Goal: Task Accomplishment & Management: Use online tool/utility

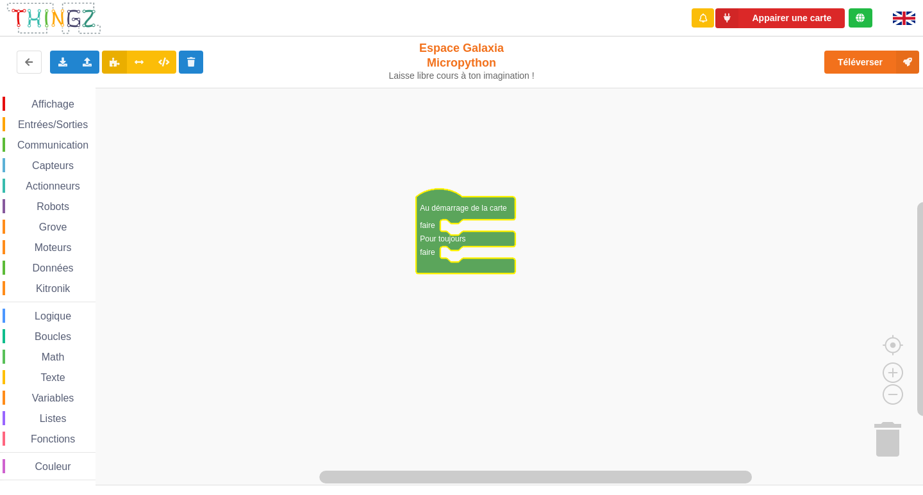
click at [49, 101] on span "Affichage" at bounding box center [52, 104] width 46 height 11
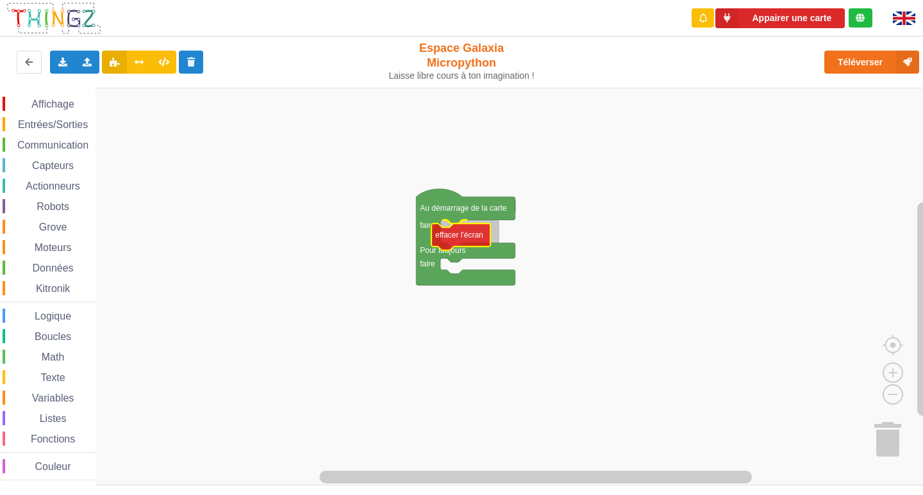
click at [474, 236] on div "Affichage Entrées/Sorties Communication Capteurs Actionneurs Robots Grove Moteu…" at bounding box center [466, 287] width 932 height 398
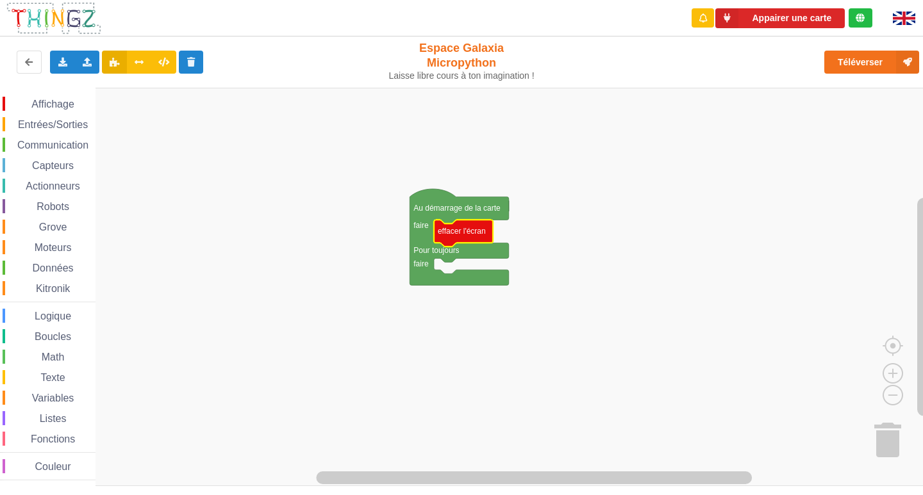
click at [62, 120] on span "Entrées/Sorties" at bounding box center [53, 124] width 74 height 11
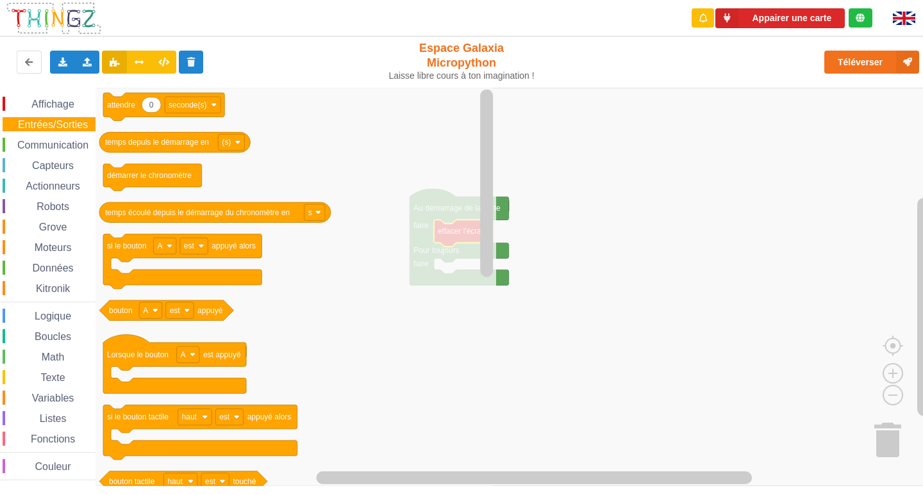
click at [67, 102] on span "Affichage" at bounding box center [52, 104] width 46 height 11
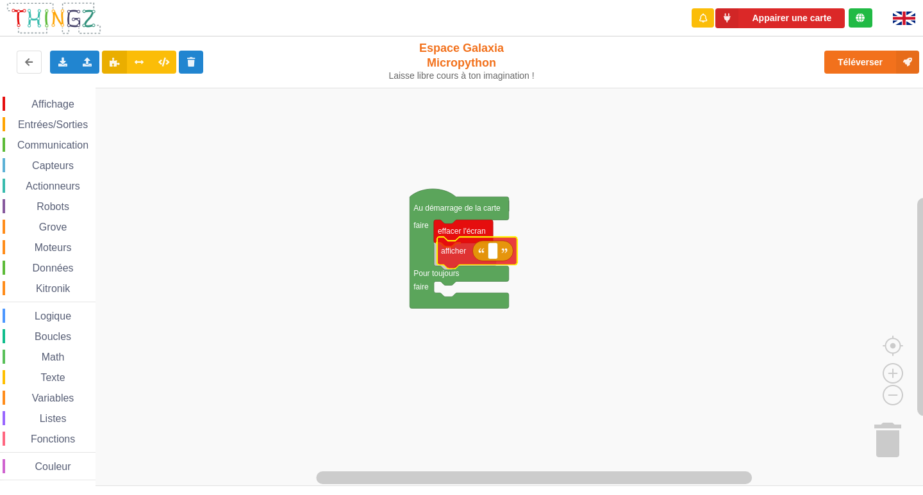
click at [456, 256] on div "Affichage Entrées/Sorties Communication Capteurs Actionneurs Robots Grove Moteu…" at bounding box center [466, 287] width 932 height 398
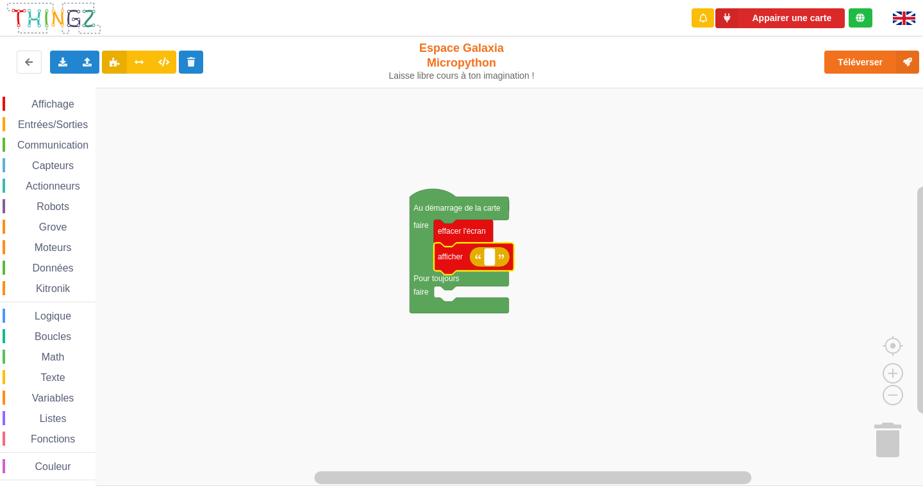
click at [494, 263] on rect "Espace de travail de Blocky" at bounding box center [489, 257] width 10 height 17
type input "activite 1"
click at [79, 114] on div "Affichage Entrées/Sorties Communication Capteurs Actionneurs Robots Grove Moteu…" at bounding box center [47, 289] width 95 height 384
click at [75, 120] on span "Entrées/Sorties" at bounding box center [53, 124] width 74 height 11
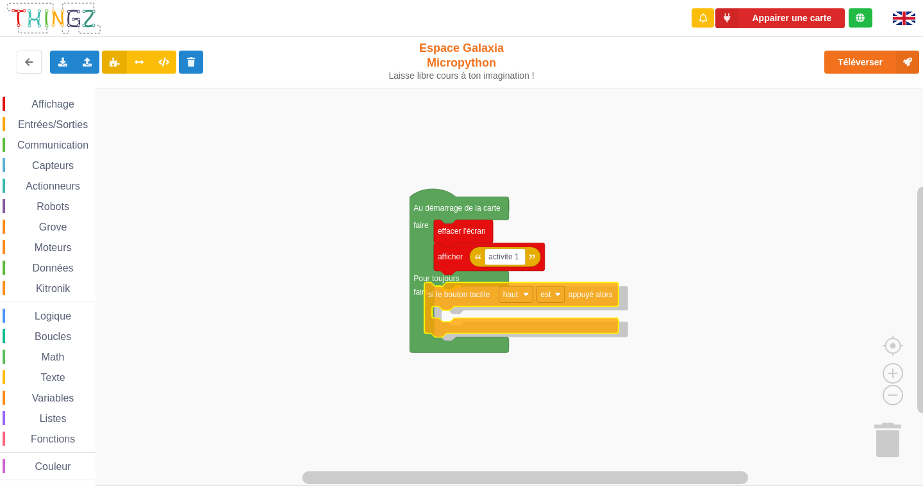
click at [595, 291] on div "Affichage Entrées/Sorties Communication Capteurs Actionneurs Robots Grove Moteu…" at bounding box center [466, 287] width 932 height 398
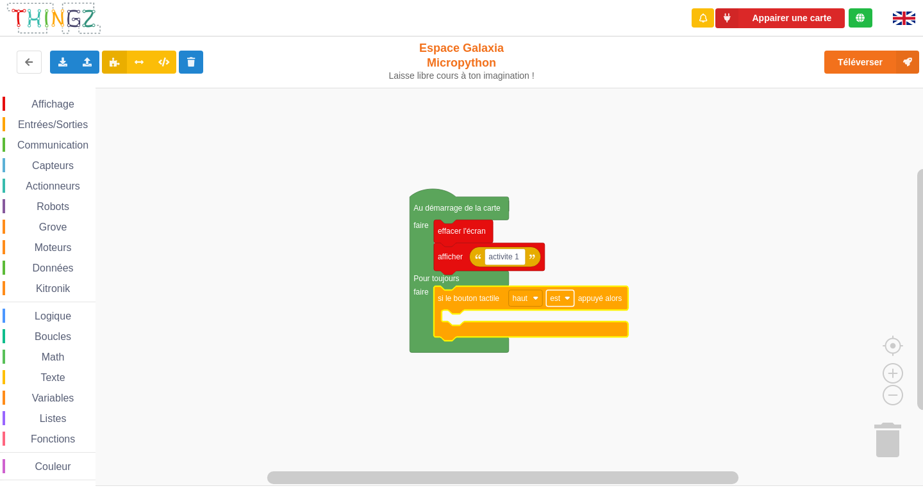
click at [571, 298] on rect "Espace de travail de Blocky" at bounding box center [560, 298] width 28 height 17
click at [595, 270] on rect "Espace de travail de Blocky" at bounding box center [466, 287] width 932 height 398
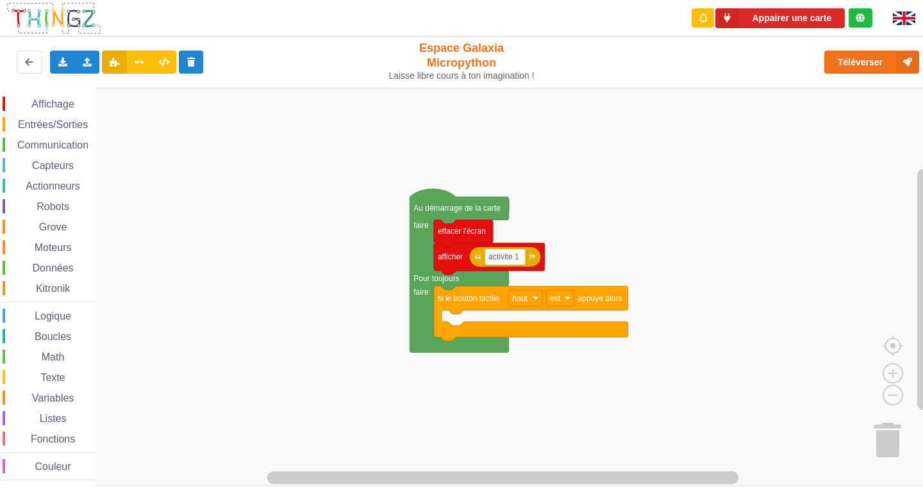
click at [453, 321] on rect "Espace de travail de Blocky" at bounding box center [466, 287] width 932 height 398
click at [59, 96] on div "Affichage Entrées/Sorties Communication Capteurs Actionneurs Robots Grove Moteu…" at bounding box center [47, 287] width 95 height 398
click at [59, 107] on span "Affichage" at bounding box center [52, 104] width 46 height 11
click at [651, 142] on rect "Espace de travail de Blocky" at bounding box center [466, 287] width 932 height 398
click at [616, 303] on text "appuyé alors" at bounding box center [600, 298] width 44 height 9
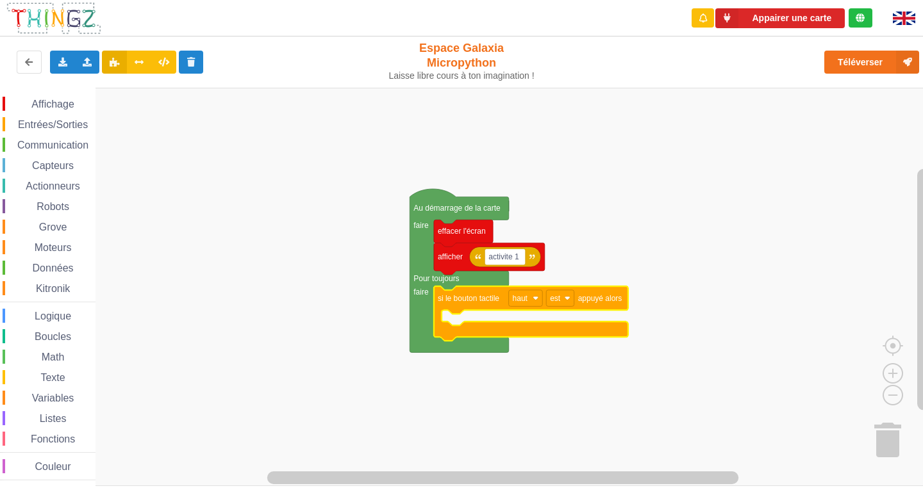
click at [616, 303] on text "appuyé alors" at bounding box center [600, 298] width 44 height 9
click at [36, 110] on div "Affichage" at bounding box center [49, 104] width 93 height 14
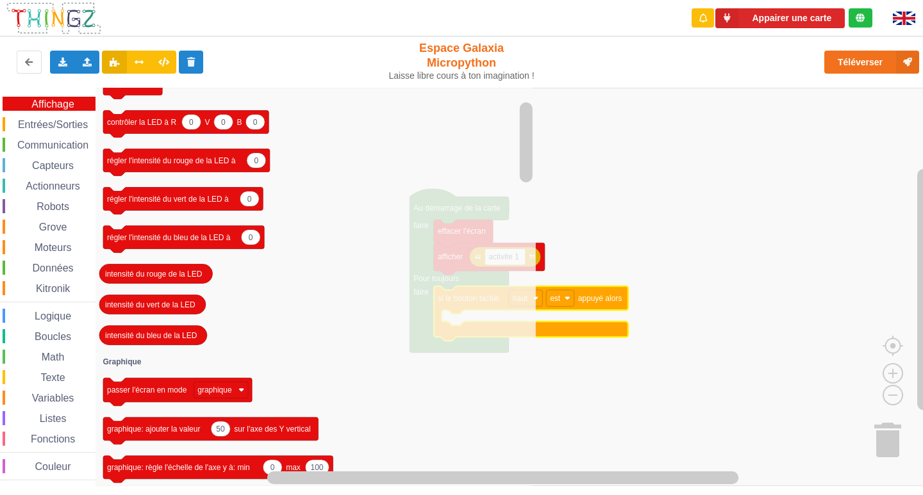
click at [53, 122] on span "Entrées/Sorties" at bounding box center [53, 124] width 74 height 11
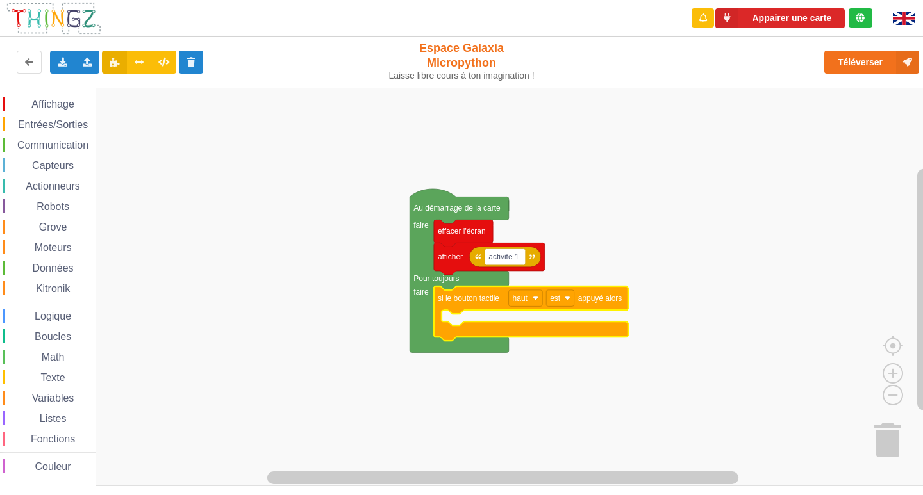
click at [600, 202] on rect "Espace de travail de Blocky" at bounding box center [466, 287] width 932 height 398
click at [616, 304] on icon "Espace de travail de Blocky" at bounding box center [531, 313] width 194 height 55
click at [557, 298] on text "est" at bounding box center [555, 298] width 11 height 9
click at [554, 326] on div "est" at bounding box center [563, 329] width 31 height 10
drag, startPoint x: 59, startPoint y: 168, endPoint x: 62, endPoint y: 161, distance: 8.1
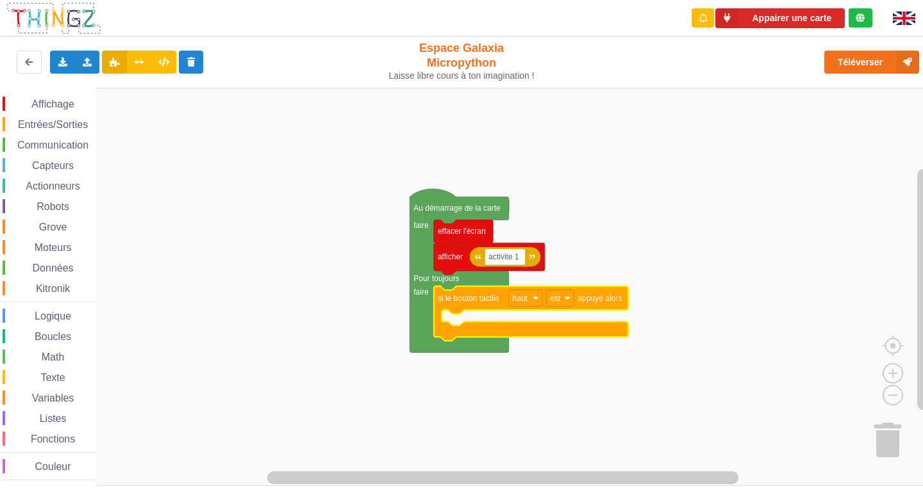
click at [60, 165] on span "Capteurs" at bounding box center [52, 165] width 45 height 11
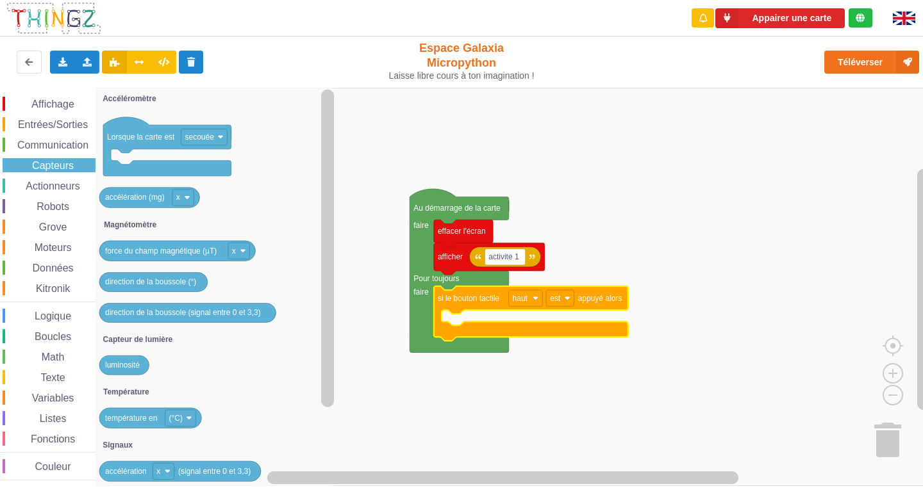
click at [67, 108] on span "Affichage" at bounding box center [52, 104] width 46 height 11
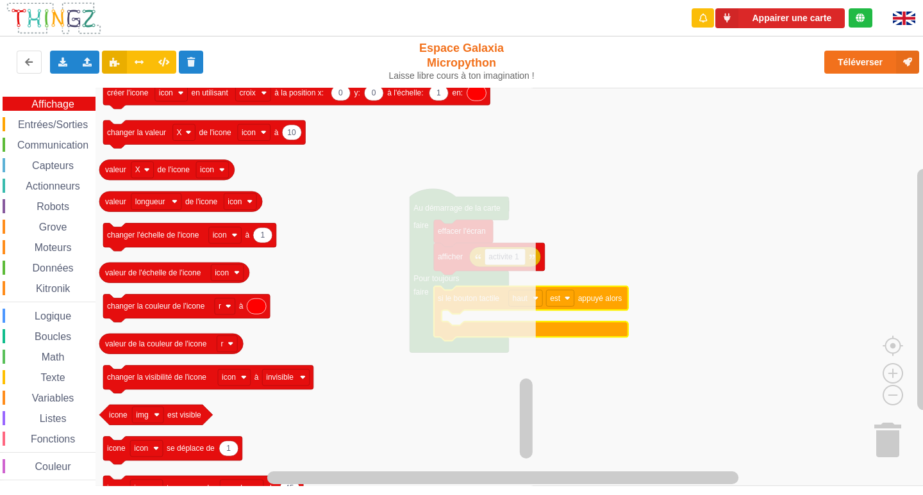
click at [55, 119] on div "Entrées/Sorties" at bounding box center [49, 124] width 93 height 14
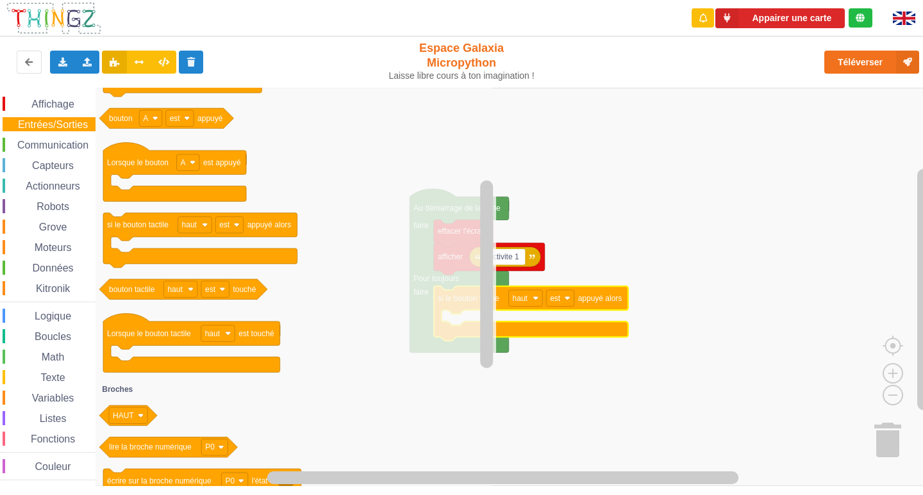
click at [62, 467] on span "Couleur" at bounding box center [53, 466] width 40 height 11
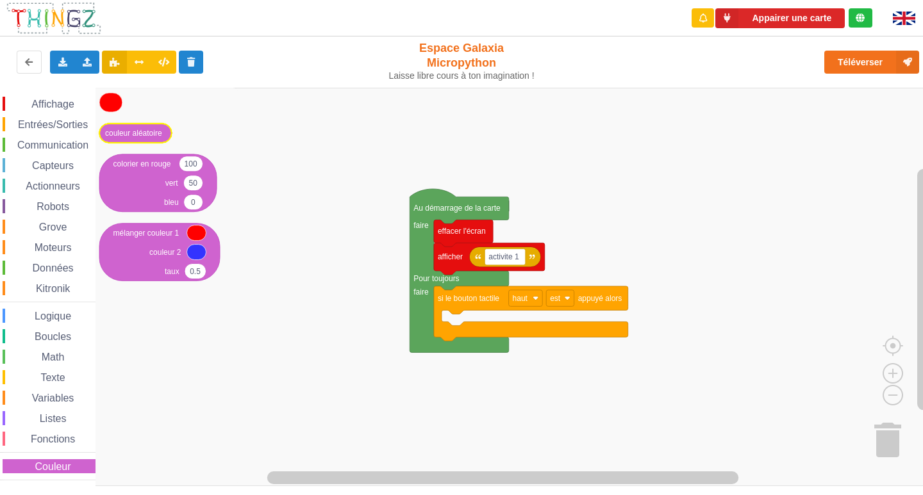
click at [137, 131] on text "couleur aléatoire" at bounding box center [133, 133] width 57 height 9
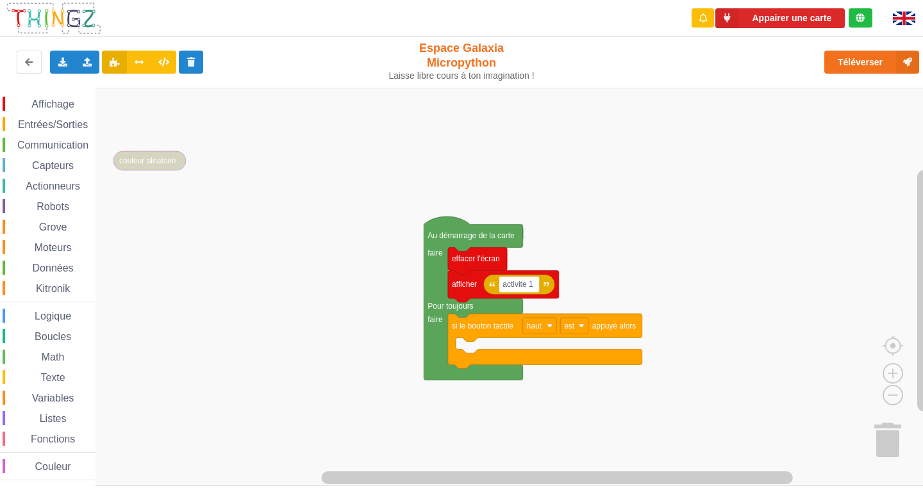
click at [239, 222] on div "Affichage Entrées/Sorties Communication Capteurs Actionneurs Robots Grove Moteu…" at bounding box center [466, 287] width 932 height 398
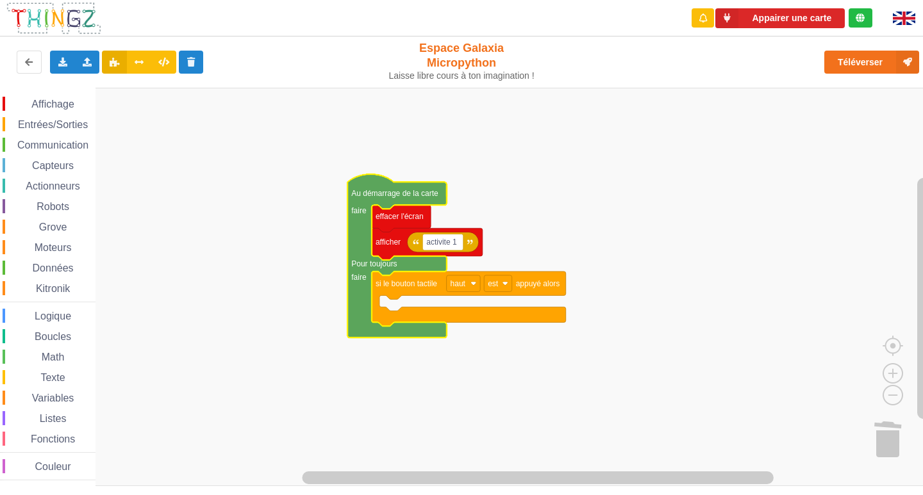
click at [57, 168] on span "Capteurs" at bounding box center [52, 165] width 45 height 11
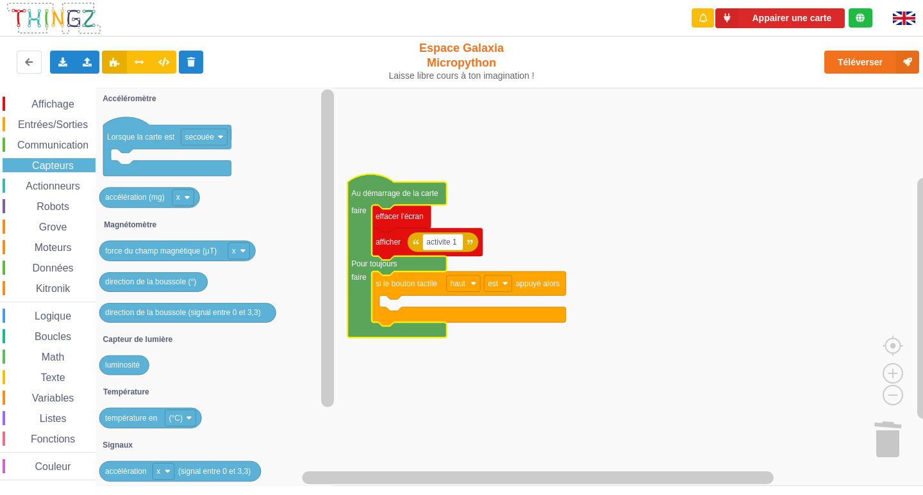
click at [39, 101] on span "Affichage" at bounding box center [52, 104] width 46 height 11
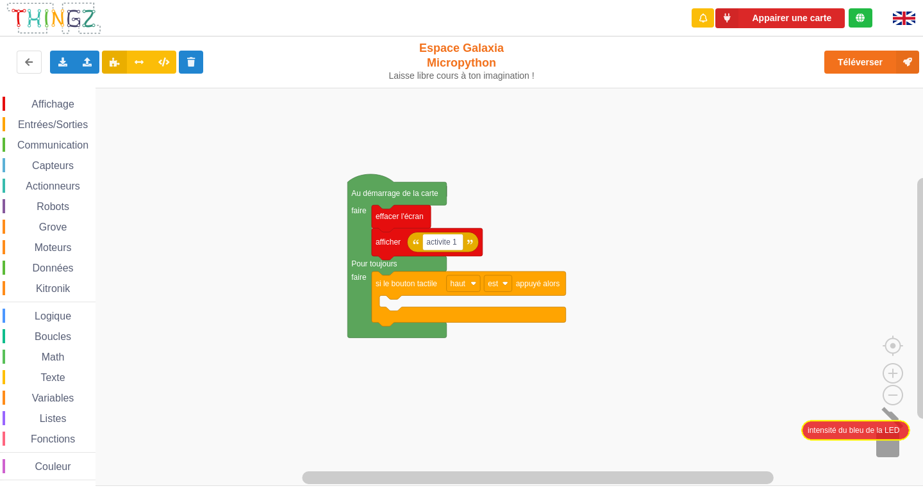
click at [898, 429] on div "Affichage Entrées/Sorties Communication Capteurs Actionneurs Robots Grove Moteu…" at bounding box center [466, 287] width 932 height 398
click at [35, 102] on span "Affichage" at bounding box center [52, 104] width 46 height 11
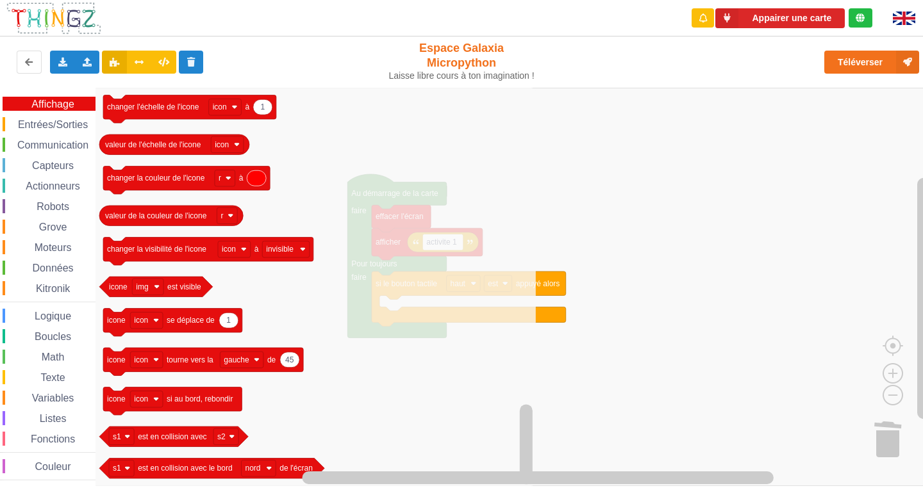
click at [56, 119] on span "Entrées/Sorties" at bounding box center [53, 124] width 74 height 11
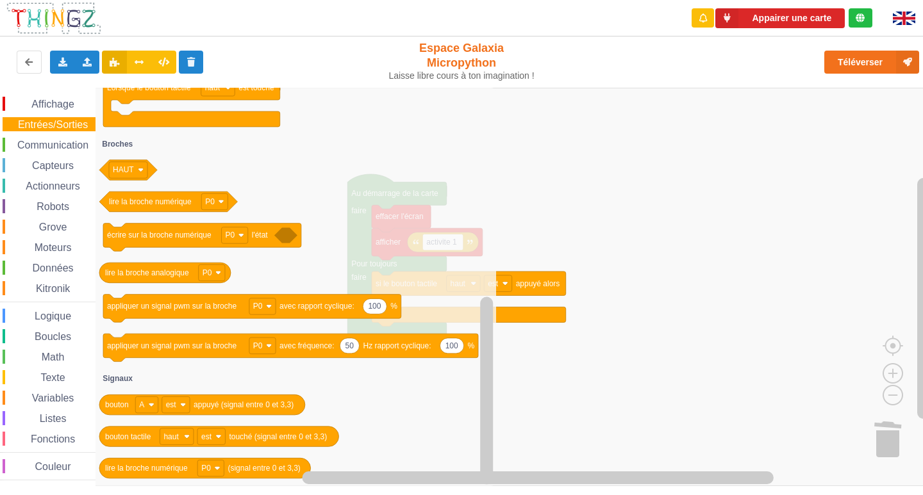
click at [58, 147] on span "Communication" at bounding box center [52, 145] width 75 height 11
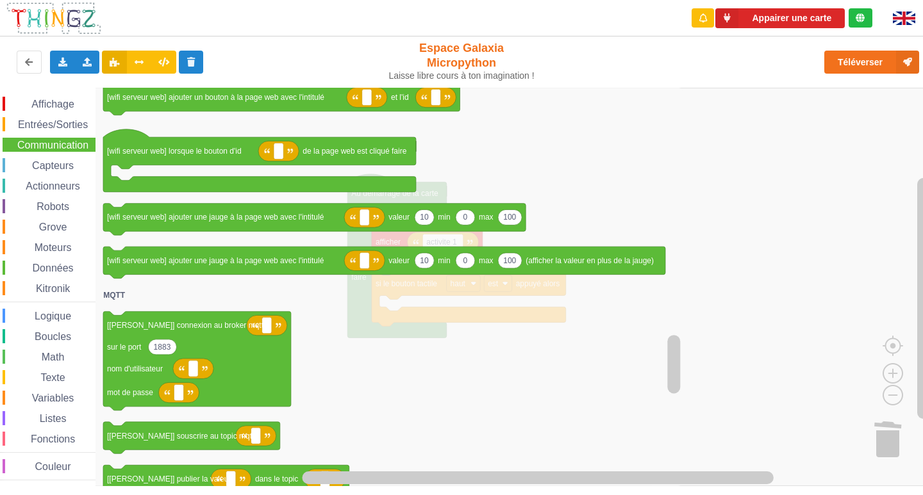
click at [37, 164] on span "Capteurs" at bounding box center [52, 165] width 45 height 11
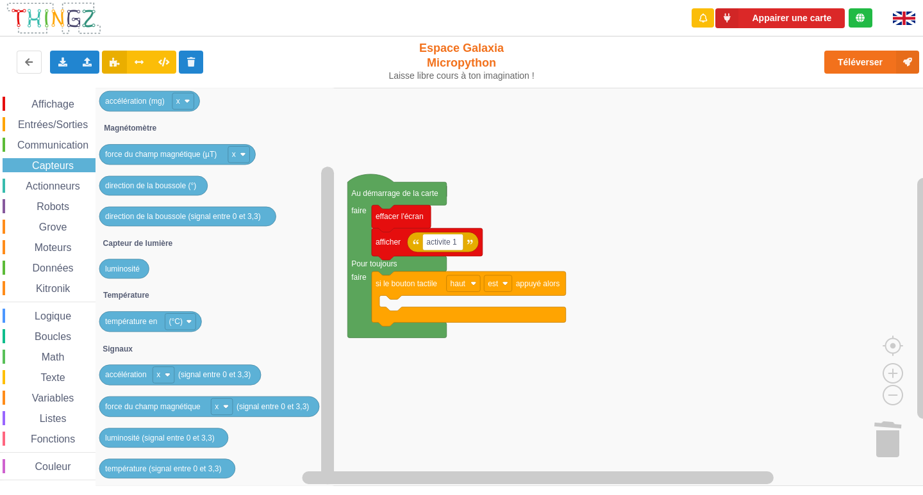
click at [70, 186] on span "Actionneurs" at bounding box center [53, 186] width 58 height 11
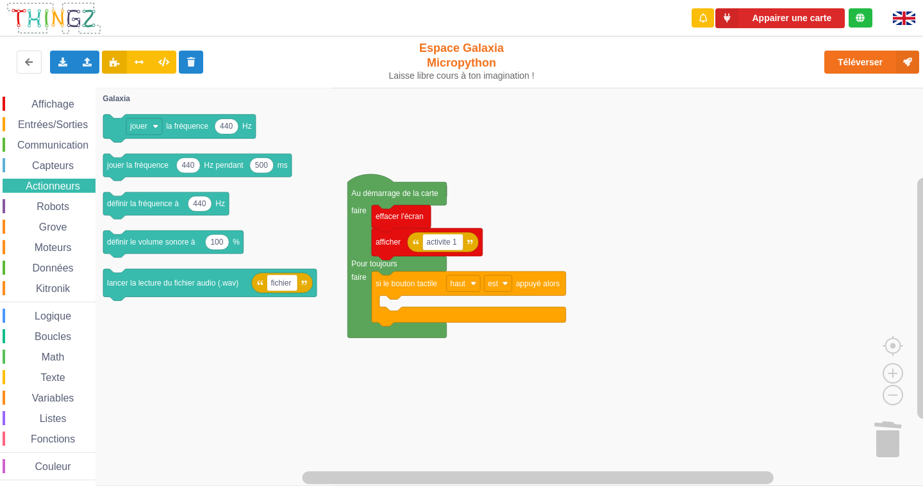
click at [59, 200] on div "Robots" at bounding box center [49, 206] width 93 height 14
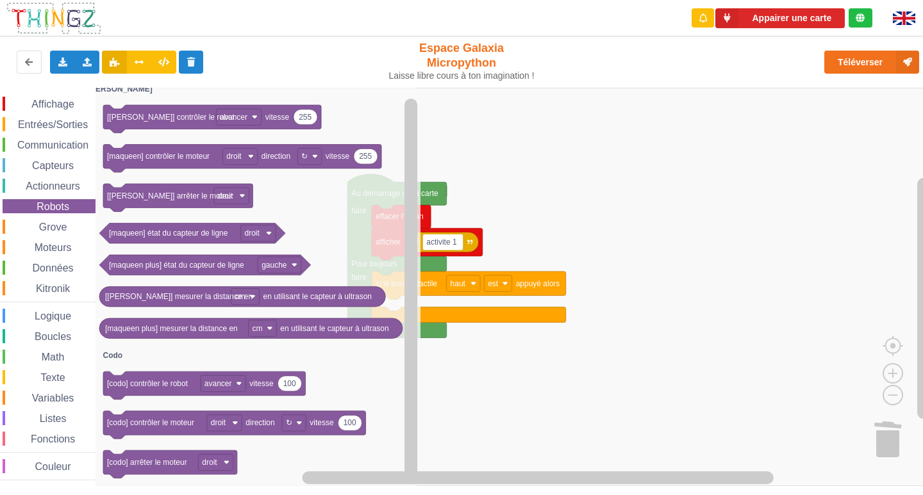
click at [56, 226] on span "Grove" at bounding box center [53, 227] width 32 height 11
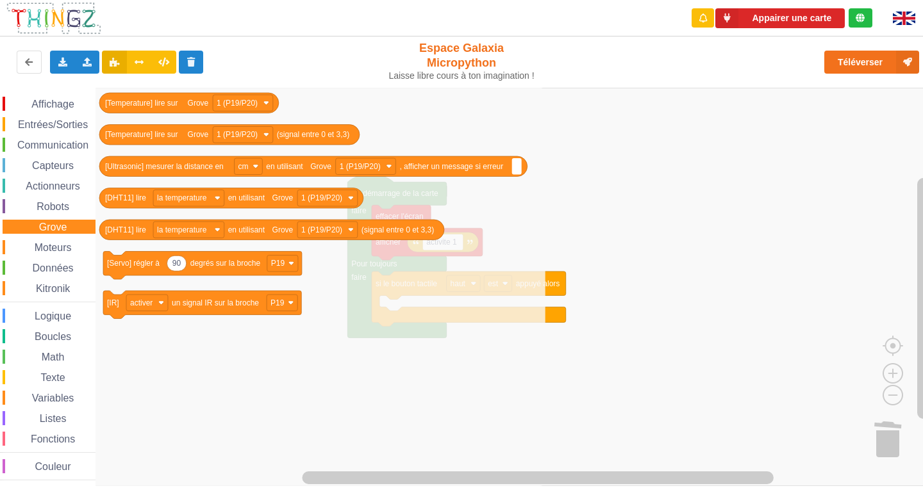
click at [76, 242] on div "Moteurs" at bounding box center [49, 247] width 93 height 14
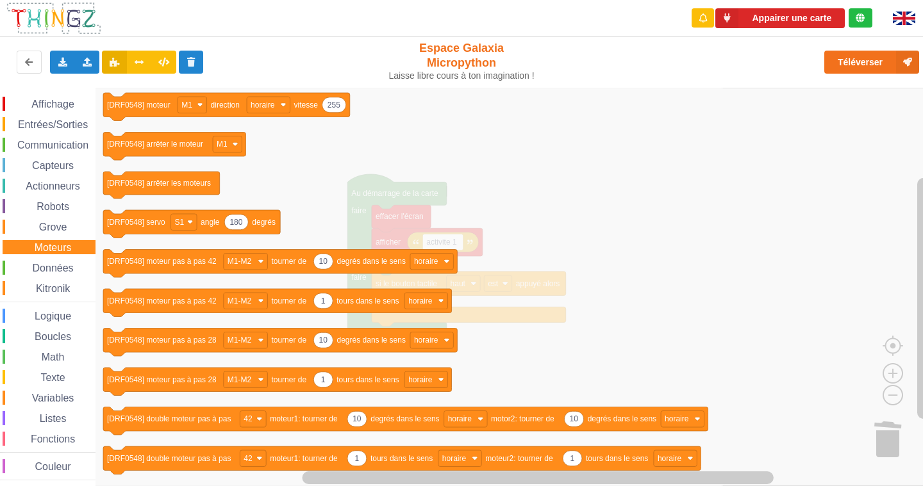
click at [54, 268] on span "Données" at bounding box center [53, 268] width 45 height 11
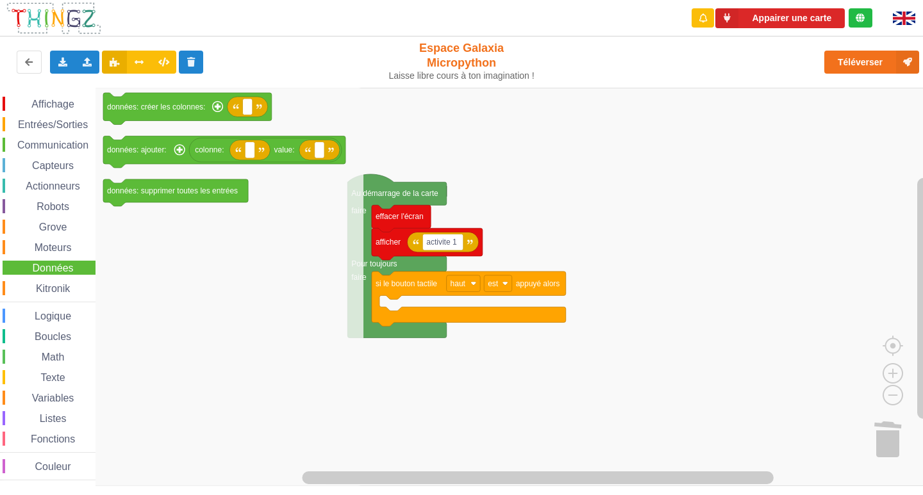
click at [39, 290] on span "Kitronik" at bounding box center [53, 288] width 38 height 11
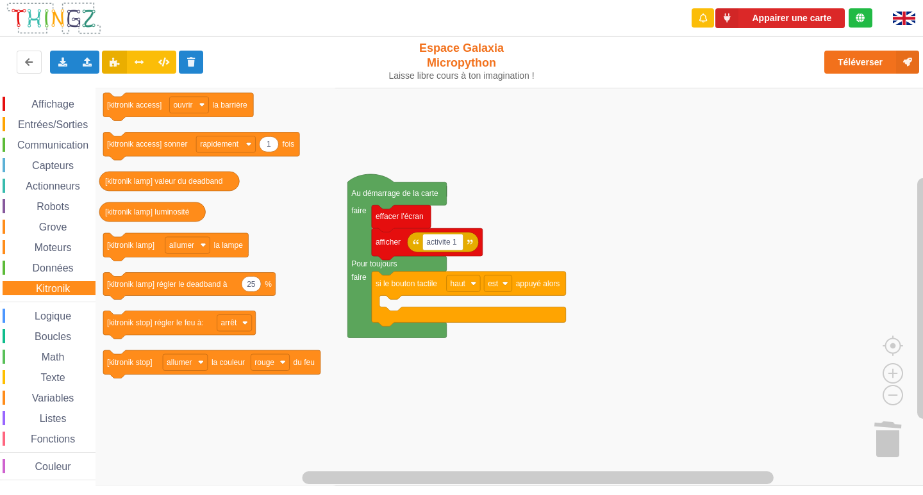
click at [77, 315] on div "Logique" at bounding box center [49, 316] width 93 height 14
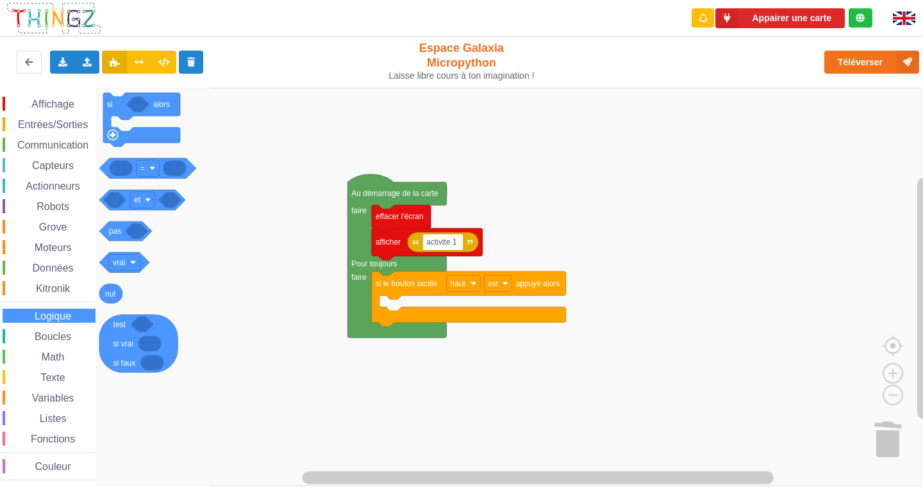
click at [52, 327] on div "Affichage Entrées/Sorties Communication Capteurs Actionneurs Robots Grove Moteu…" at bounding box center [47, 289] width 95 height 384
click at [62, 333] on span "Boucles" at bounding box center [53, 336] width 40 height 11
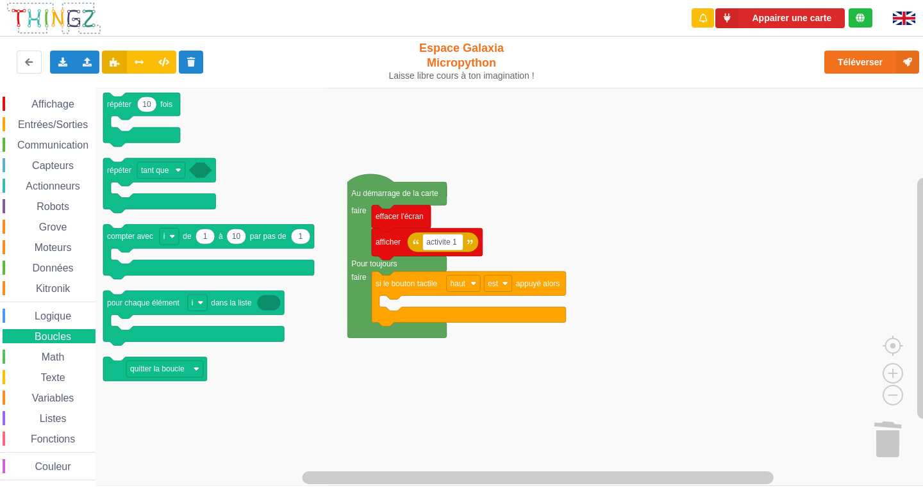
click at [69, 352] on div "Math" at bounding box center [49, 357] width 93 height 14
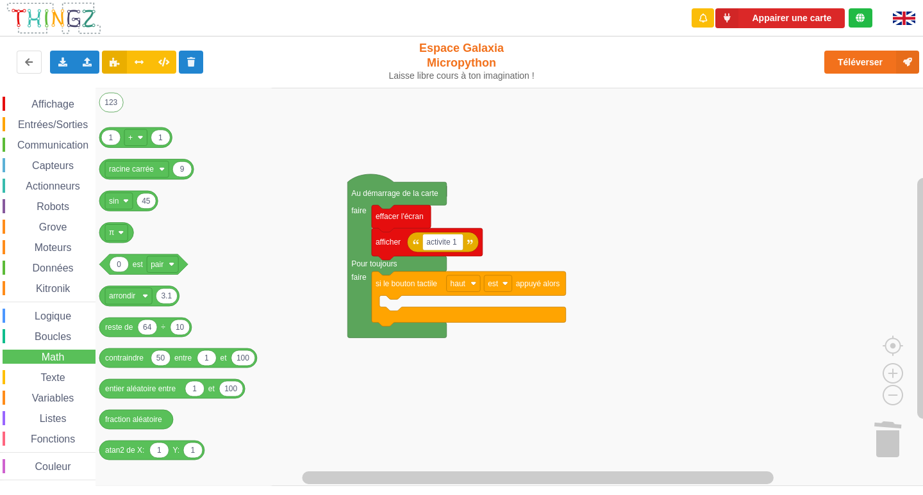
click at [51, 383] on div "Texte" at bounding box center [49, 377] width 93 height 14
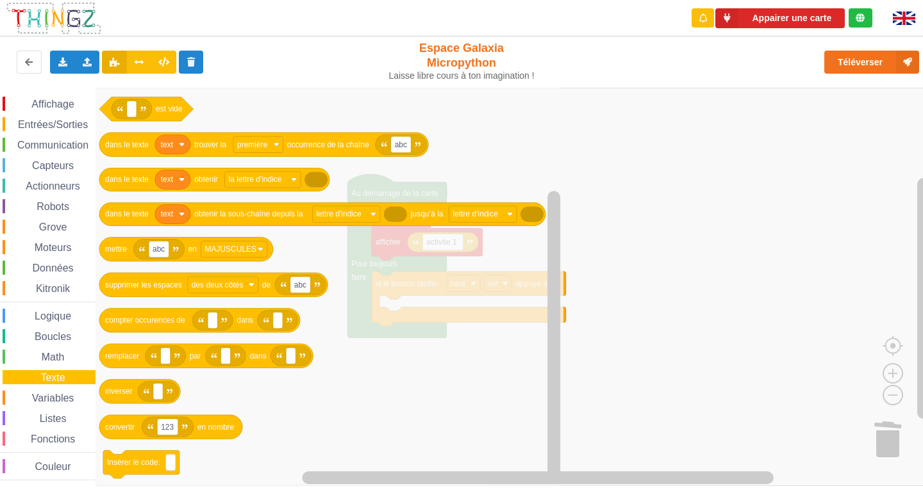
click at [80, 397] on div "Variables" at bounding box center [49, 398] width 93 height 14
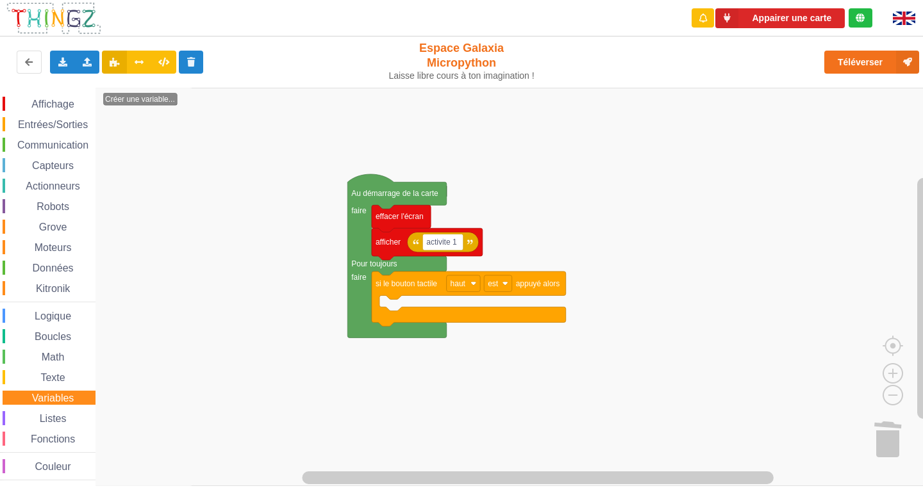
click at [40, 416] on span "Listes" at bounding box center [53, 418] width 31 height 11
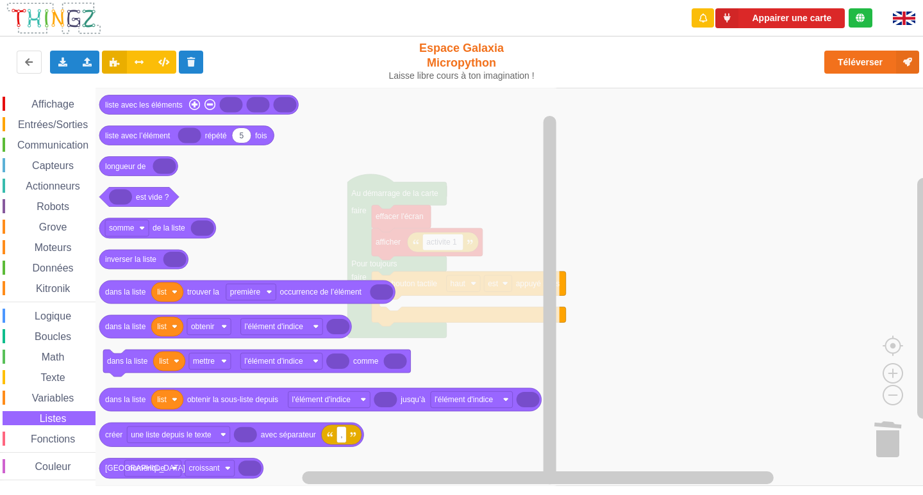
click at [63, 438] on span "Fonctions" at bounding box center [53, 439] width 48 height 11
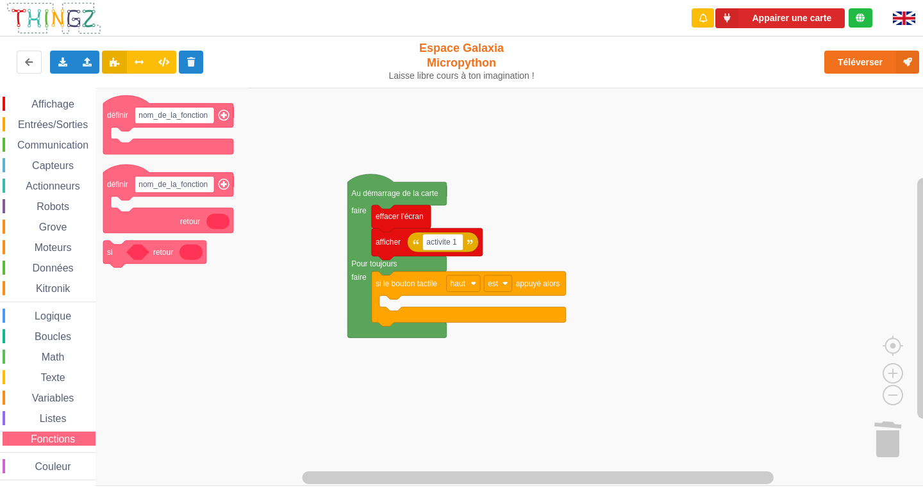
click at [66, 461] on span "Couleur" at bounding box center [53, 466] width 40 height 11
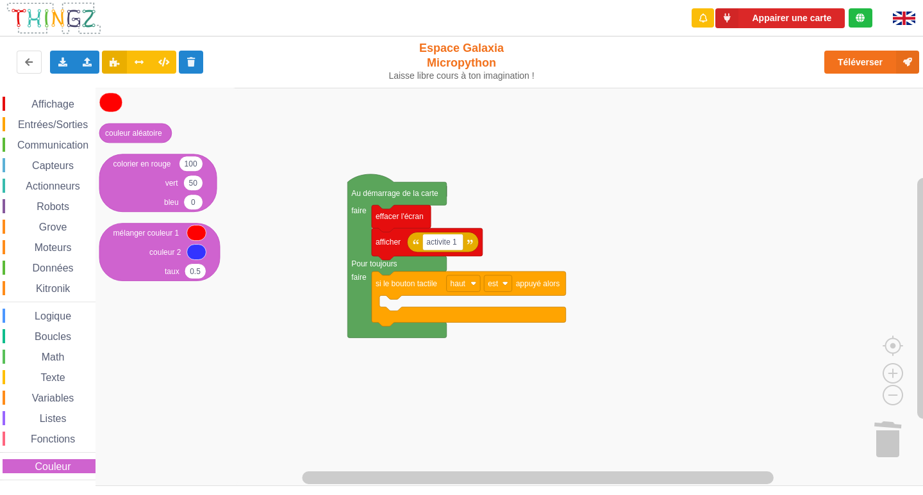
click at [70, 108] on span "Affichage" at bounding box center [52, 104] width 46 height 11
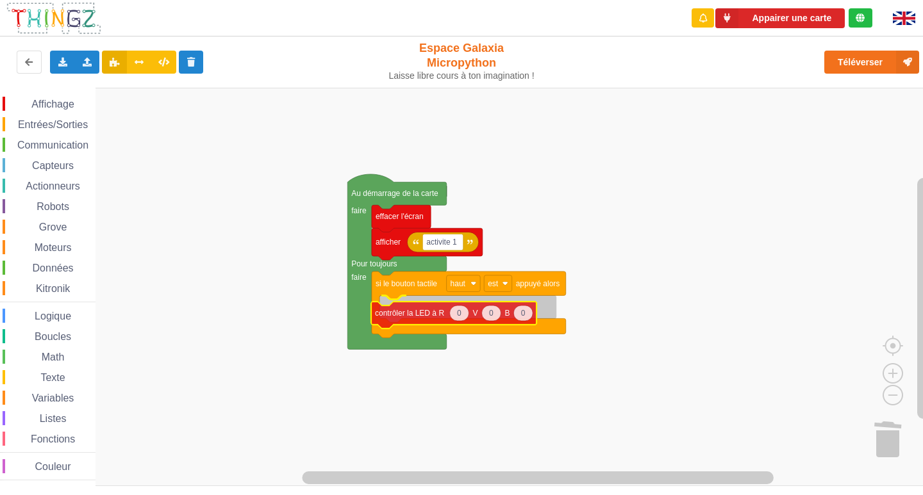
click at [399, 320] on div "Affichage Entrées/Sorties Communication Capteurs Actionneurs Robots Grove Moteu…" at bounding box center [466, 287] width 932 height 398
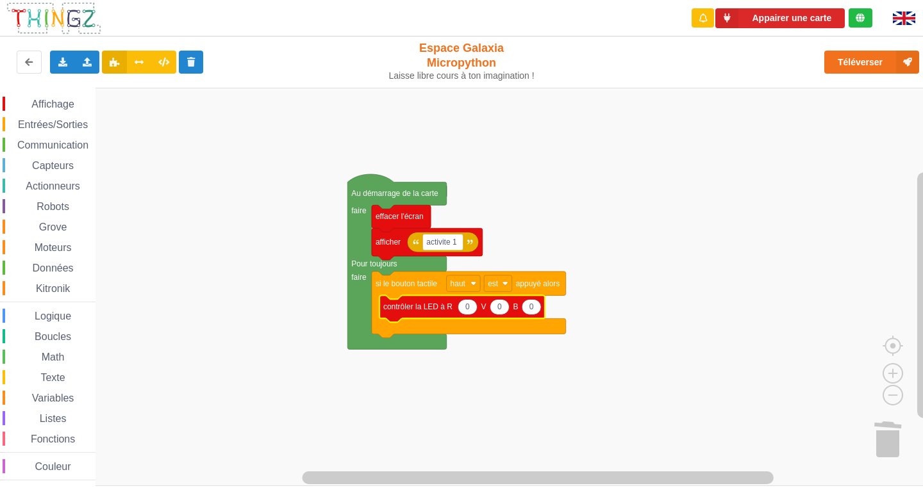
click at [466, 303] on text "0" at bounding box center [467, 306] width 4 height 9
type input "1"
type input "0"
click at [534, 308] on icon "Espace de travail de Blocky" at bounding box center [530, 306] width 19 height 15
type input "10"
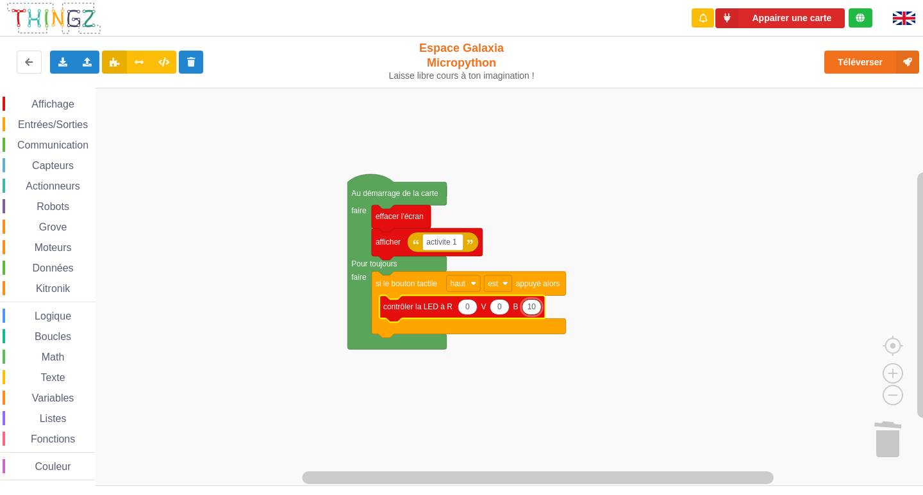
click at [677, 376] on rect "Espace de travail de Blocky" at bounding box center [466, 287] width 932 height 398
click at [47, 125] on span "Entrées/Sorties" at bounding box center [53, 124] width 74 height 11
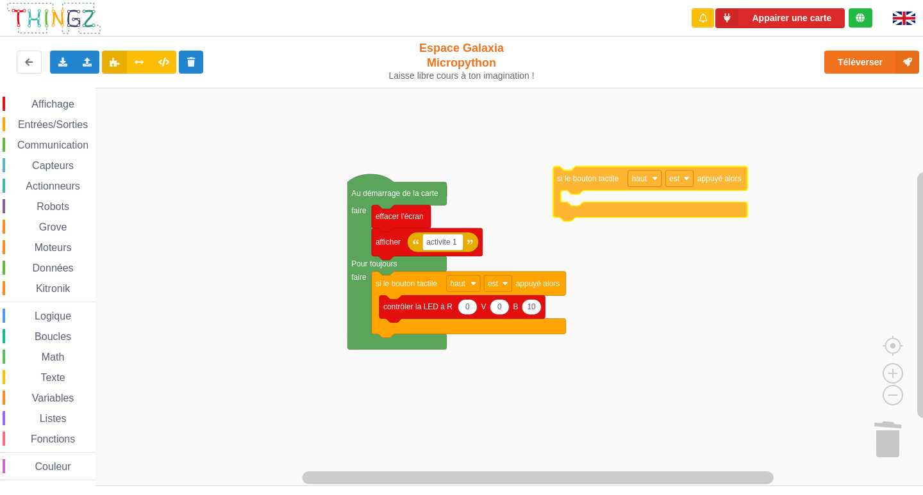
click at [598, 182] on div "Affichage Entrées/Sorties Communication Capteurs Actionneurs Robots Grove Moteu…" at bounding box center [466, 287] width 932 height 398
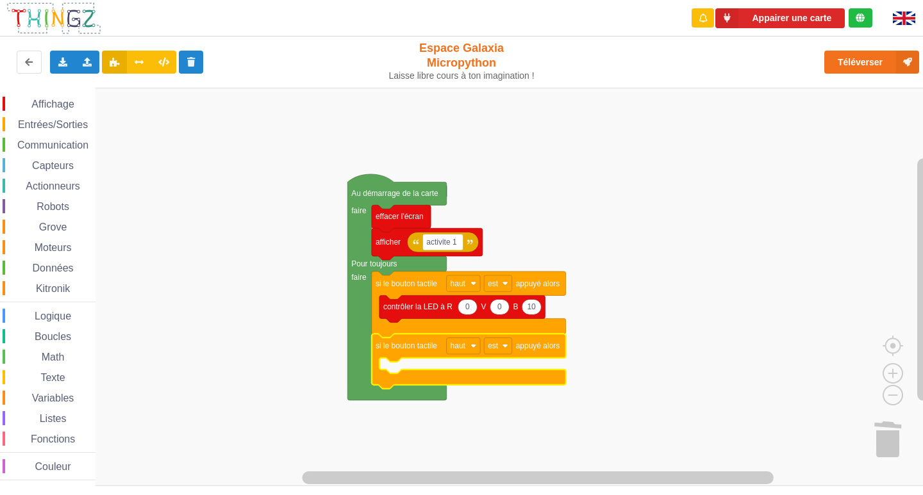
click at [607, 291] on rect "Espace de travail de Blocky" at bounding box center [466, 287] width 932 height 398
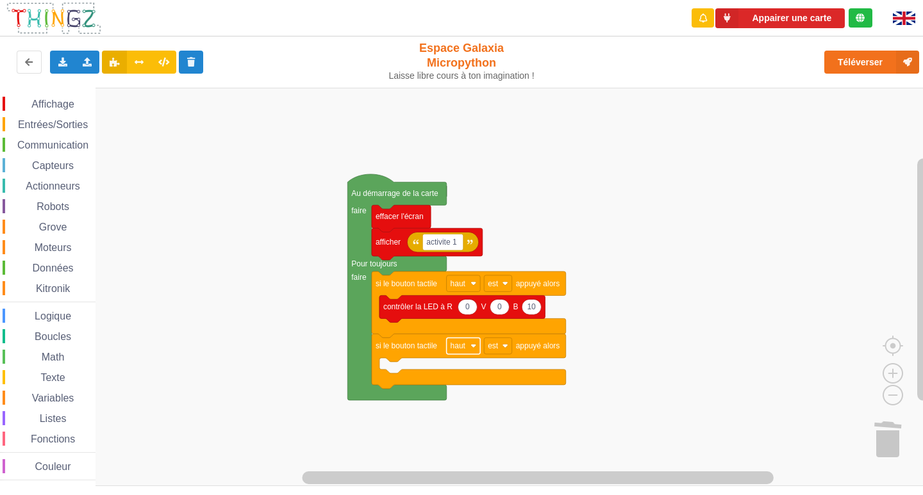
click at [466, 347] on rect "Espace de travail de Blocky" at bounding box center [464, 346] width 34 height 17
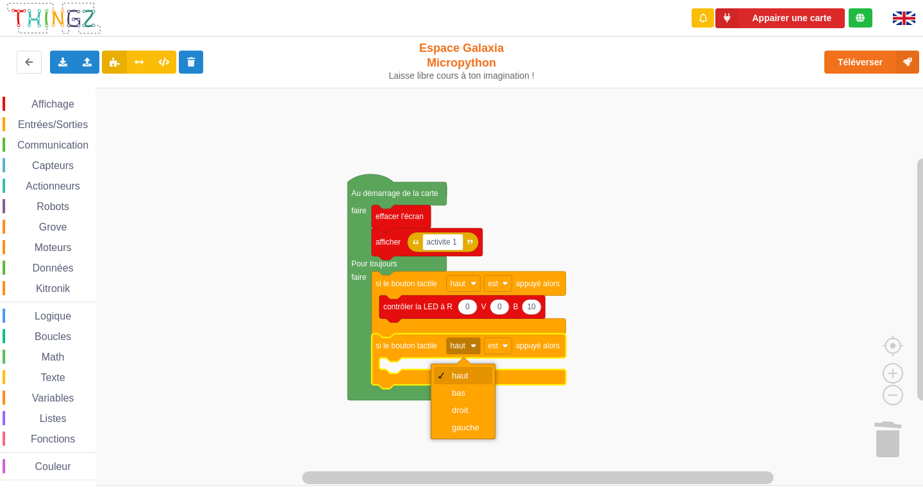
click at [480, 380] on div "haut" at bounding box center [463, 375] width 58 height 17
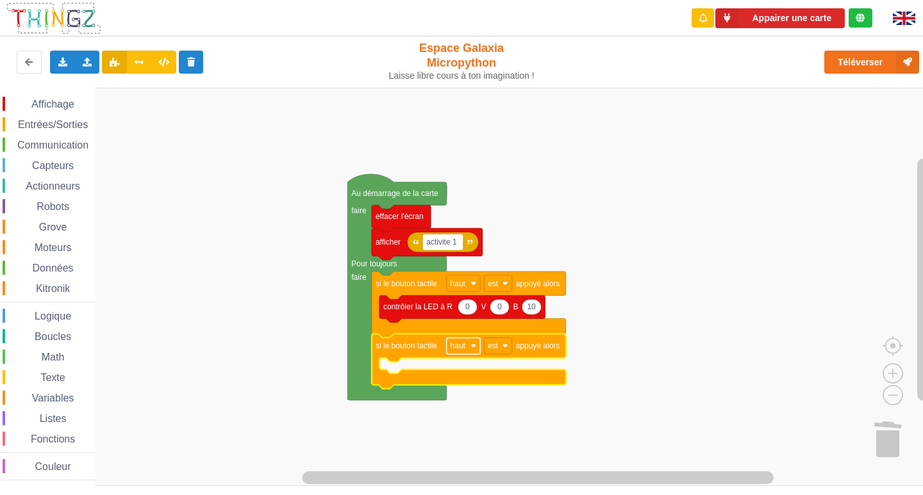
click at [473, 342] on rect "Espace de travail de Blocky" at bounding box center [464, 346] width 34 height 17
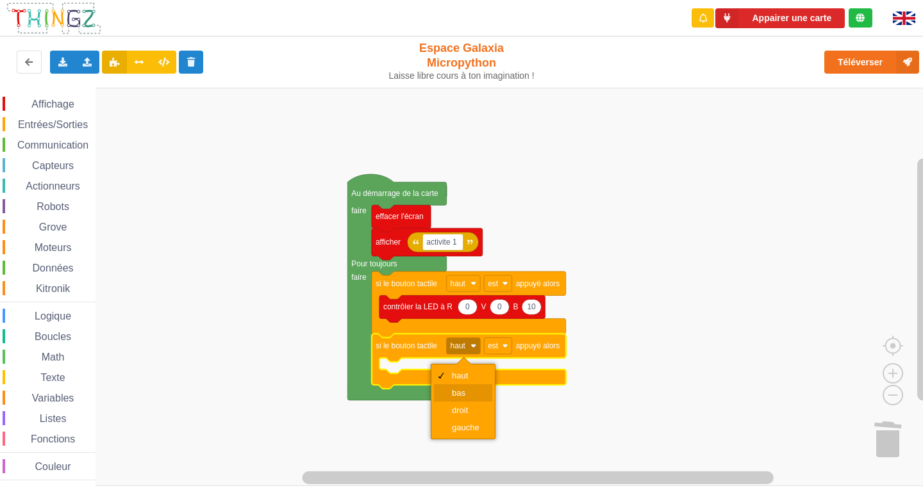
click at [472, 386] on div "bas" at bounding box center [463, 392] width 58 height 17
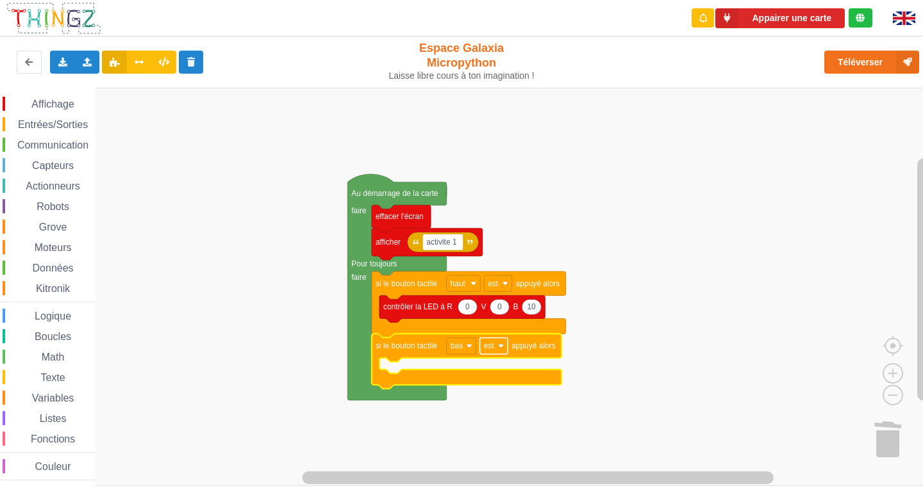
click at [494, 341] on rect "Espace de travail de Blocky" at bounding box center [494, 346] width 28 height 17
click at [589, 347] on rect "Espace de travail de Blocky" at bounding box center [466, 287] width 932 height 398
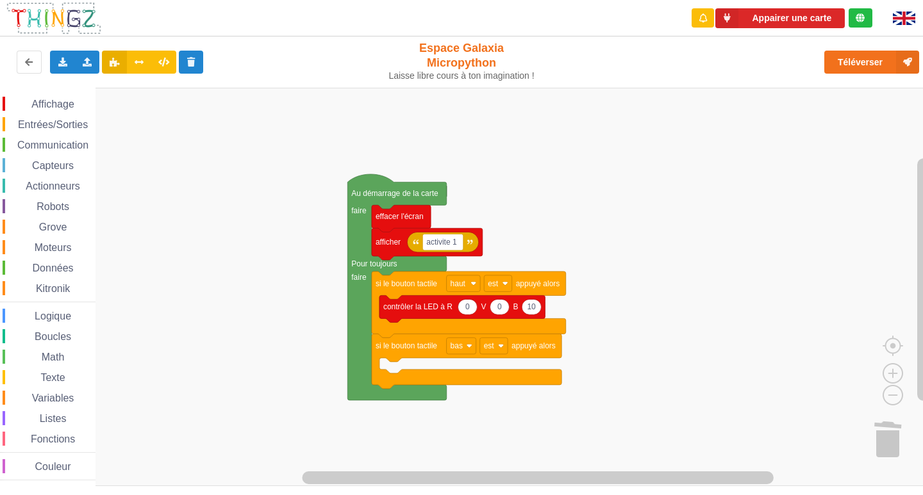
click at [53, 98] on div "Affichage" at bounding box center [49, 104] width 93 height 14
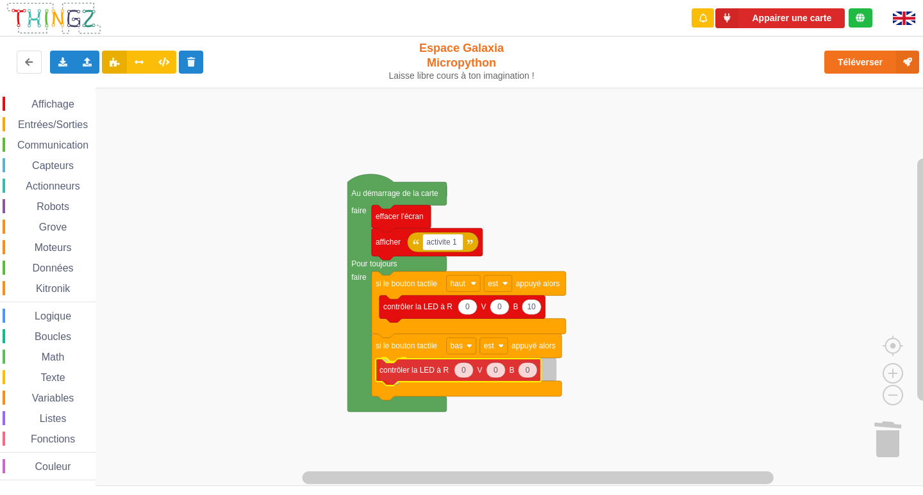
click at [420, 374] on div "Affichage Entrées/Sorties Communication Capteurs Actionneurs Robots Grove Moteu…" at bounding box center [466, 287] width 932 height 398
click at [468, 371] on text "0" at bounding box center [467, 369] width 4 height 9
type input "10"
drag, startPoint x: 72, startPoint y: 106, endPoint x: 96, endPoint y: 112, distance: 24.6
click at [72, 105] on span "Affichage" at bounding box center [52, 104] width 46 height 11
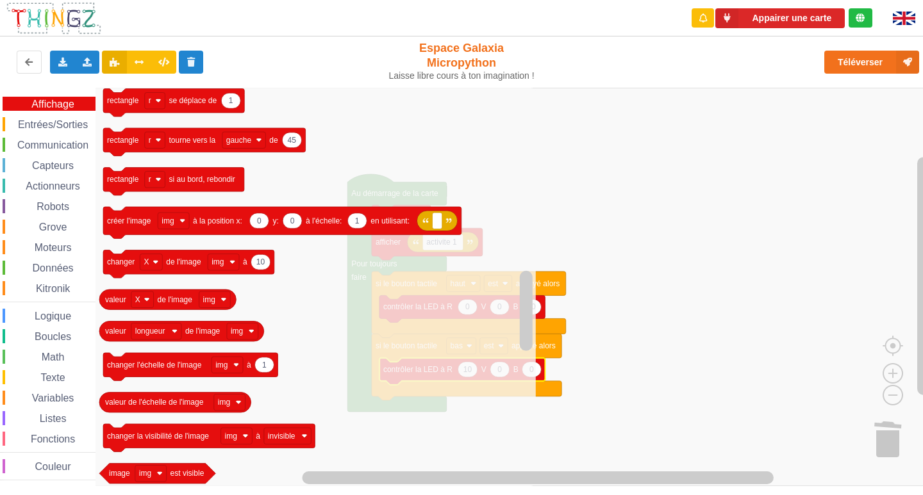
click at [669, 197] on rect "Espace de travail de Blocky" at bounding box center [466, 287] width 932 height 398
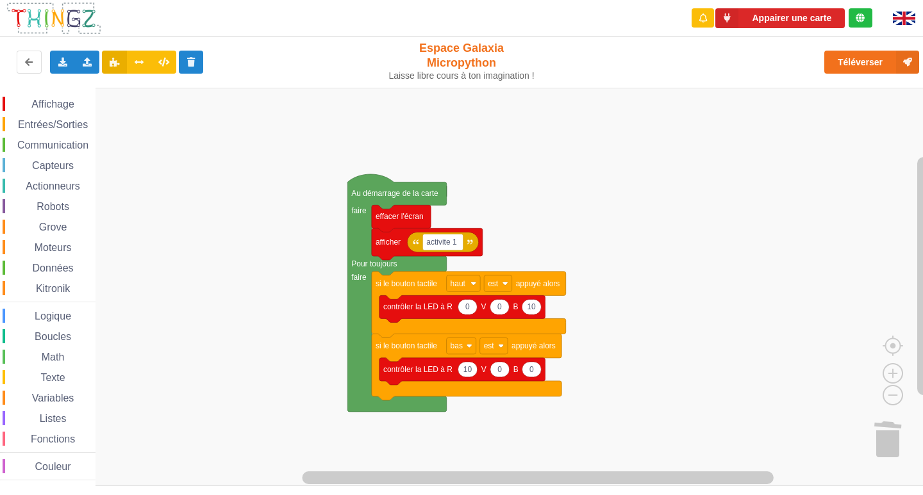
click at [58, 101] on span "Affichage" at bounding box center [52, 104] width 46 height 11
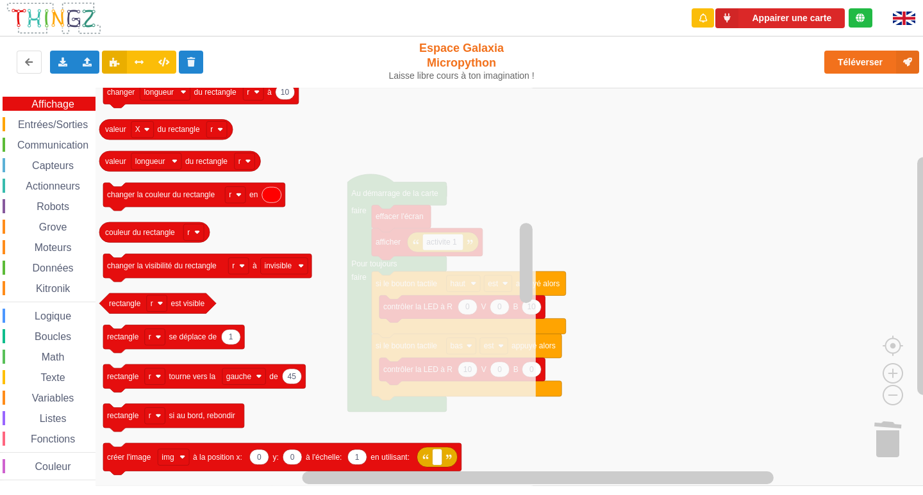
click at [54, 124] on span "Entrées/Sorties" at bounding box center [53, 124] width 74 height 11
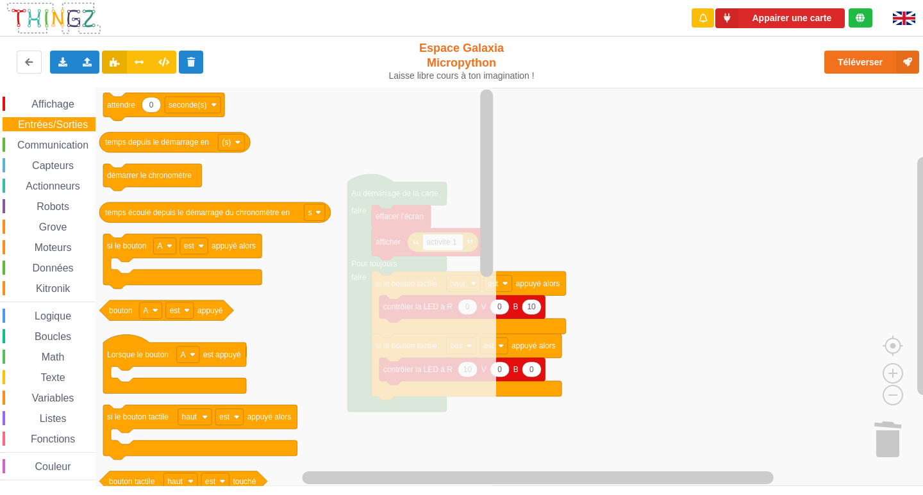
click at [501, 398] on div "Affichage Entrées/Sorties Communication Capteurs Actionneurs Robots Grove Moteu…" at bounding box center [466, 287] width 932 height 398
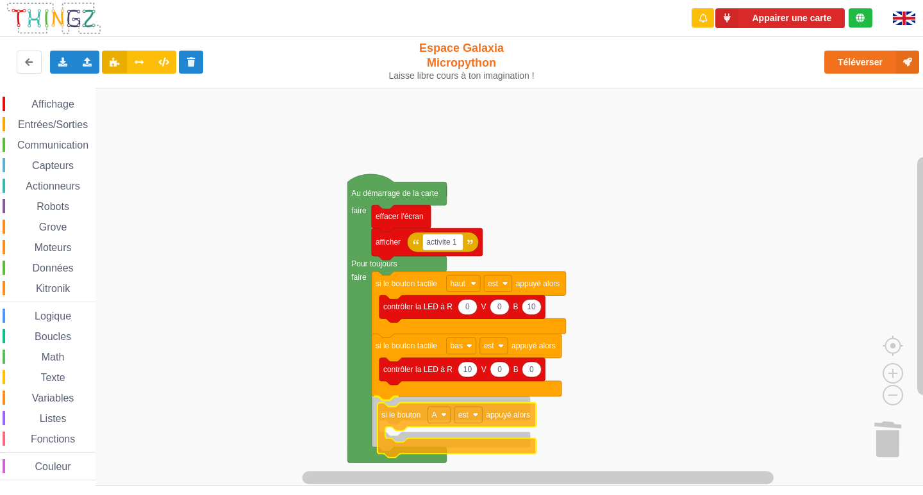
click at [409, 420] on div "Affichage Entrées/Sorties Communication Capteurs Actionneurs Robots Grove Moteu…" at bounding box center [466, 287] width 932 height 398
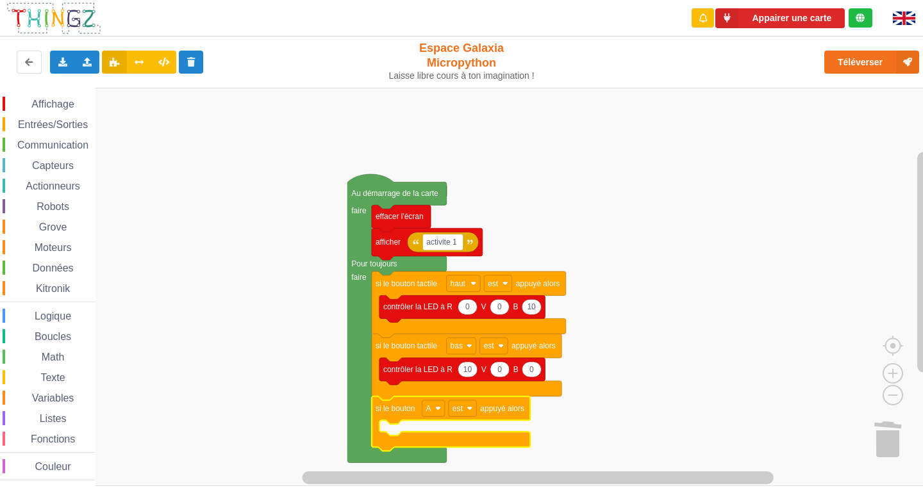
click at [654, 356] on rect "Espace de travail de Blocky" at bounding box center [466, 287] width 932 height 398
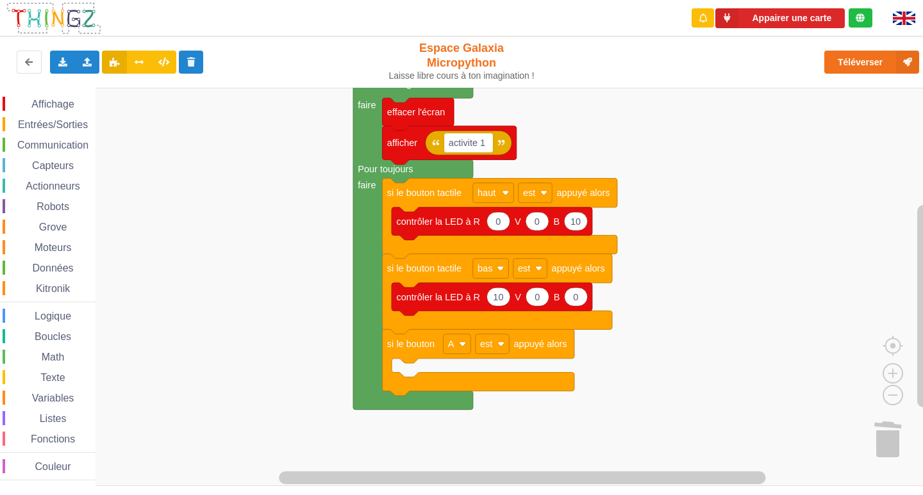
click at [668, 277] on div "Affichage Entrées/Sorties Communication Capteurs Actionneurs Robots Grove Moteu…" at bounding box center [466, 287] width 932 height 398
click at [33, 100] on span "Affichage" at bounding box center [52, 104] width 46 height 11
click at [896, 199] on rect "Espace de travail de Blocky" at bounding box center [466, 287] width 932 height 398
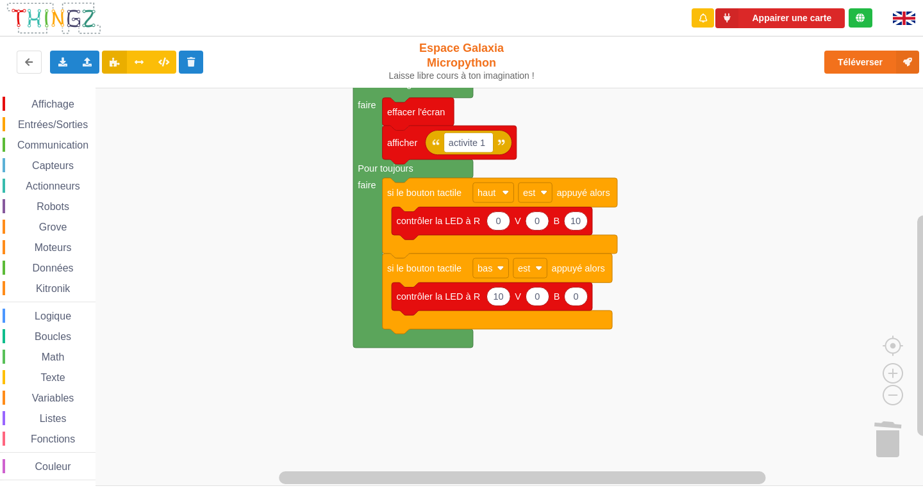
click at [60, 130] on div "Entrées/Sorties" at bounding box center [49, 124] width 93 height 14
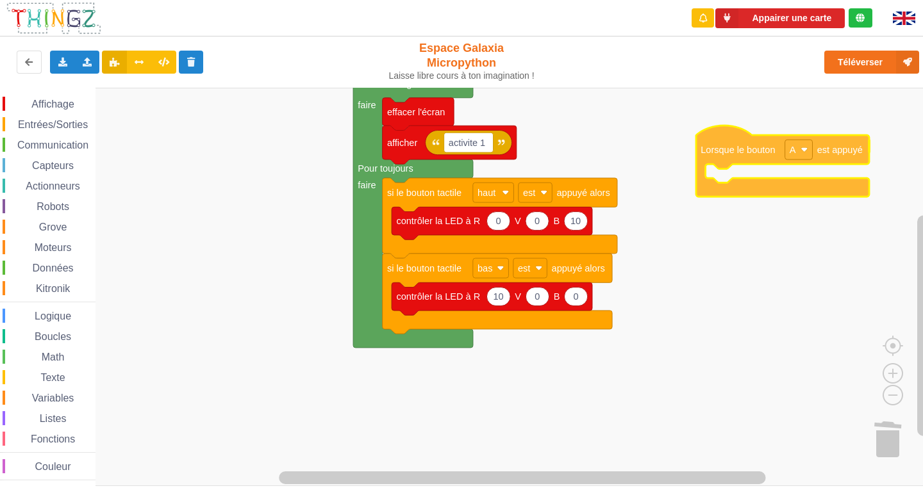
click at [731, 157] on div "Affichage Entrées/Sorties Communication Capteurs Actionneurs Robots Grove Moteu…" at bounding box center [466, 287] width 932 height 398
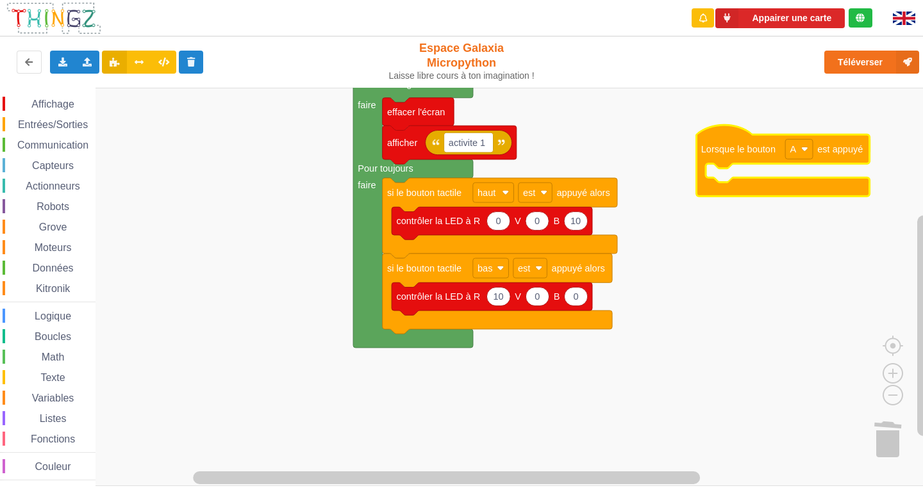
click at [65, 110] on div "Affichage" at bounding box center [49, 104] width 93 height 14
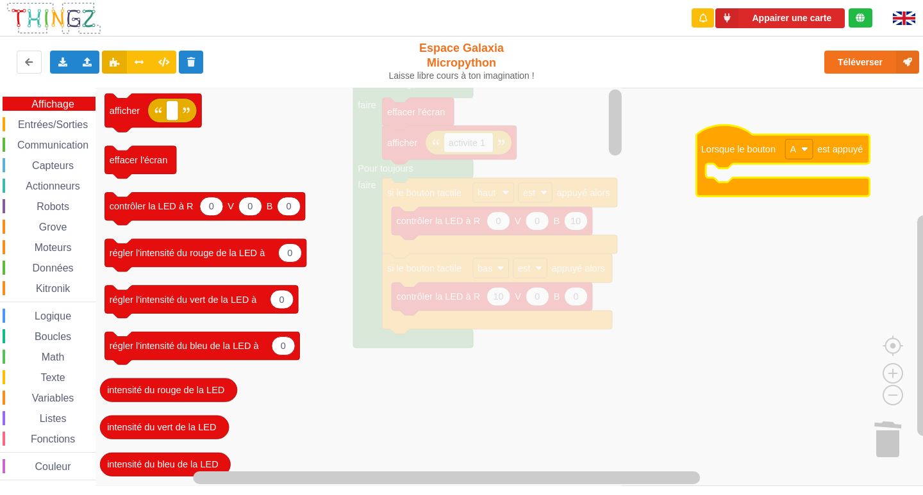
click at [68, 169] on span "Capteurs" at bounding box center [52, 165] width 45 height 11
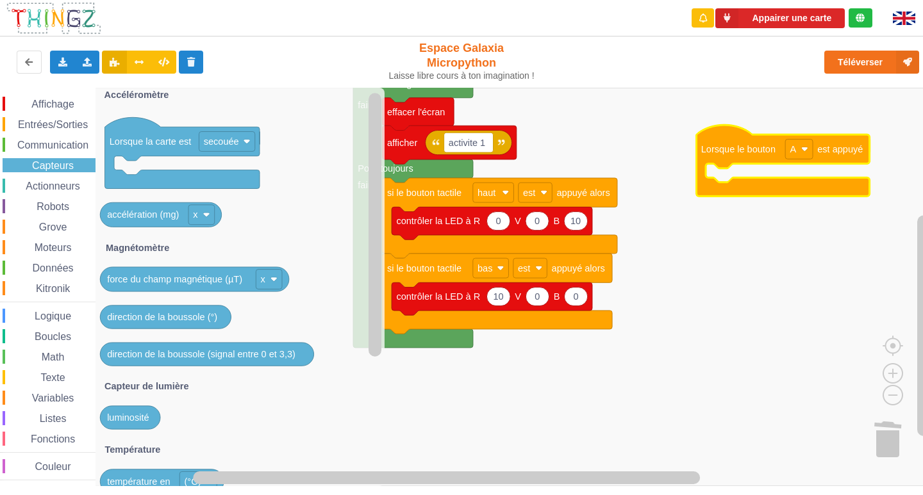
click at [29, 92] on div "Affichage Entrées/Sorties Communication Capteurs Actionneurs Robots Grove Moteu…" at bounding box center [47, 287] width 95 height 398
click at [37, 106] on span "Affichage" at bounding box center [52, 104] width 46 height 11
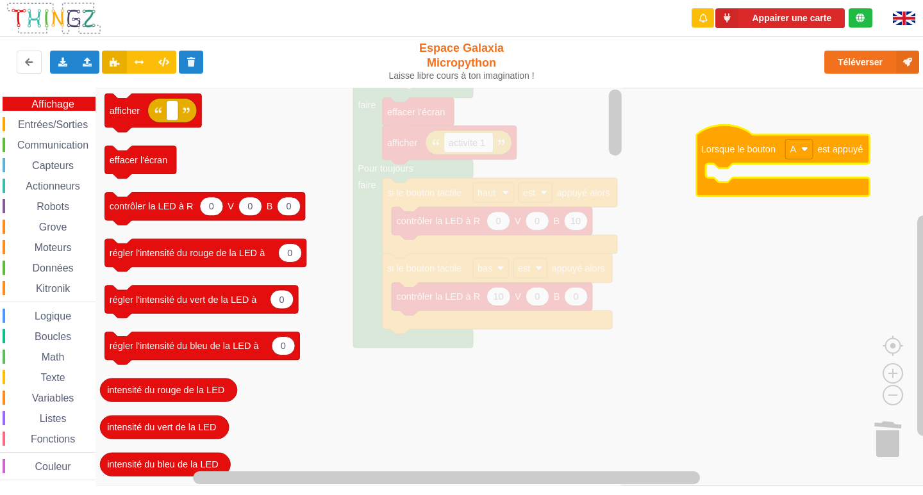
click at [68, 167] on span "Capteurs" at bounding box center [52, 165] width 45 height 11
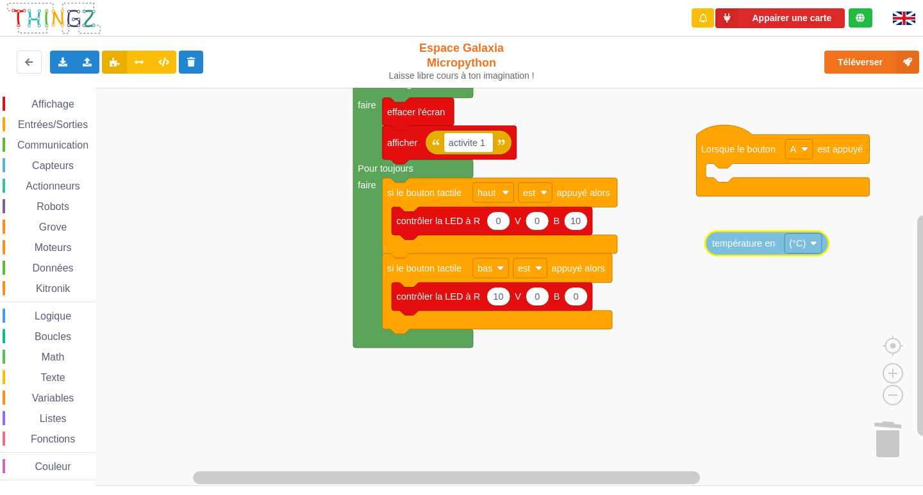
click at [753, 245] on div "Affichage Entrées/Sorties Communication Capteurs Actionneurs Robots Grove Moteu…" at bounding box center [466, 287] width 932 height 398
click at [33, 104] on span "Affichage" at bounding box center [52, 104] width 46 height 11
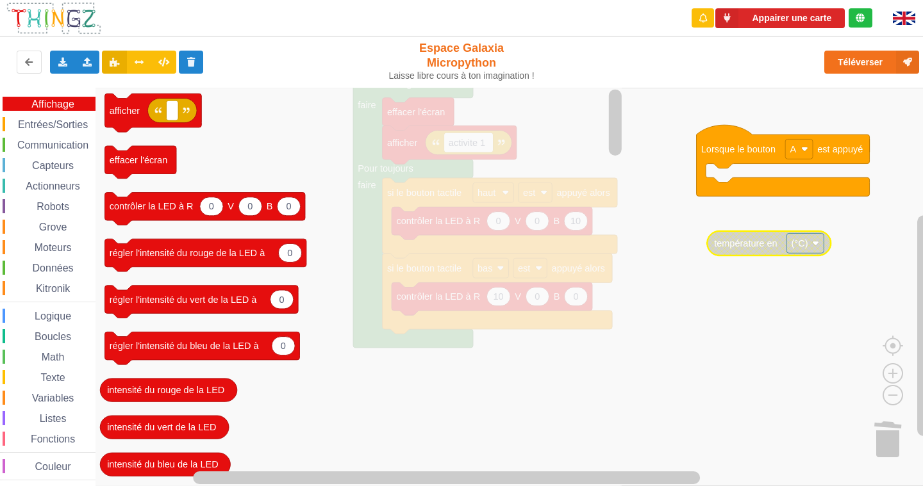
click at [41, 163] on span "Capteurs" at bounding box center [52, 165] width 45 height 11
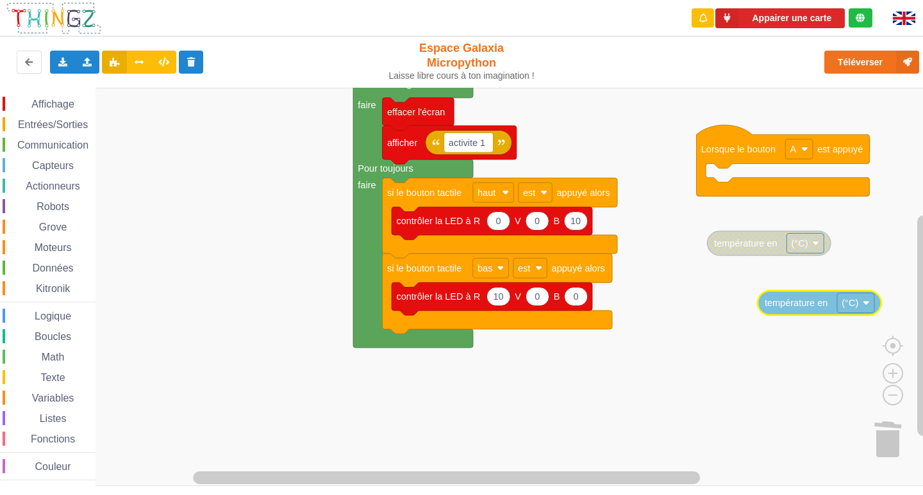
click at [803, 311] on div "Affichage Entrées/Sorties Communication Capteurs Actionneurs Robots Grove Moteu…" at bounding box center [466, 287] width 932 height 398
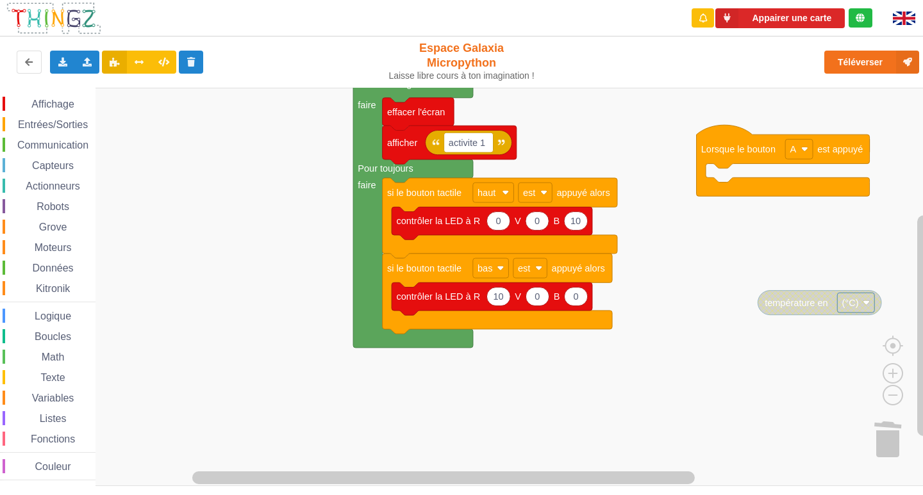
click at [55, 105] on span "Affichage" at bounding box center [52, 104] width 46 height 11
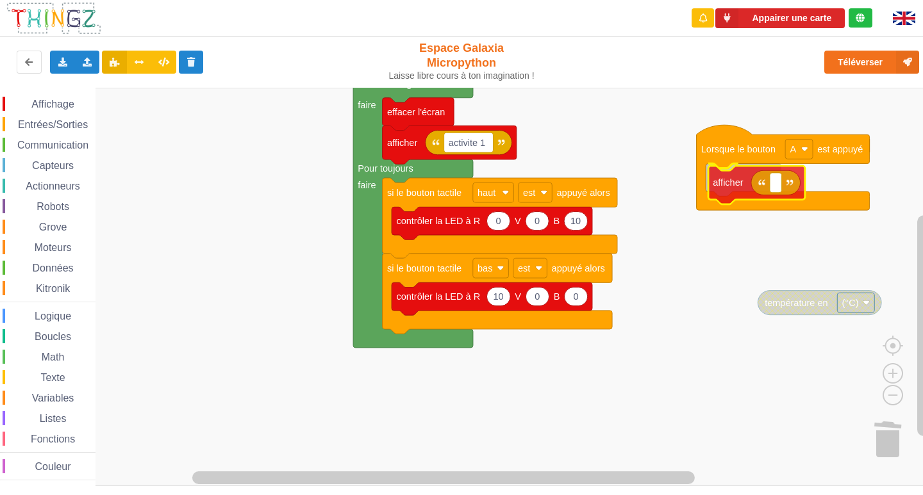
click at [727, 188] on div "Affichage Entrées/Sorties Communication Capteurs Actionneurs Robots Grove Moteu…" at bounding box center [466, 287] width 932 height 398
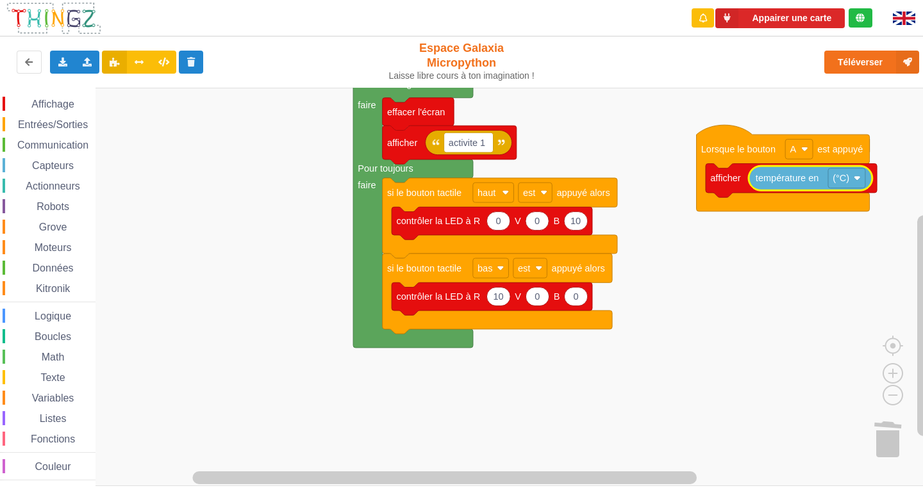
click at [63, 121] on span "Entrées/Sorties" at bounding box center [53, 124] width 74 height 11
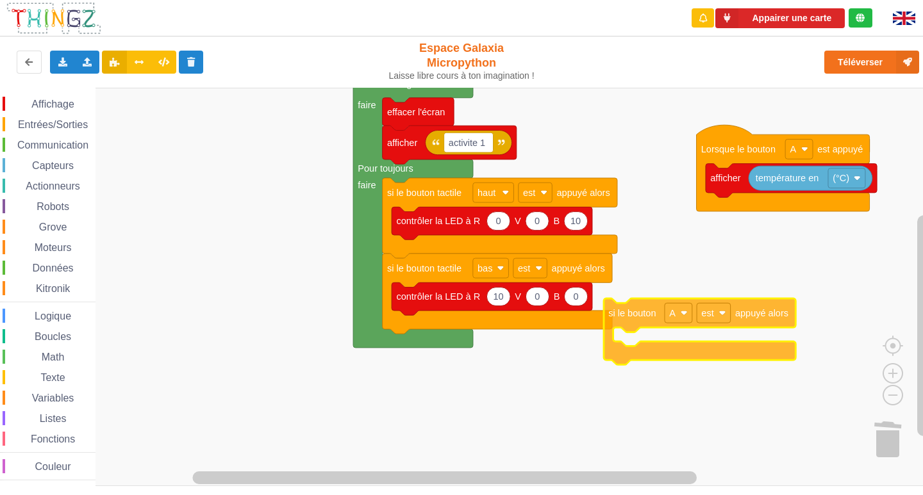
click at [662, 290] on div "Affichage Entrées/Sorties Communication Capteurs Actionneurs Robots Grove Moteu…" at bounding box center [466, 287] width 932 height 398
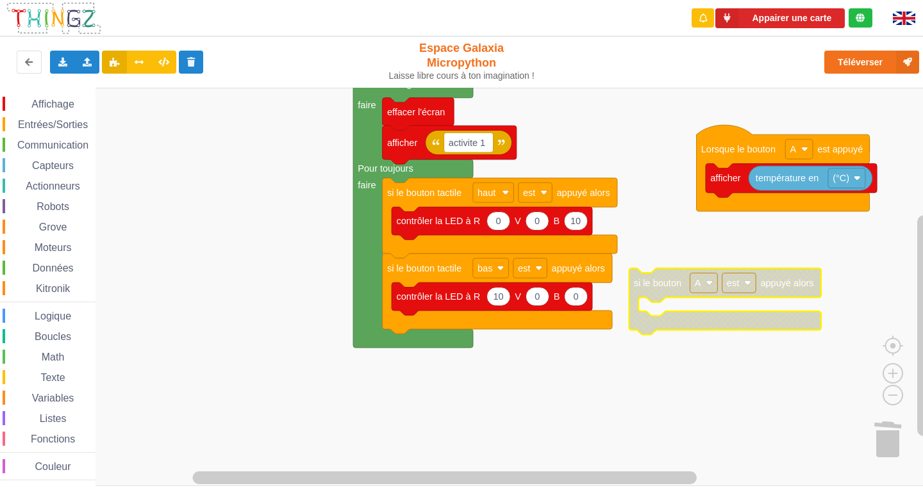
click at [714, 283] on rect "Espace de travail de Blocky" at bounding box center [703, 283] width 28 height 20
click at [704, 337] on div "B" at bounding box center [703, 332] width 58 height 17
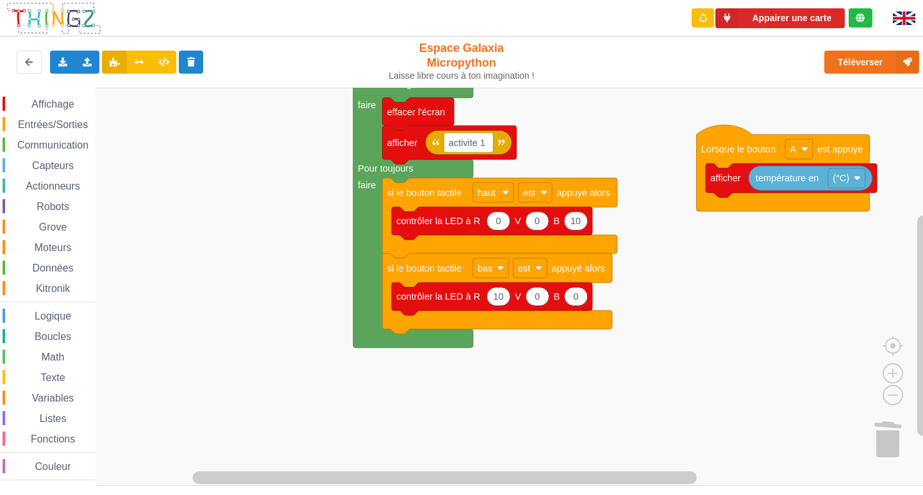
click at [38, 116] on div "Affichage Entrées/Sorties Communication Capteurs Actionneurs Robots Grove Moteu…" at bounding box center [47, 289] width 95 height 384
click at [36, 126] on span "Entrées/Sorties" at bounding box center [53, 124] width 74 height 11
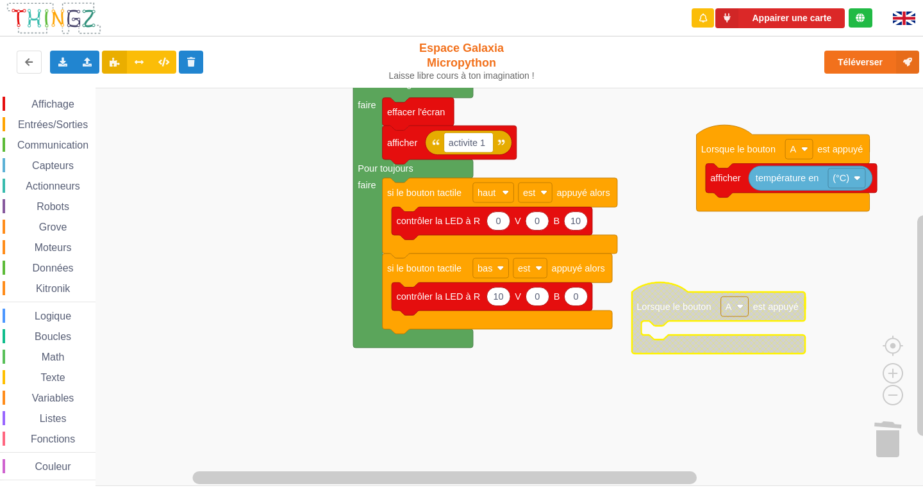
click at [704, 261] on div "Affichage Entrées/Sorties Communication Capteurs Actionneurs Robots Grove Moteu…" at bounding box center [466, 287] width 932 height 398
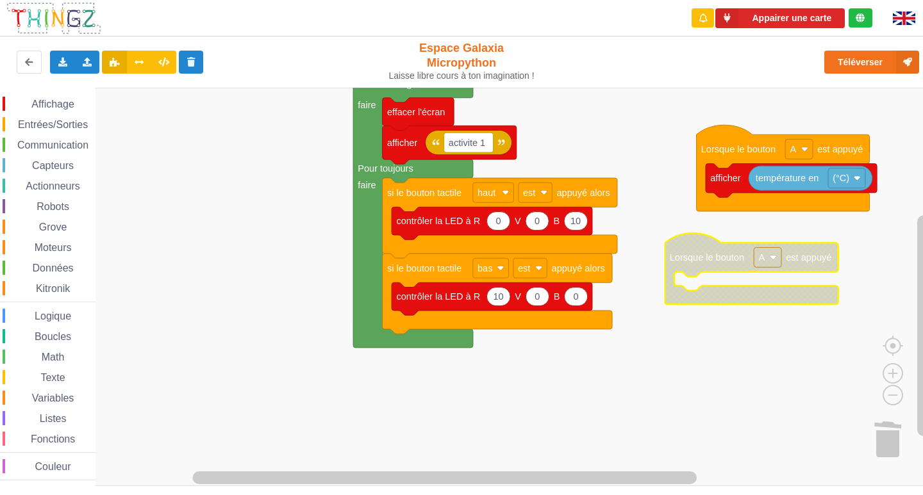
click at [761, 262] on text "A" at bounding box center [761, 257] width 6 height 10
click at [753, 313] on div "B" at bounding box center [767, 306] width 58 height 17
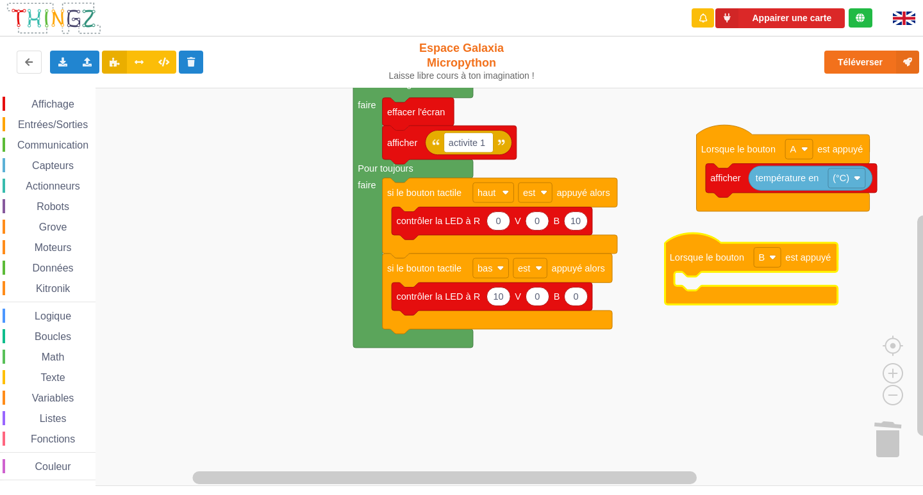
click at [49, 115] on div "Affichage Entrées/Sorties Communication Capteurs Actionneurs Robots Grove Moteu…" at bounding box center [47, 289] width 95 height 384
click at [62, 103] on span "Affichage" at bounding box center [52, 104] width 46 height 11
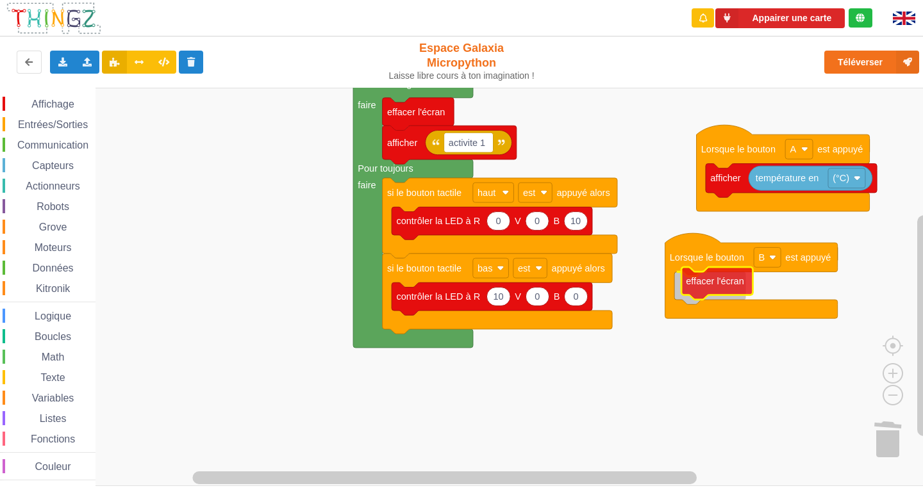
click at [714, 278] on div "Affichage Entrées/Sorties Communication Capteurs Actionneurs Robots Grove Moteu…" at bounding box center [466, 287] width 932 height 398
click at [45, 99] on span "Affichage" at bounding box center [52, 104] width 46 height 11
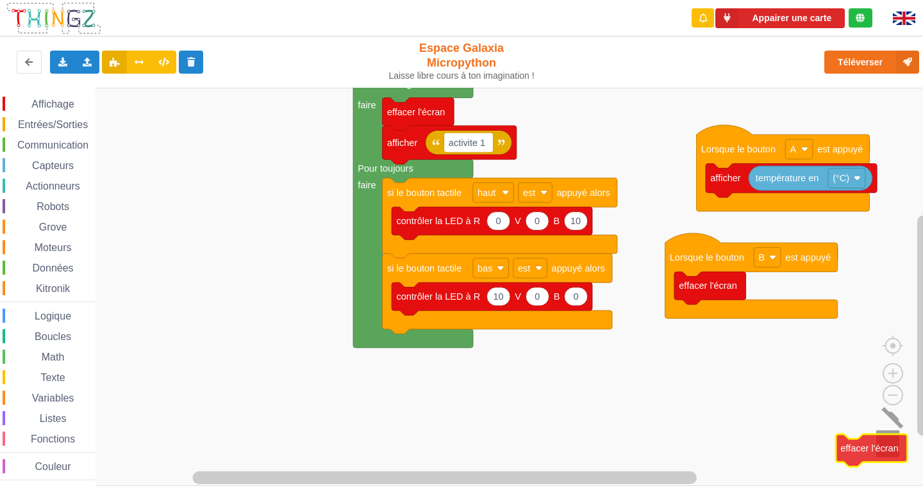
click at [898, 436] on div "Affichage Entrées/Sorties Communication Capteurs Actionneurs Robots Grove Moteu…" at bounding box center [466, 287] width 932 height 398
click at [60, 119] on span "Entrées/Sorties" at bounding box center [53, 124] width 74 height 11
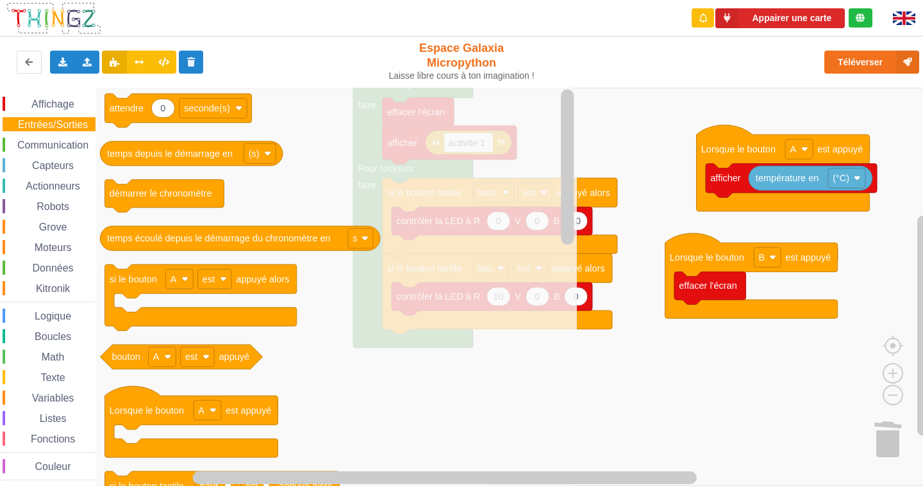
click at [53, 99] on span "Affichage" at bounding box center [52, 104] width 46 height 11
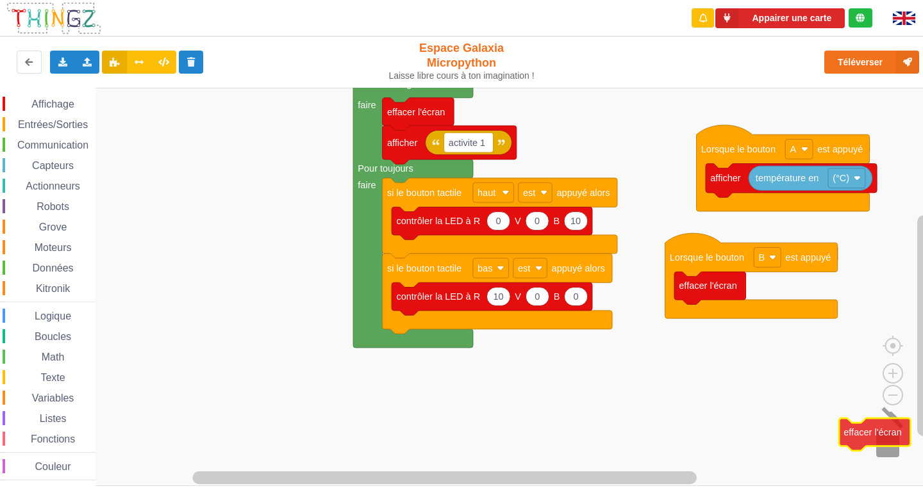
click at [899, 441] on div "Affichage Entrées/Sorties Communication Capteurs Actionneurs Robots Grove Moteu…" at bounding box center [466, 287] width 932 height 398
click at [47, 106] on span "Affichage" at bounding box center [52, 104] width 46 height 11
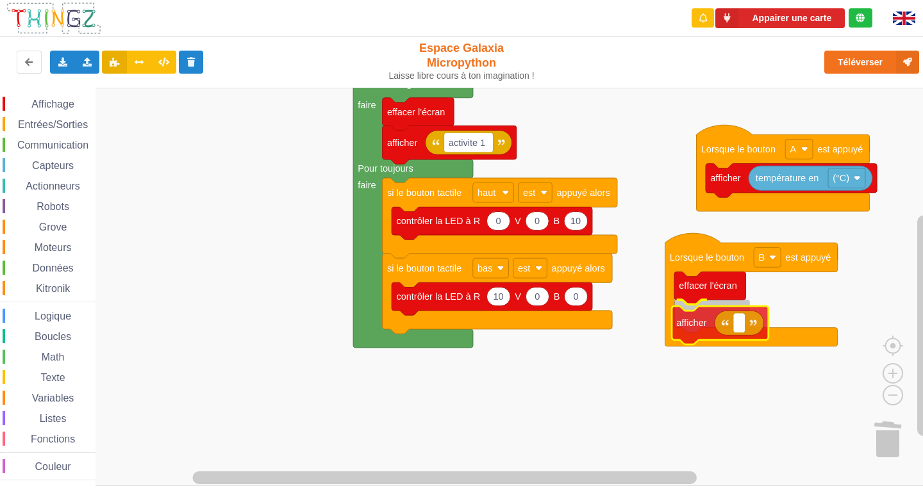
click at [702, 334] on div "Affichage Entrées/Sorties Communication Capteurs Actionneurs Robots Grove Moteu…" at bounding box center [466, 287] width 932 height 398
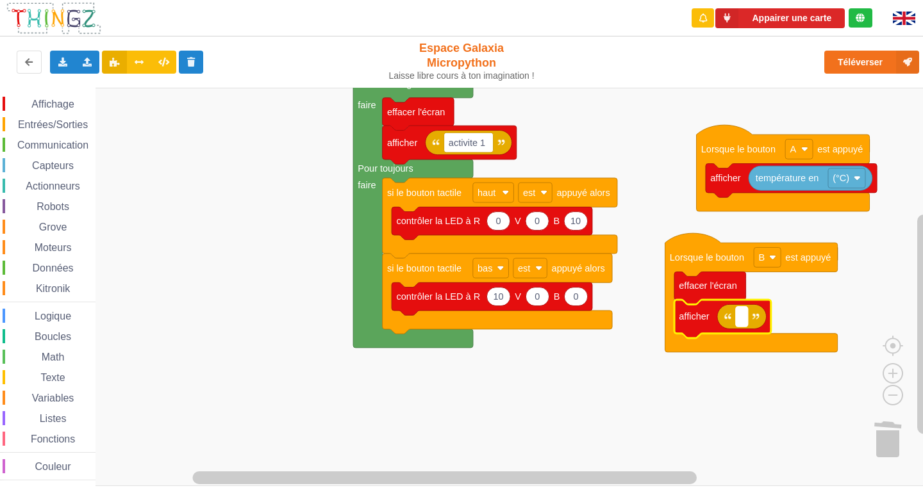
click at [744, 321] on rect "Espace de travail de Blocky" at bounding box center [741, 317] width 12 height 20
type input "activite 1"
click at [165, 366] on rect "Espace de travail de Blocky" at bounding box center [466, 287] width 932 height 398
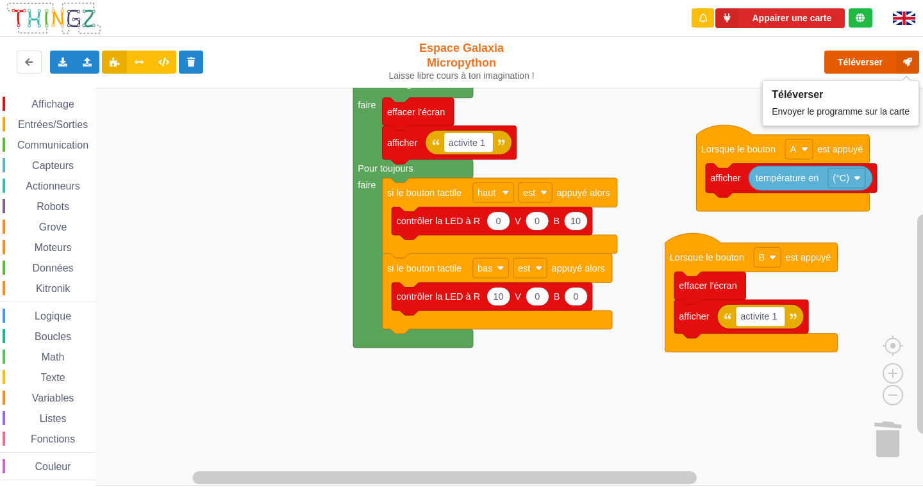
click at [877, 59] on button "Téléverser" at bounding box center [871, 62] width 95 height 23
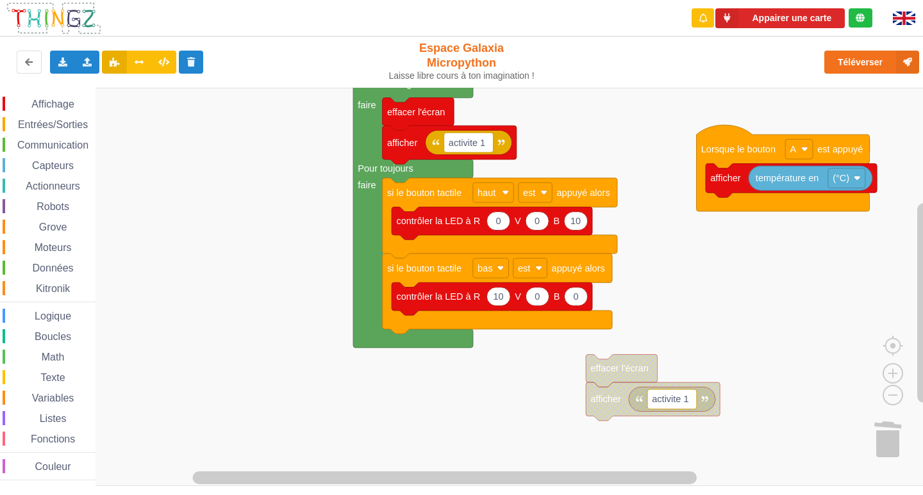
click at [42, 121] on span "Entrées/Sorties" at bounding box center [53, 124] width 74 height 11
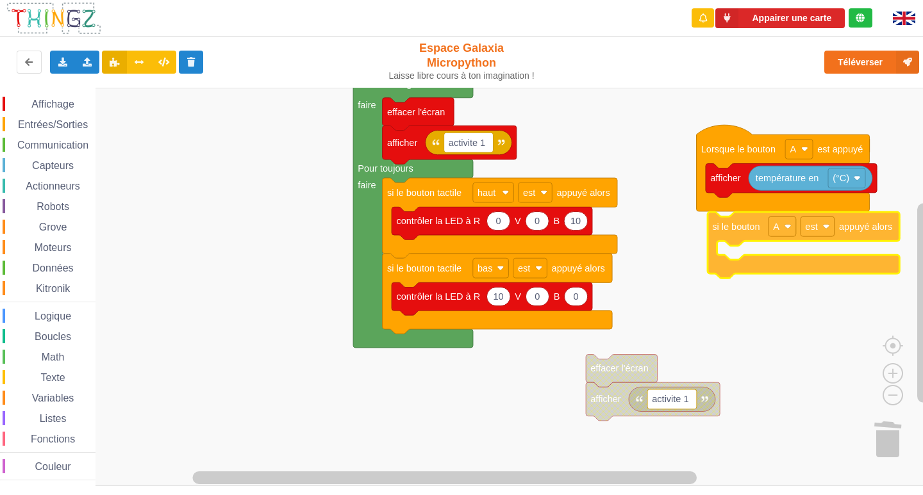
click at [725, 243] on div "Affichage Entrées/Sorties Communication Capteurs Actionneurs Robots Grove Moteu…" at bounding box center [466, 287] width 932 height 398
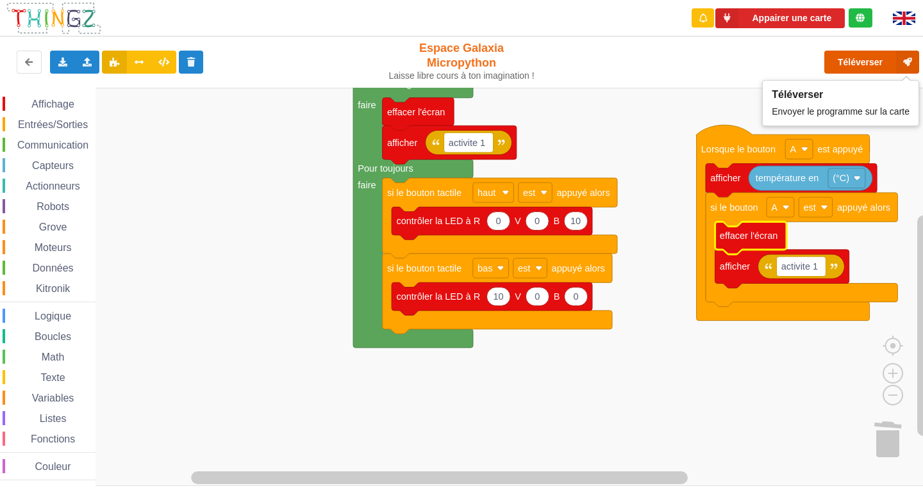
click at [860, 65] on button "Téléverser" at bounding box center [871, 62] width 95 height 23
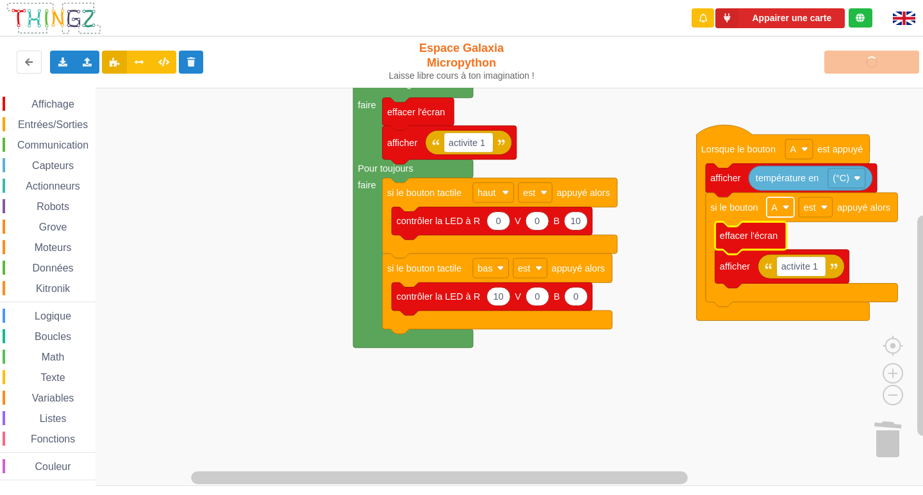
click at [787, 211] on image "Espace de travail de Blocky" at bounding box center [785, 207] width 7 height 7
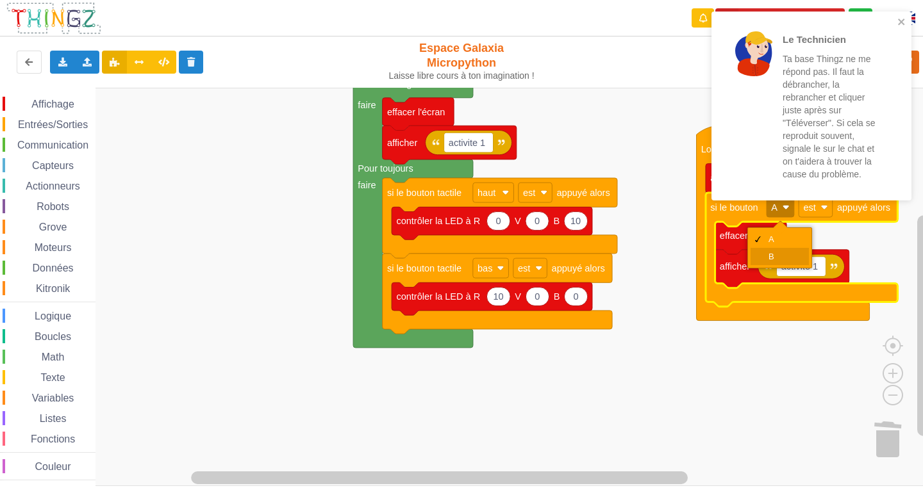
click at [768, 253] on div "B" at bounding box center [779, 256] width 58 height 17
click at [900, 19] on icon "close" at bounding box center [901, 22] width 9 height 10
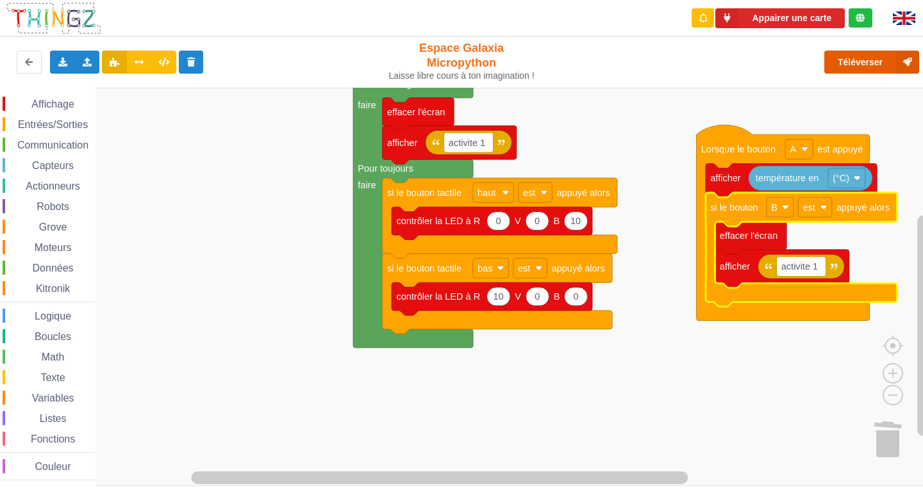
click at [881, 63] on button "Téléverser" at bounding box center [871, 62] width 95 height 23
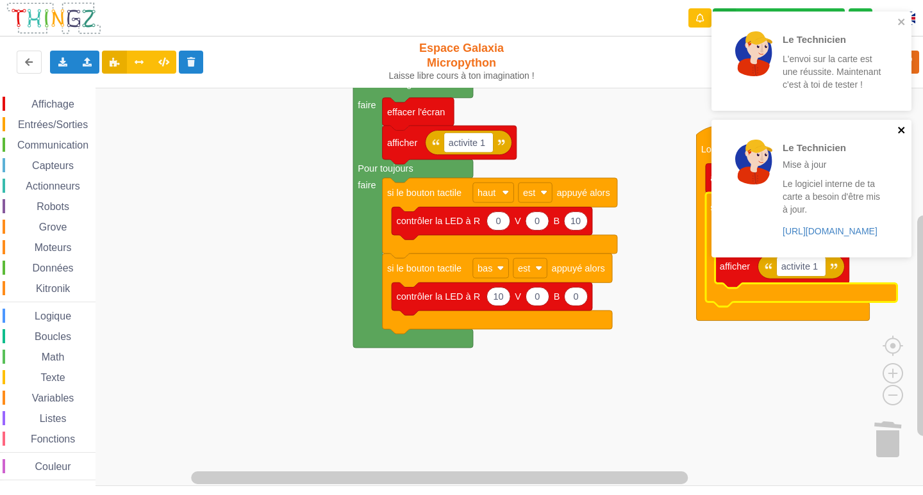
click at [899, 126] on icon "close" at bounding box center [901, 130] width 9 height 10
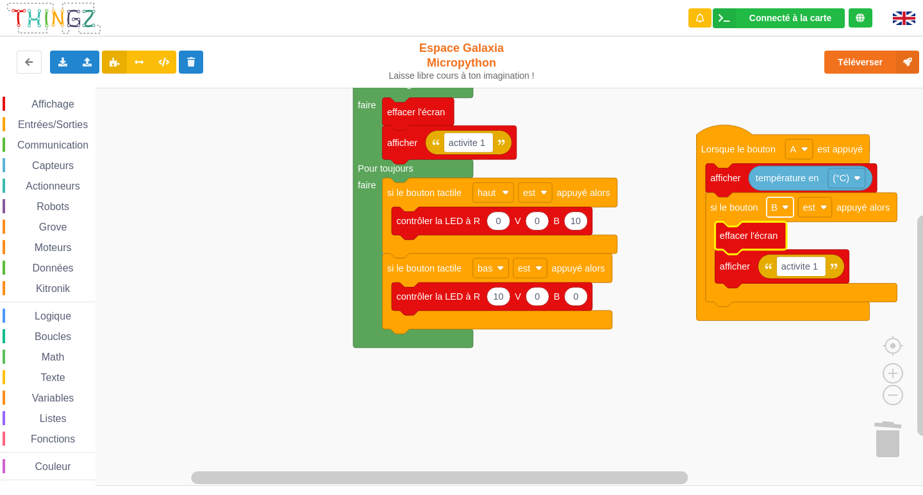
click at [783, 208] on image "Espace de travail de Blocky" at bounding box center [785, 207] width 7 height 7
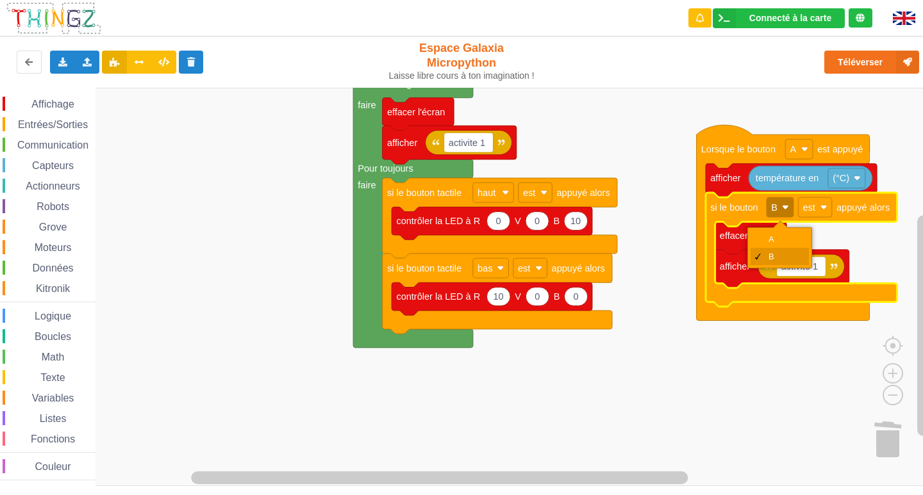
click at [775, 259] on div "B" at bounding box center [783, 257] width 31 height 10
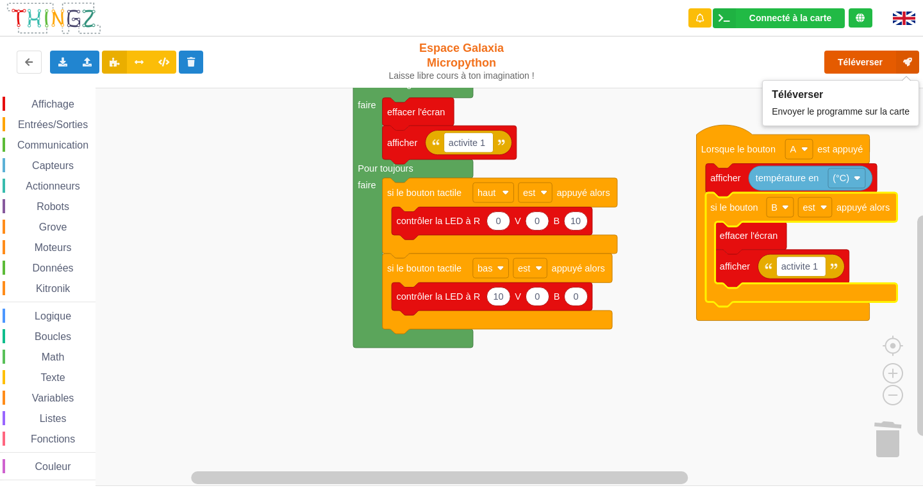
click at [852, 66] on button "Téléverser" at bounding box center [871, 62] width 95 height 23
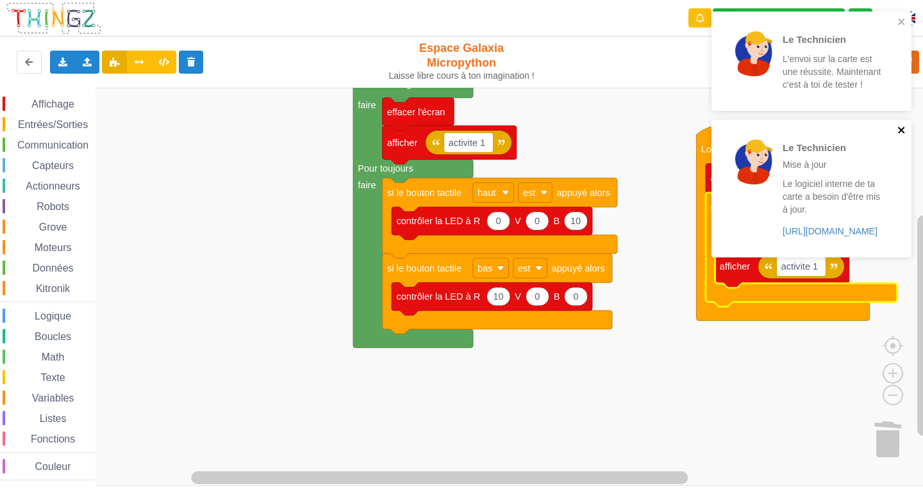
click at [901, 125] on icon "close" at bounding box center [901, 130] width 9 height 10
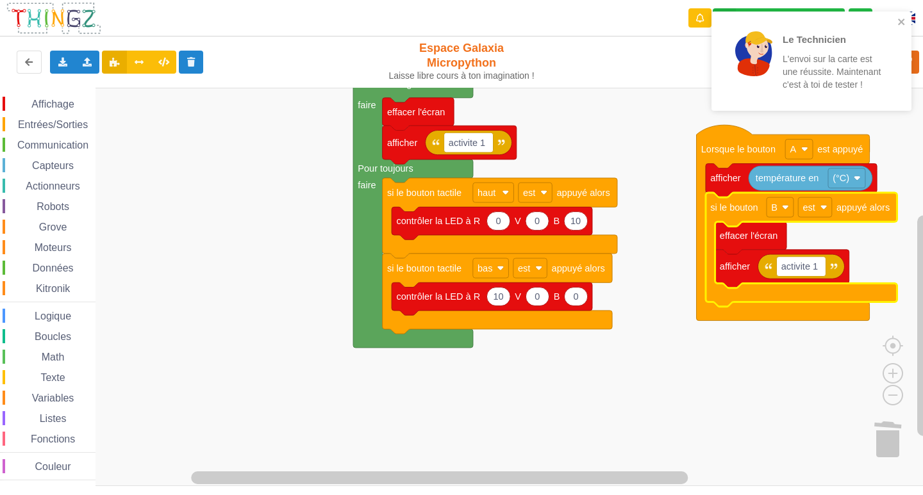
click at [900, 15] on div "Le Technicien L'envoi sur la carte est une réussite. Maintenant c'est à toi de …" at bounding box center [811, 61] width 200 height 99
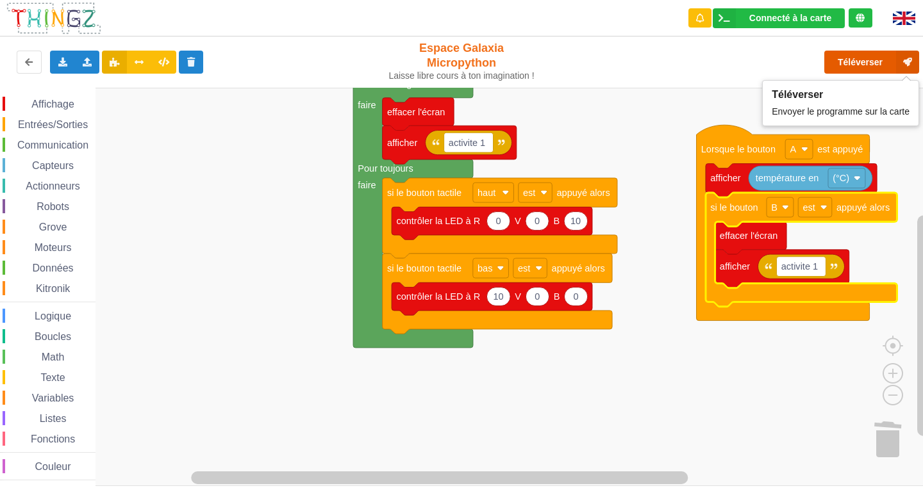
click at [853, 63] on button "Téléverser" at bounding box center [871, 62] width 95 height 23
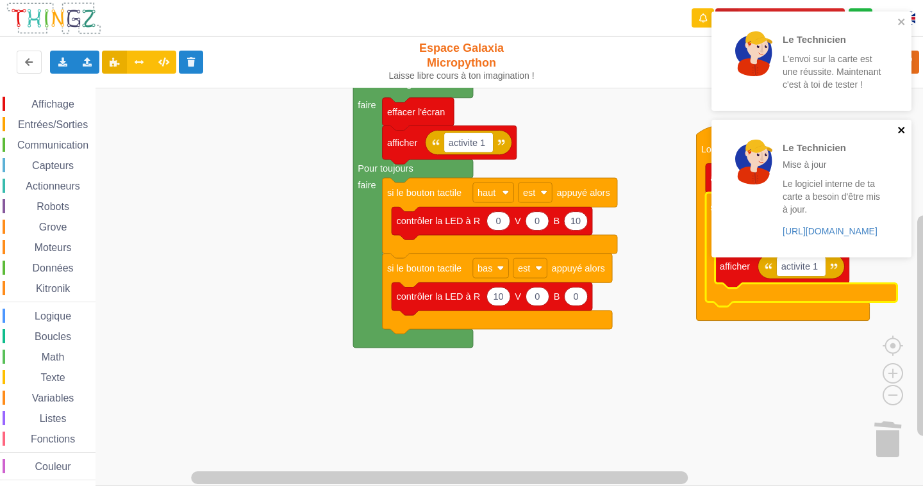
click at [904, 126] on icon "close" at bounding box center [901, 130] width 9 height 10
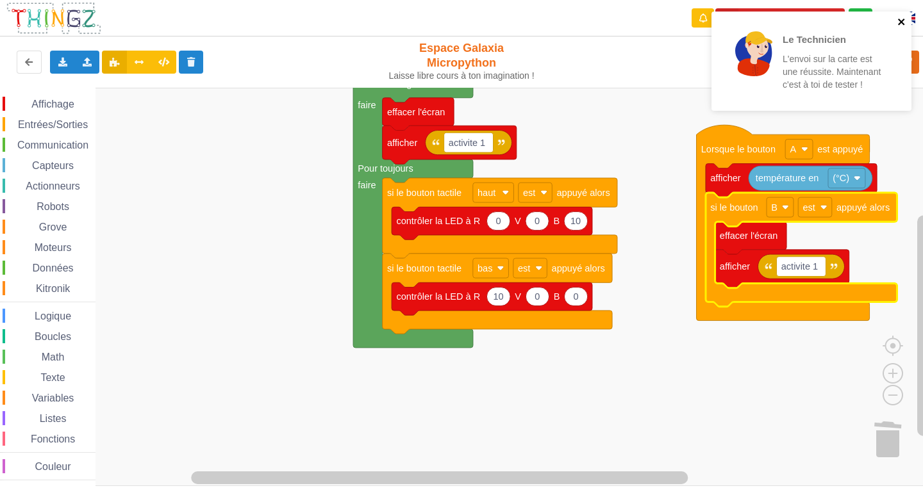
click at [901, 18] on icon "close" at bounding box center [901, 22] width 9 height 10
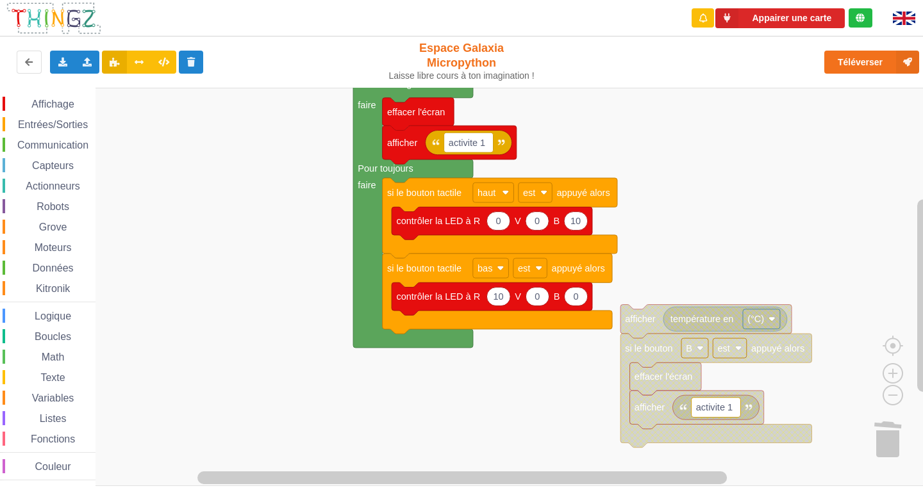
click at [68, 127] on span "Entrées/Sorties" at bounding box center [53, 124] width 74 height 11
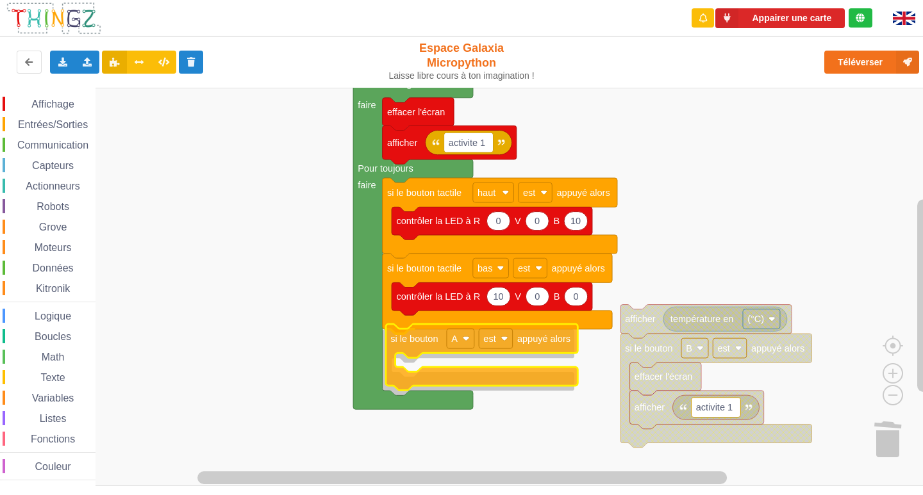
click at [397, 346] on div "Affichage Entrées/Sorties Communication Capteurs Actionneurs Robots Grove Moteu…" at bounding box center [466, 287] width 932 height 398
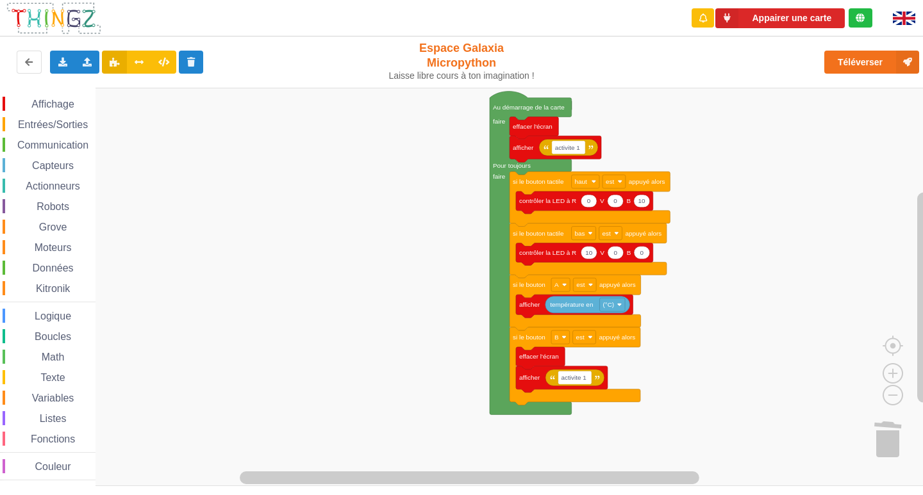
click at [722, 176] on div "Affichage Entrées/Sorties Communication Capteurs Actionneurs Robots Grove Moteu…" at bounding box center [466, 287] width 932 height 398
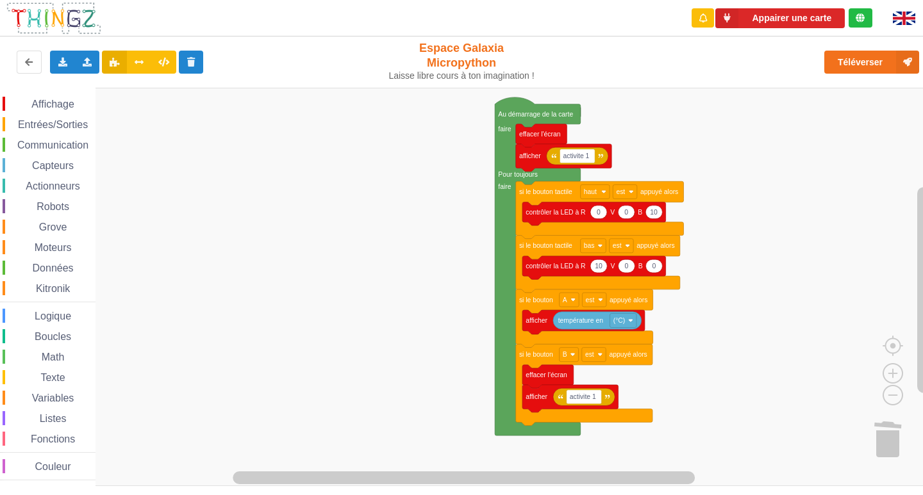
click at [750, 227] on div "Affichage Entrées/Sorties Communication Capteurs Actionneurs Robots Grove Moteu…" at bounding box center [466, 287] width 932 height 398
click at [840, 64] on button "Téléverser" at bounding box center [871, 62] width 95 height 23
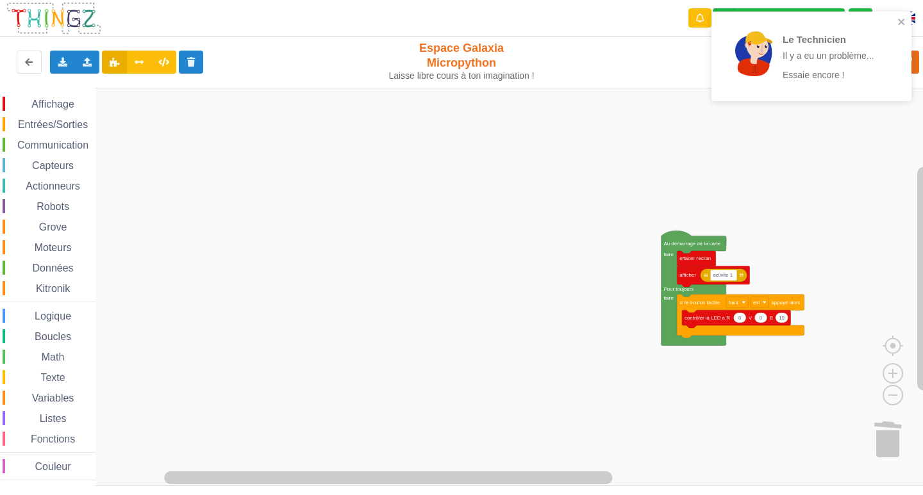
click at [418, 337] on rect "Espace de travail de Blocky" at bounding box center [466, 287] width 932 height 398
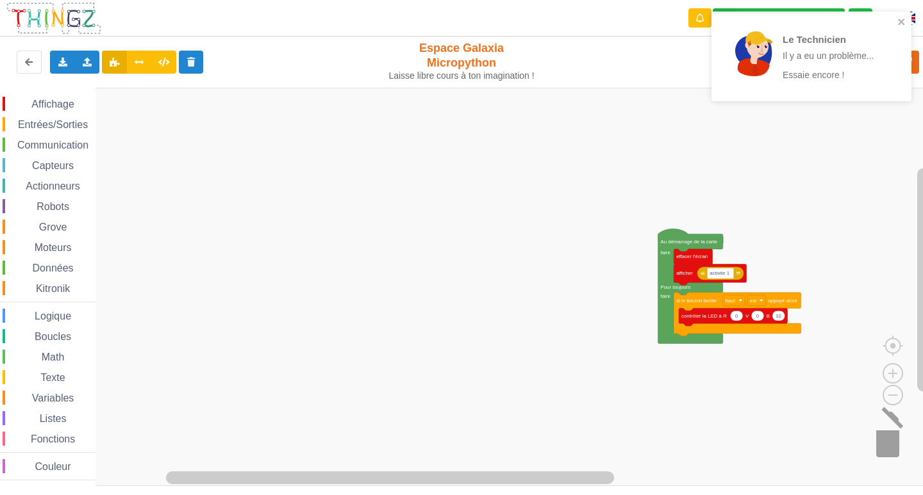
click at [894, 443] on image "Espace de travail de Blocky" at bounding box center [904, 437] width 62 height 79
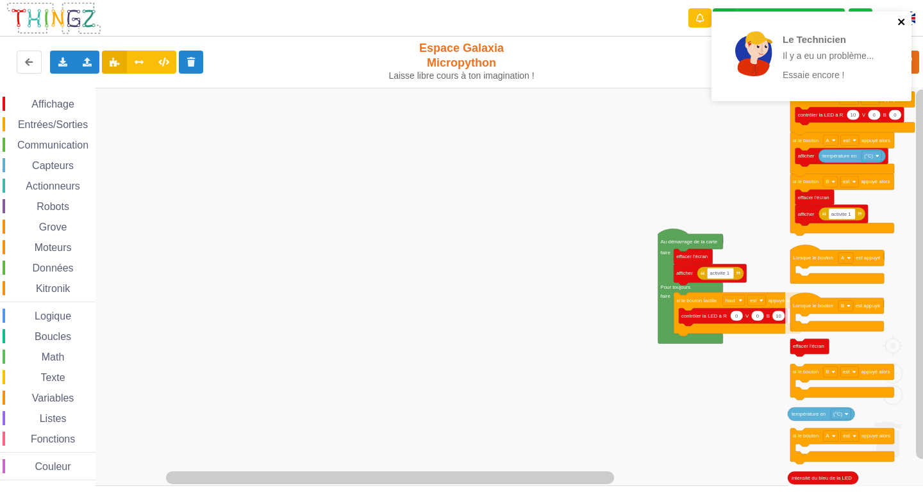
click at [900, 21] on icon "close" at bounding box center [901, 22] width 6 height 6
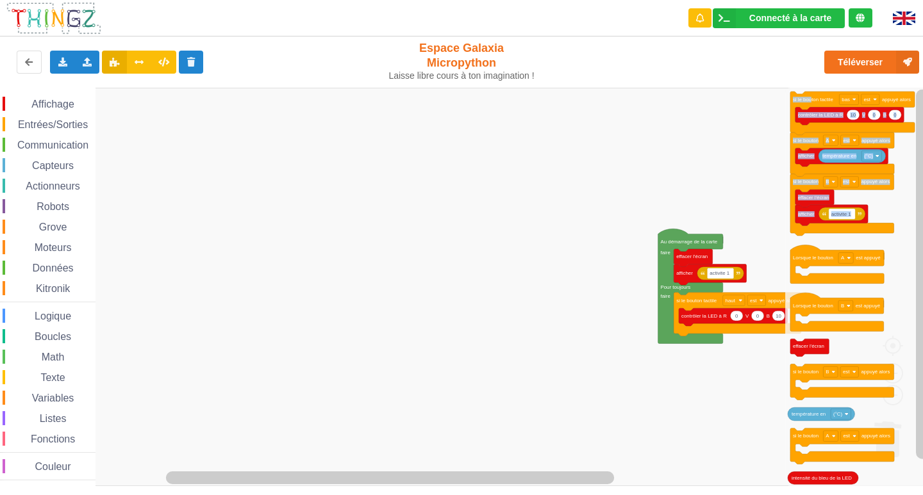
drag, startPoint x: 811, startPoint y: 100, endPoint x: 612, endPoint y: 152, distance: 205.4
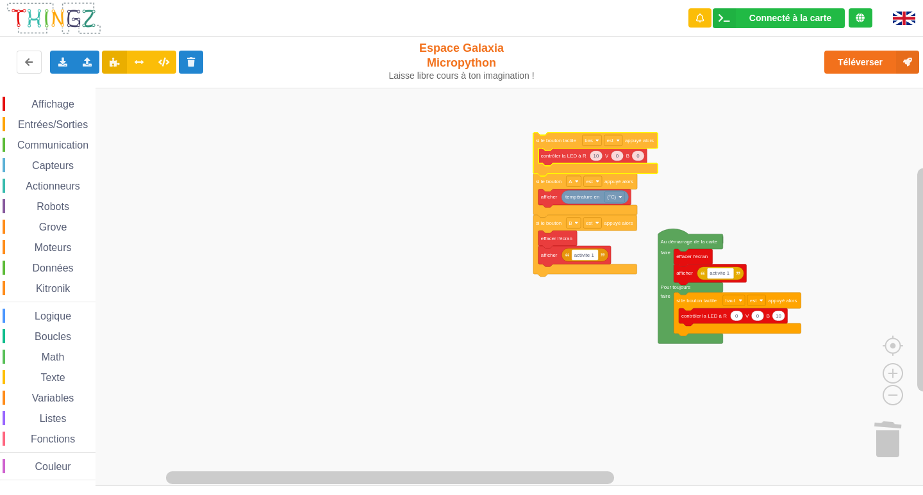
click at [588, 141] on div "Affichage Entrées/Sorties Communication Capteurs Actionneurs Robots Grove Moteu…" at bounding box center [466, 287] width 932 height 398
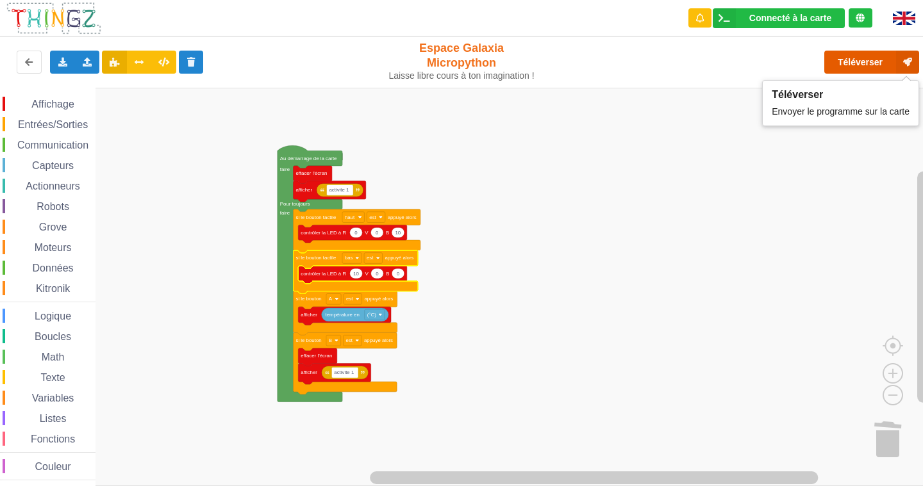
click at [863, 65] on button "Téléverser" at bounding box center [871, 62] width 95 height 23
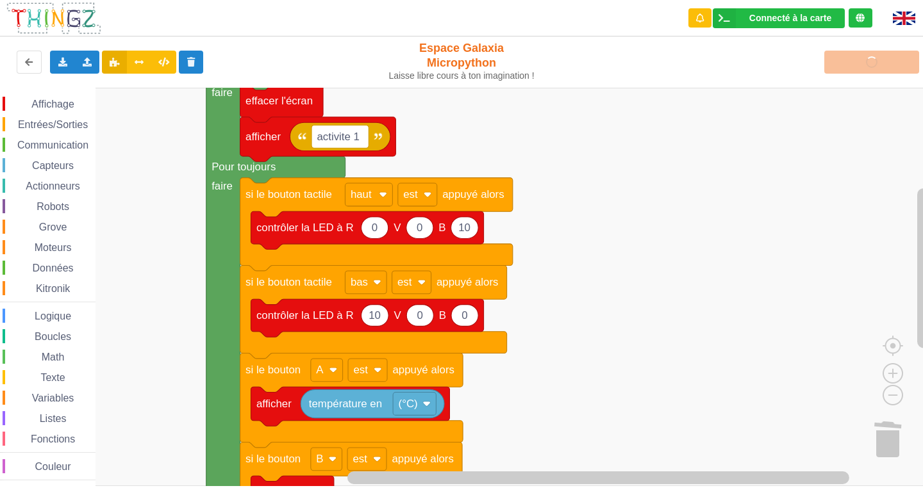
click at [580, 418] on rect "Espace de travail de Blocky" at bounding box center [466, 287] width 932 height 398
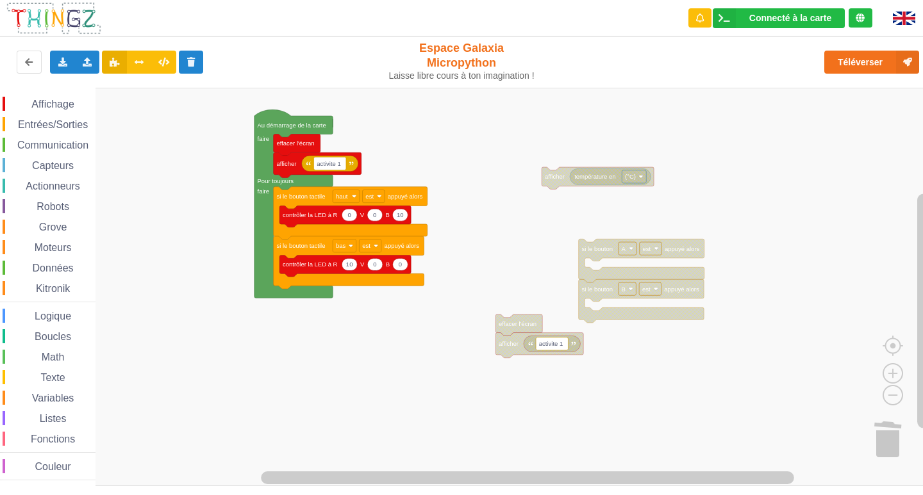
click at [579, 244] on div "Affichage Entrées/Sorties Communication Capteurs Actionneurs Robots Grove Moteu…" at bounding box center [466, 287] width 932 height 398
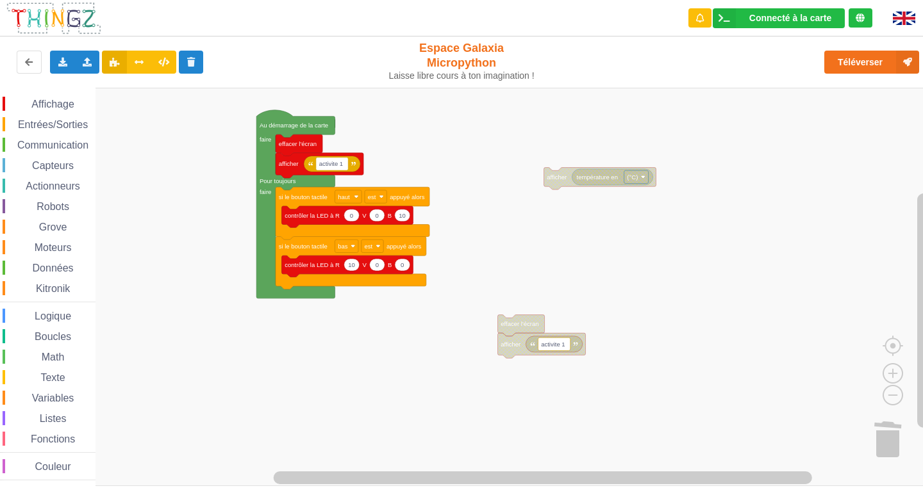
click at [60, 121] on span "Entrées/Sorties" at bounding box center [53, 124] width 74 height 11
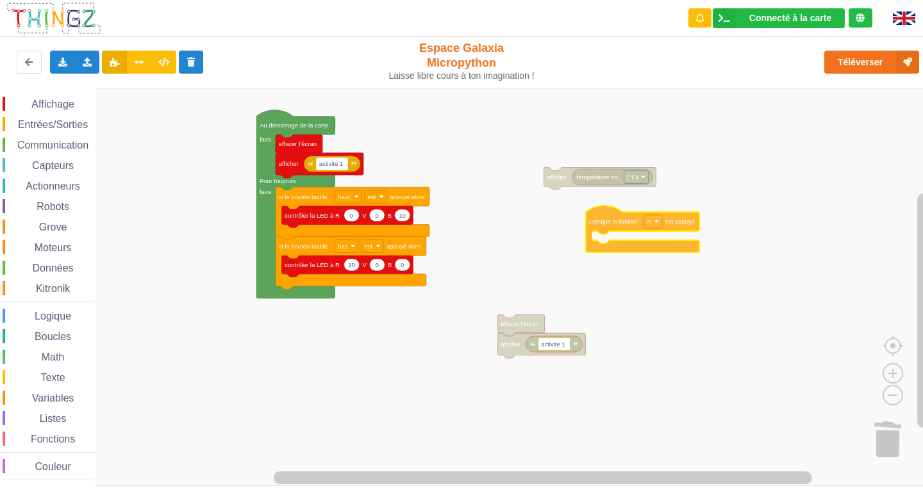
click at [616, 217] on div "Affichage Entrées/Sorties Communication Capteurs Actionneurs Robots Grove Moteu…" at bounding box center [466, 287] width 932 height 398
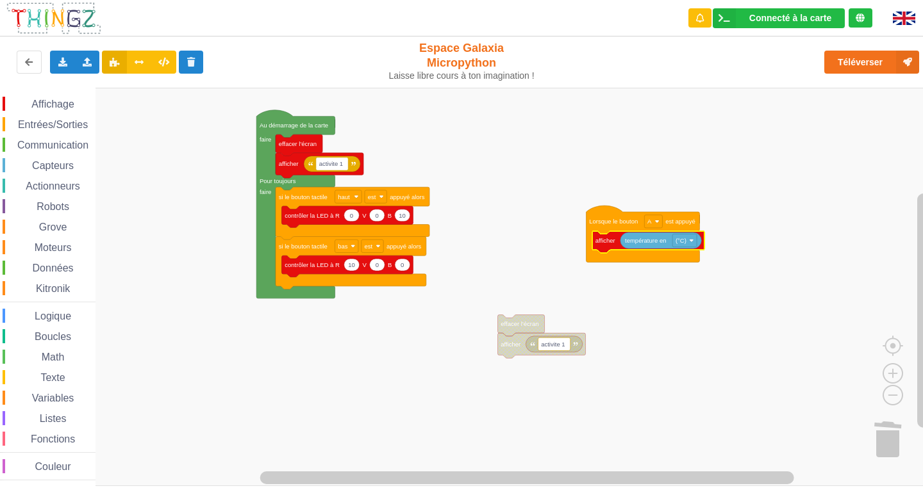
click at [69, 113] on div "Affichage Entrées/Sorties Communication Capteurs Actionneurs Robots Grove Moteu…" at bounding box center [47, 289] width 95 height 384
click at [70, 133] on div "Affichage Entrées/Sorties Communication Capteurs Actionneurs Robots Grove Moteu…" at bounding box center [47, 289] width 95 height 384
click at [69, 133] on div "Affichage Entrées/Sorties Communication Capteurs Actionneurs Robots Grove Moteu…" at bounding box center [47, 289] width 95 height 384
click at [62, 130] on div "Entrées/Sorties" at bounding box center [49, 124] width 93 height 14
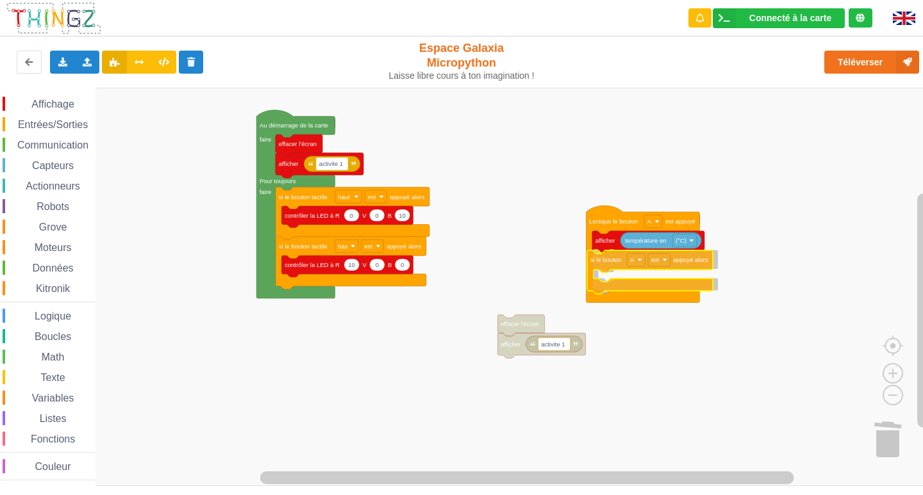
click at [604, 262] on div "Affichage Entrées/Sorties Communication Capteurs Actionneurs Robots Grove Moteu…" at bounding box center [466, 287] width 932 height 398
click at [639, 263] on text "A" at bounding box center [637, 259] width 4 height 7
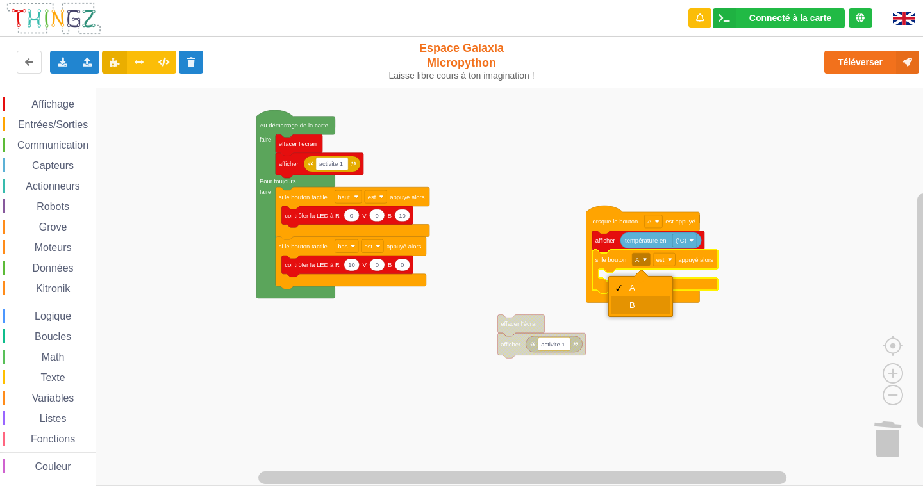
click at [641, 301] on div "B" at bounding box center [644, 305] width 31 height 10
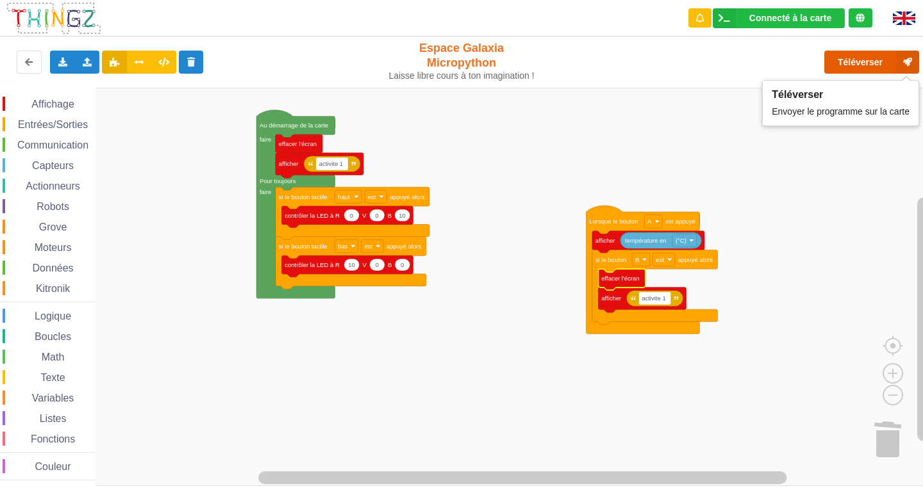
click at [847, 70] on button "Téléverser" at bounding box center [871, 62] width 95 height 23
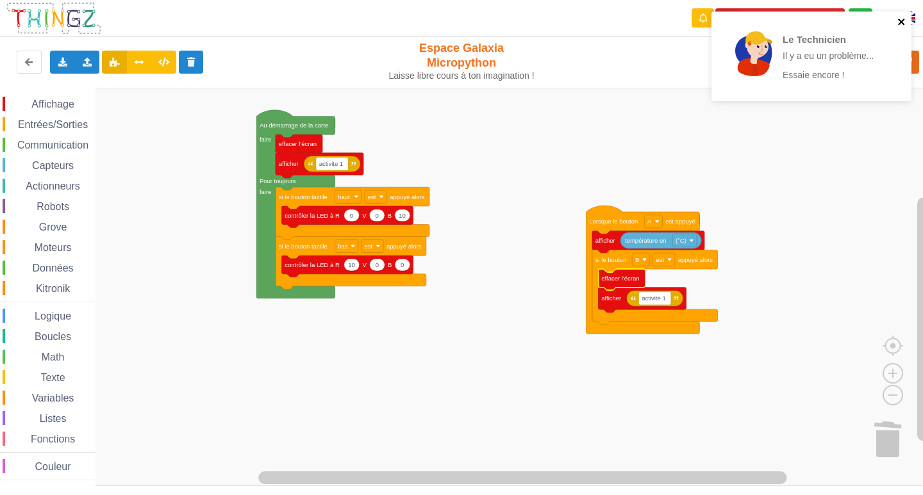
click at [903, 22] on icon "close" at bounding box center [901, 22] width 9 height 10
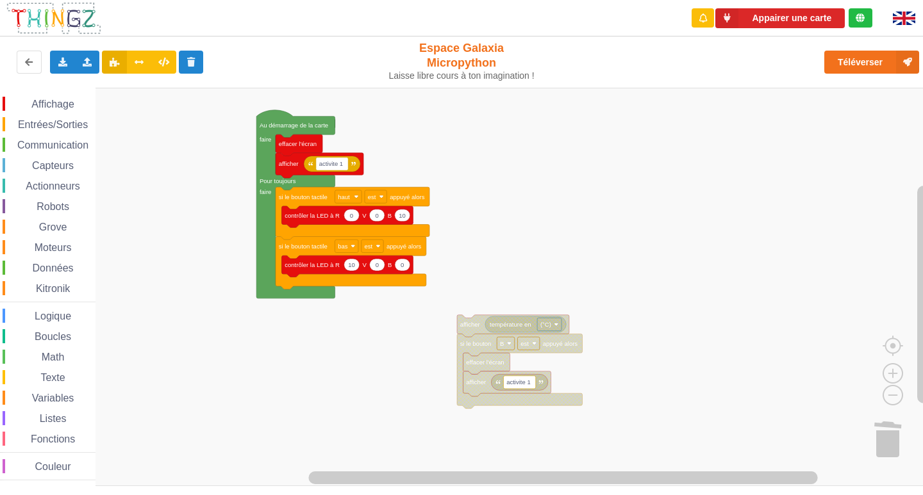
click at [57, 124] on span "Entrées/Sorties" at bounding box center [53, 124] width 74 height 11
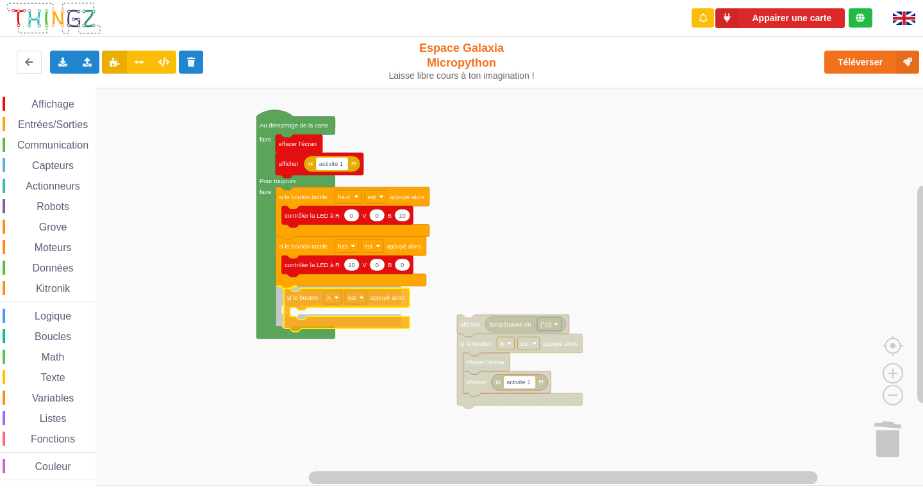
click at [306, 309] on div "Affichage Entrées/Sorties Communication Capteurs Actionneurs Robots Grove Moteu…" at bounding box center [466, 287] width 932 height 398
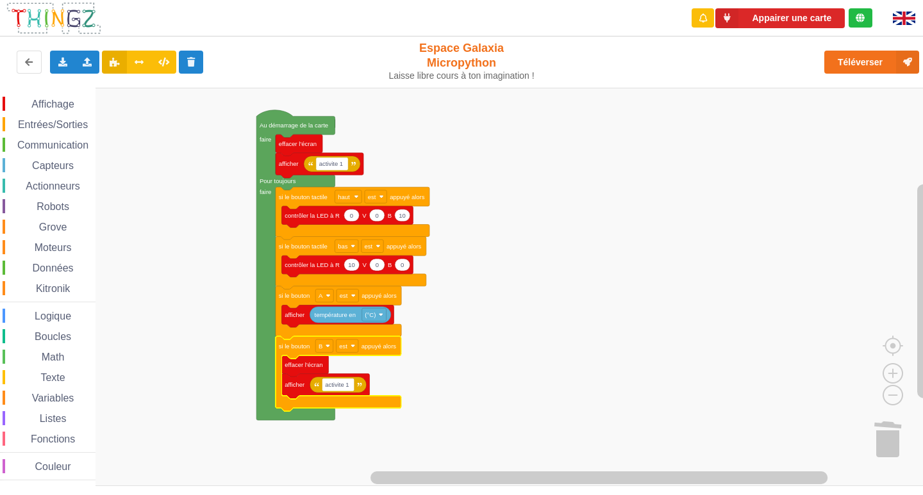
click at [278, 436] on rect "Espace de travail de Blocky" at bounding box center [466, 287] width 932 height 398
click at [270, 126] on text "Au démarrage de la carte" at bounding box center [293, 125] width 69 height 7
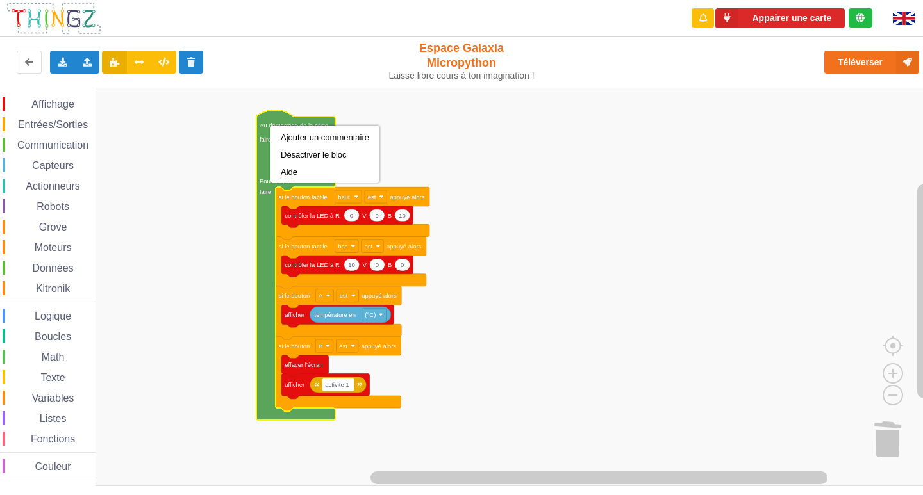
click at [236, 119] on rect "Espace de travail de Blocky" at bounding box center [466, 287] width 932 height 398
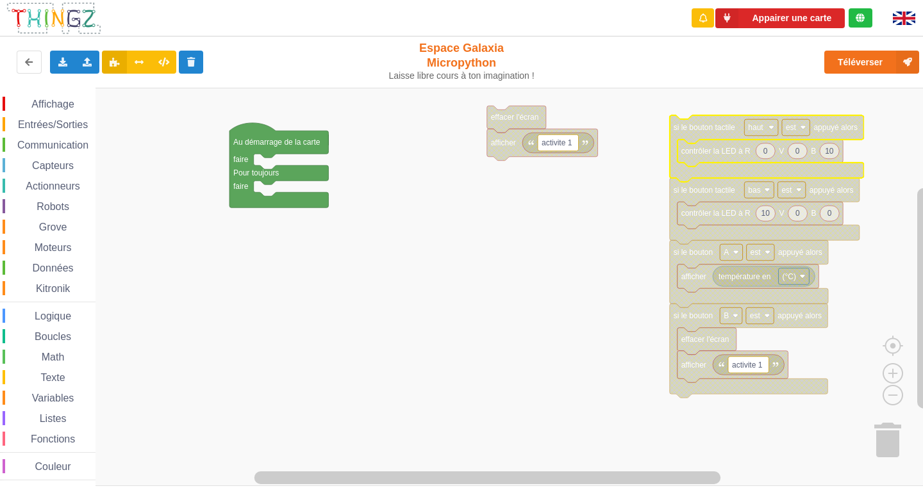
click at [58, 150] on span "Communication" at bounding box center [52, 145] width 75 height 11
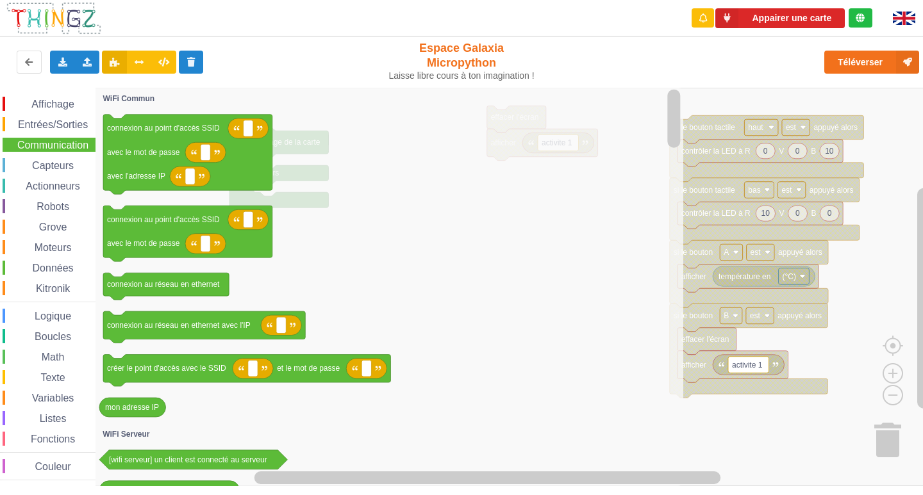
click at [298, 240] on icon "connexion au point d'accès SSID avec le mot de passe avec l'adresse IP connexio…" at bounding box center [388, 287] width 587 height 398
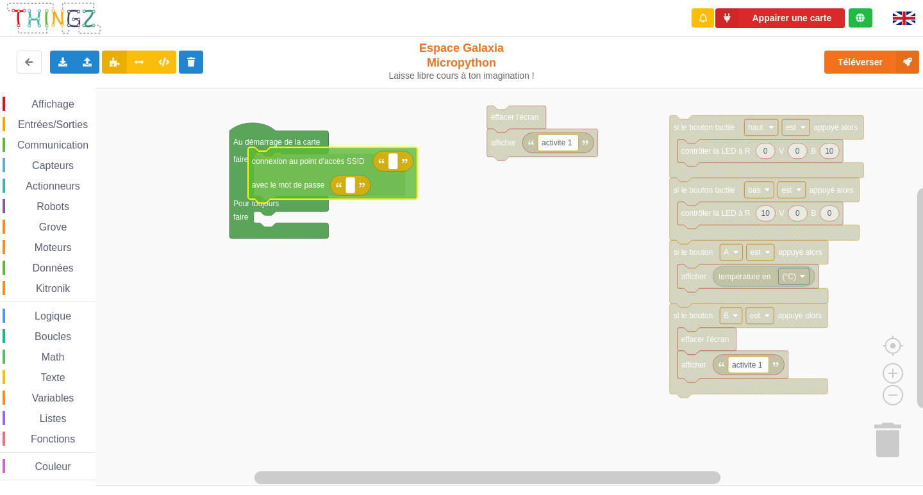
click at [261, 166] on div "Affichage Entrées/Sorties Communication Capteurs Actionneurs Robots Grove Moteu…" at bounding box center [466, 287] width 932 height 398
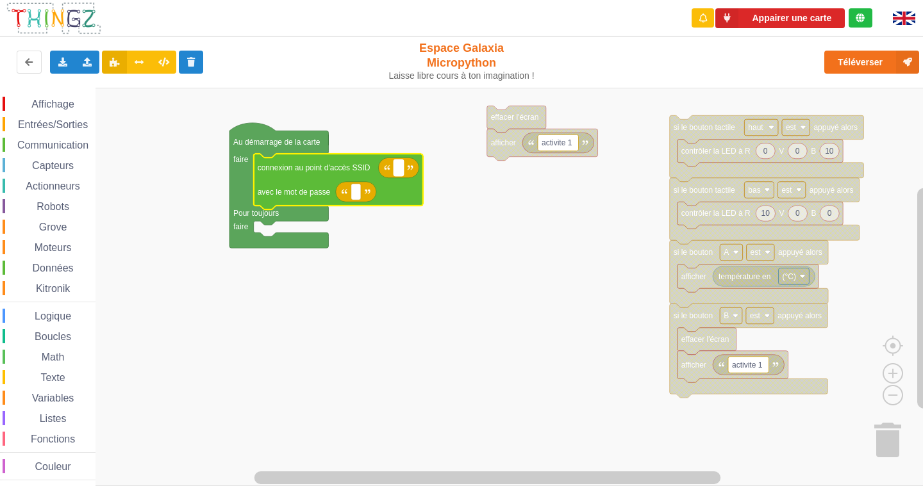
click at [401, 169] on rect "Espace de travail de Blocky" at bounding box center [398, 168] width 10 height 17
type input "NETGEAR91"
click at [356, 196] on text "Espace de travail de Blocky" at bounding box center [356, 192] width 2 height 9
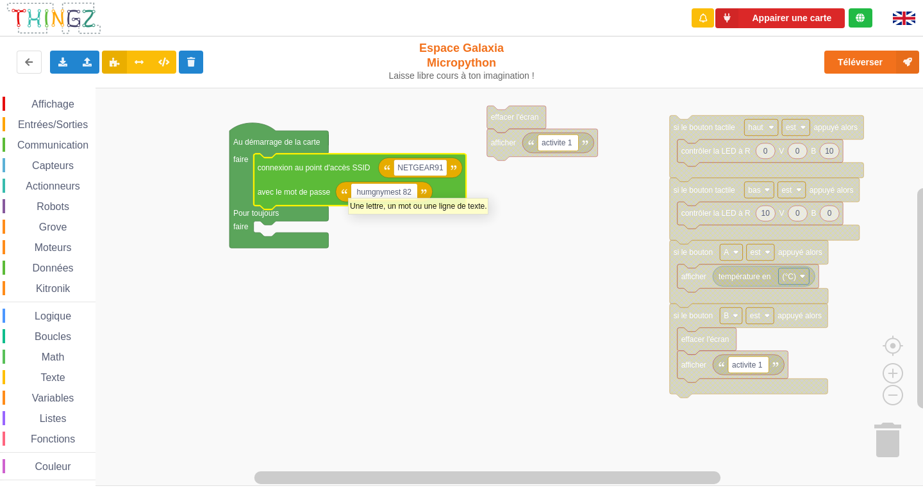
type input "humgnymest 829"
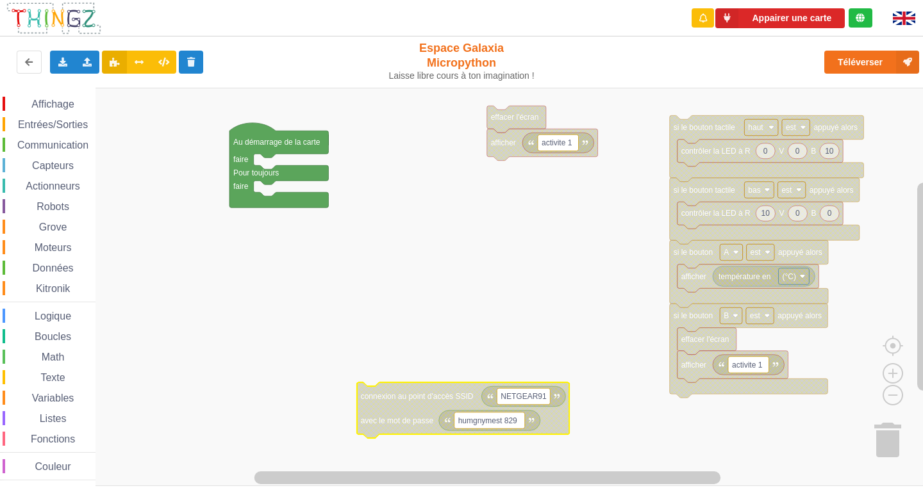
click at [505, 420] on text "humgnymest 829" at bounding box center [487, 420] width 59 height 9
click at [505, 421] on input "humgnymest 829" at bounding box center [489, 421] width 70 height 17
type input "humgnymest829"
click at [546, 266] on rect "Espace de travail de Blocky" at bounding box center [466, 287] width 932 height 398
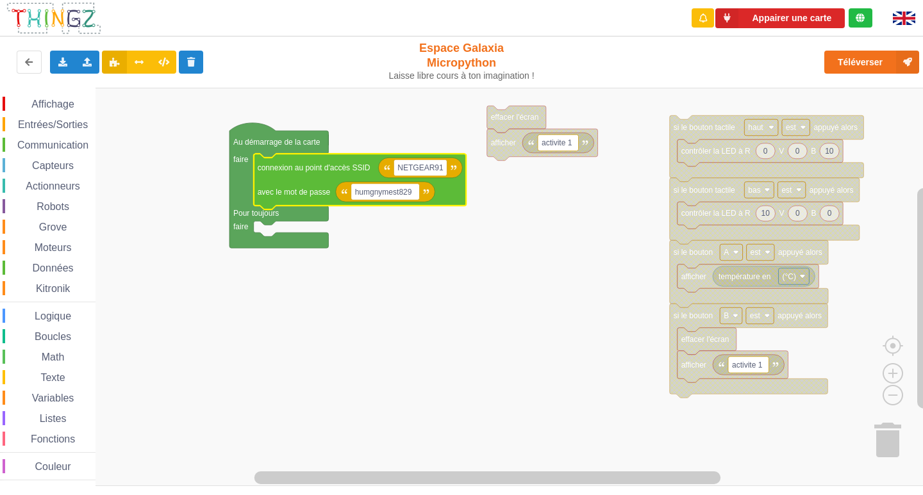
click at [491, 235] on rect "Espace de travail de Blocky" at bounding box center [466, 287] width 932 height 398
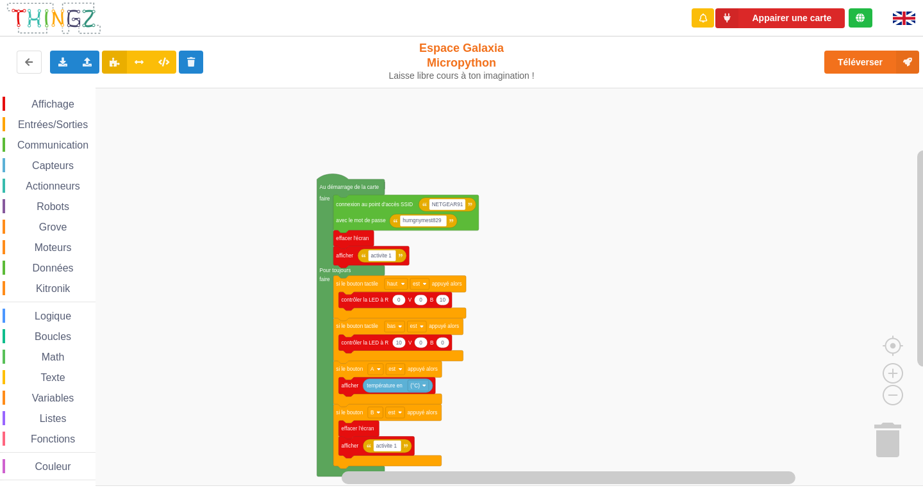
click at [539, 301] on div "Affichage Entrées/Sorties Communication Capteurs Actionneurs Robots Grove Moteu…" at bounding box center [466, 287] width 932 height 398
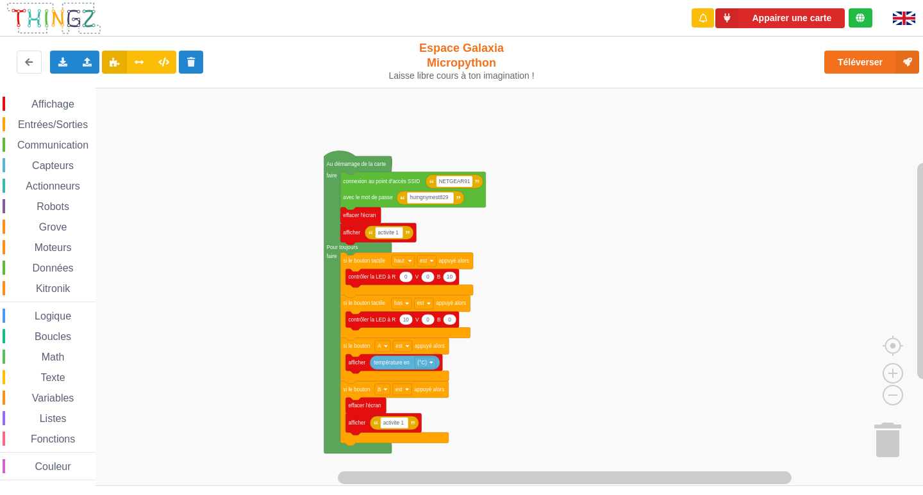
click at [51, 142] on span "Communication" at bounding box center [52, 145] width 75 height 11
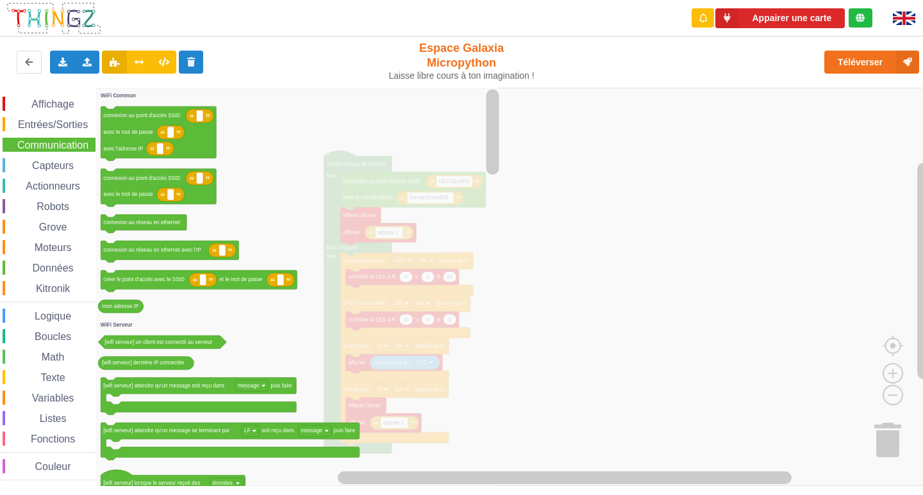
click at [49, 355] on span "Math" at bounding box center [53, 357] width 27 height 11
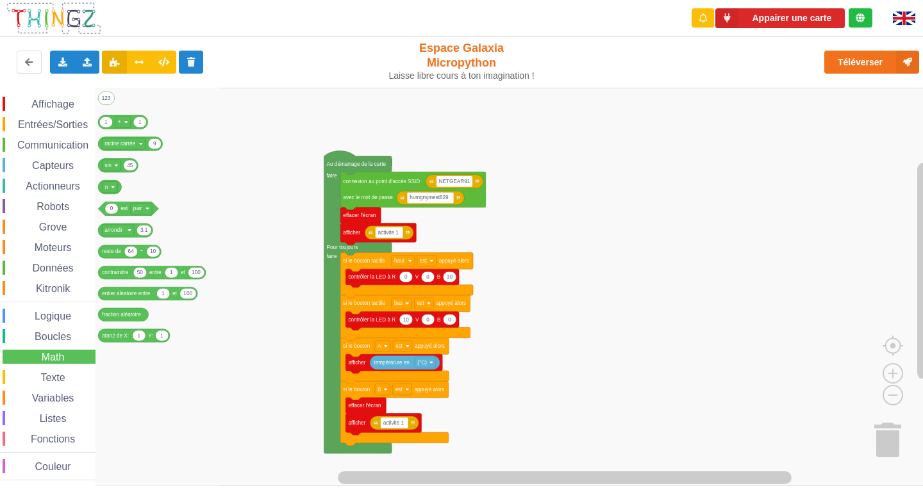
click at [79, 337] on div "Boucles" at bounding box center [49, 336] width 93 height 14
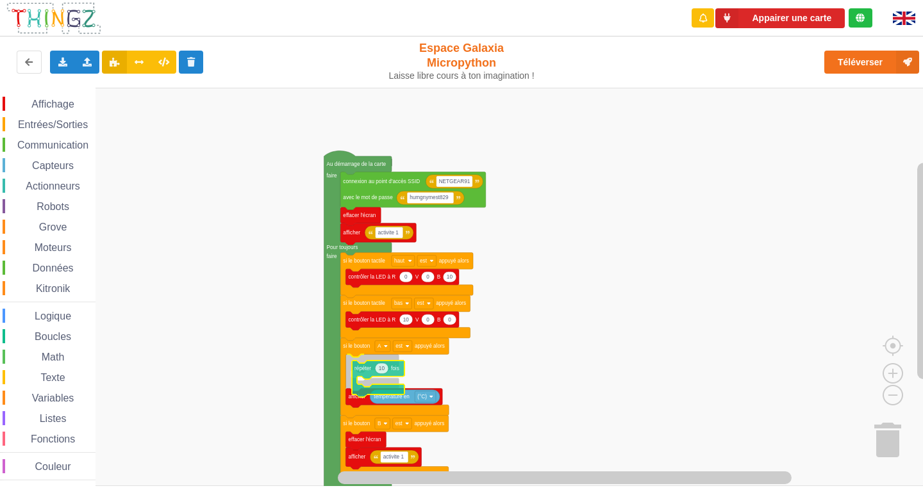
click at [355, 365] on div "Affichage Entrées/Sorties Communication Capteurs Actionneurs Robots Grove Moteu…" at bounding box center [466, 287] width 932 height 398
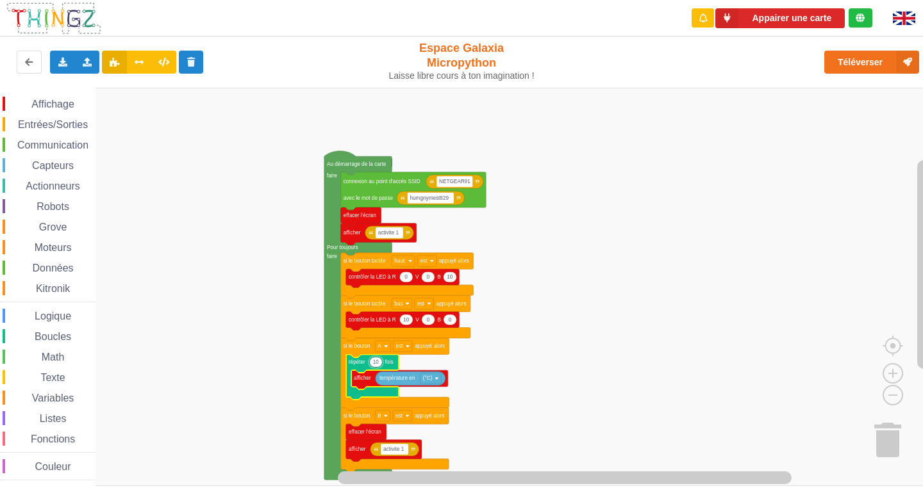
type input "1"
click at [704, 277] on rect "Espace de travail de Blocky" at bounding box center [466, 287] width 932 height 398
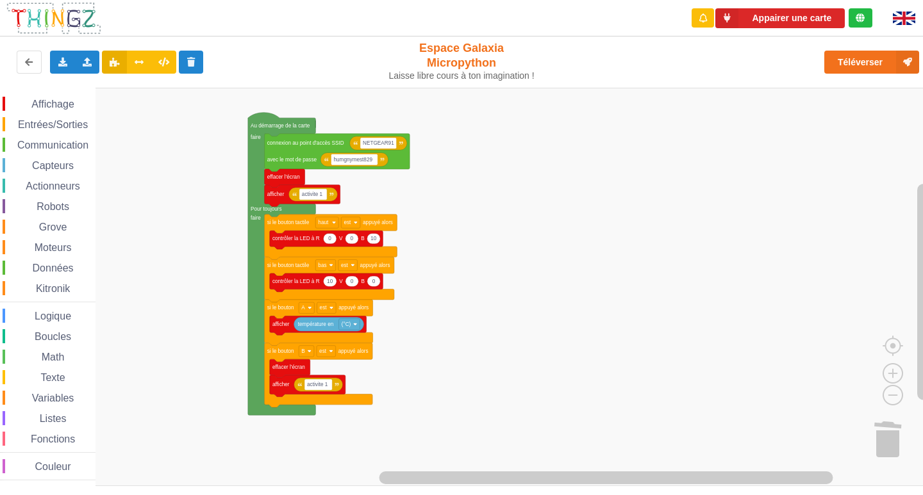
click at [65, 167] on span "Capteurs" at bounding box center [52, 165] width 45 height 11
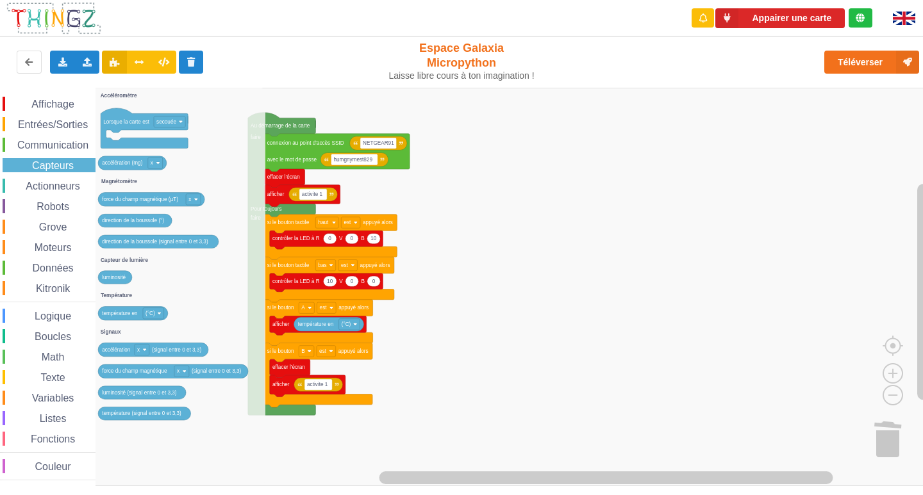
click at [53, 343] on div "Boucles" at bounding box center [49, 336] width 93 height 14
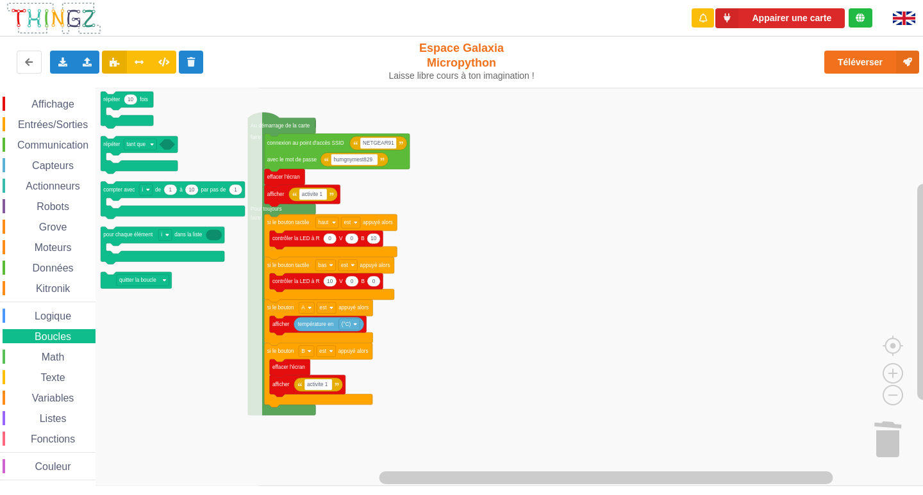
click at [63, 188] on span "Actionneurs" at bounding box center [53, 186] width 58 height 11
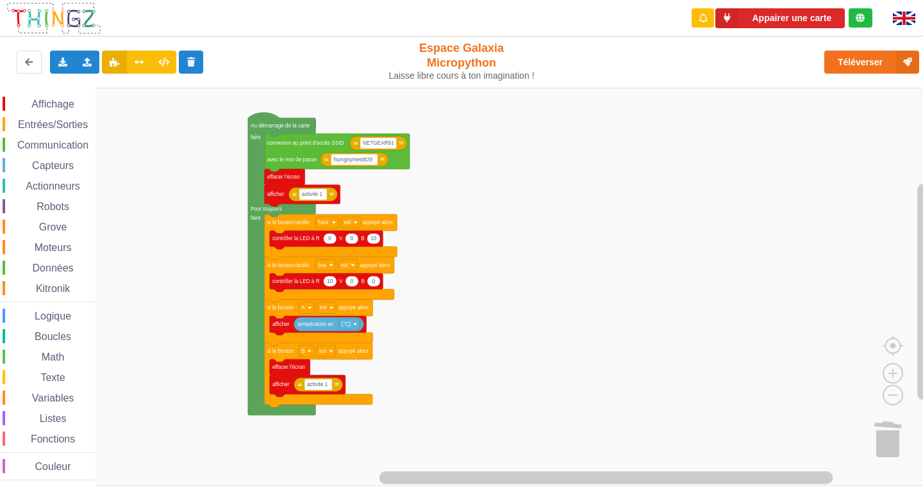
click at [727, 293] on rect "Espace de travail de Blocky" at bounding box center [466, 287] width 932 height 398
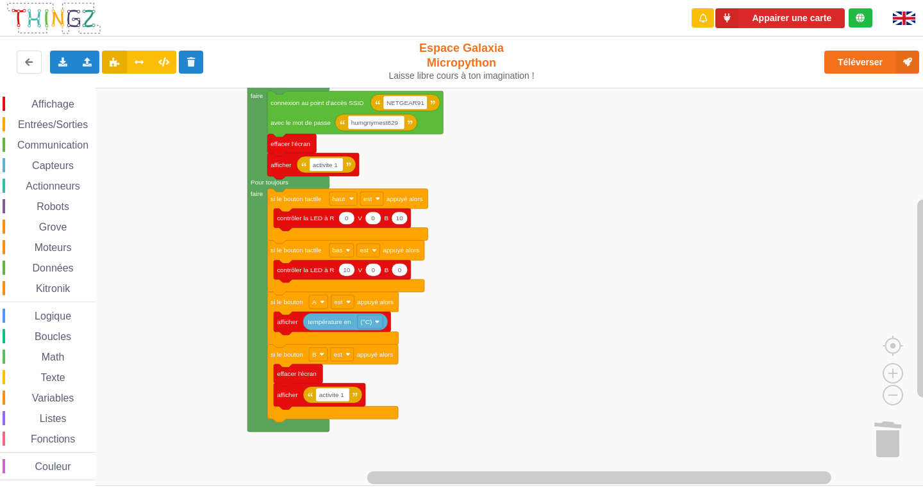
click at [54, 120] on span "Entrées/Sorties" at bounding box center [53, 124] width 74 height 11
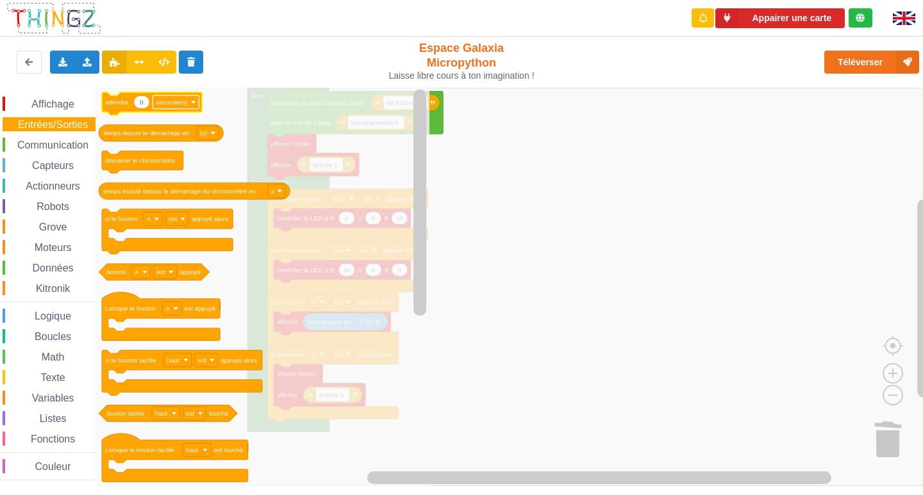
click at [155, 103] on rect "Espace de travail de Blocky" at bounding box center [175, 101] width 46 height 13
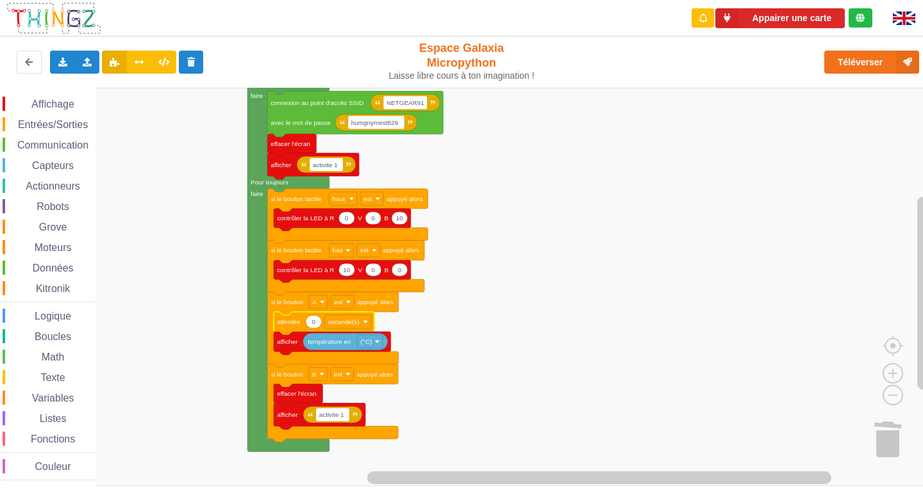
click at [318, 322] on icon "Espace de travail de Blocky" at bounding box center [314, 322] width 16 height 13
type input "1"
click at [347, 320] on text "seconde(s)" at bounding box center [343, 321] width 31 height 7
click at [427, 338] on rect "Espace de travail de Blocky" at bounding box center [466, 287] width 932 height 398
click at [72, 143] on span "Communication" at bounding box center [52, 145] width 75 height 11
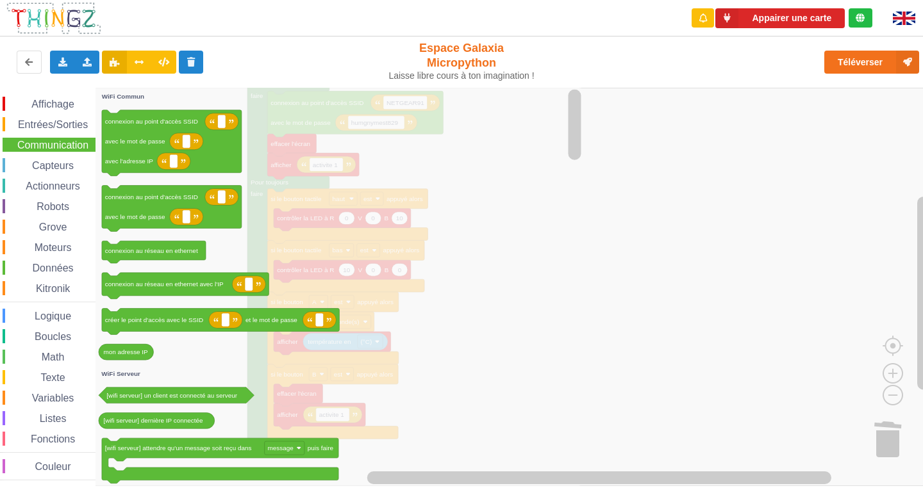
click at [71, 170] on span "Capteurs" at bounding box center [52, 165] width 45 height 11
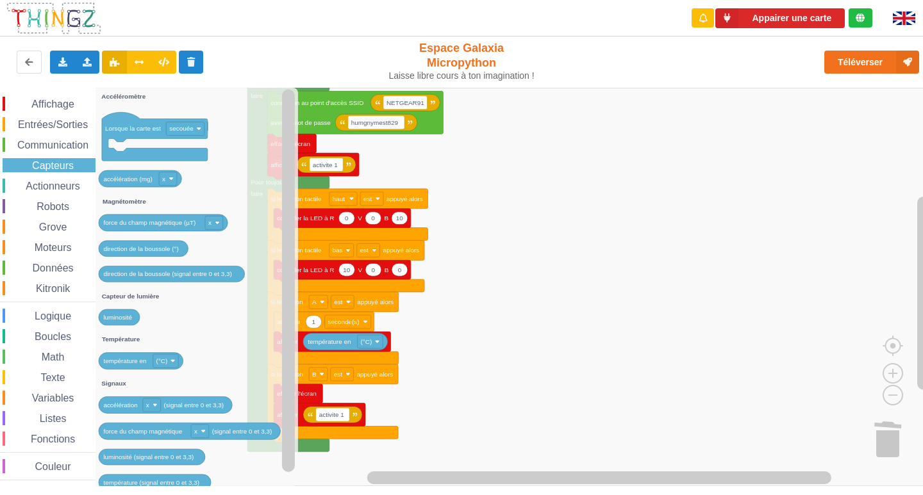
click at [76, 179] on div "Actionneurs" at bounding box center [49, 186] width 93 height 14
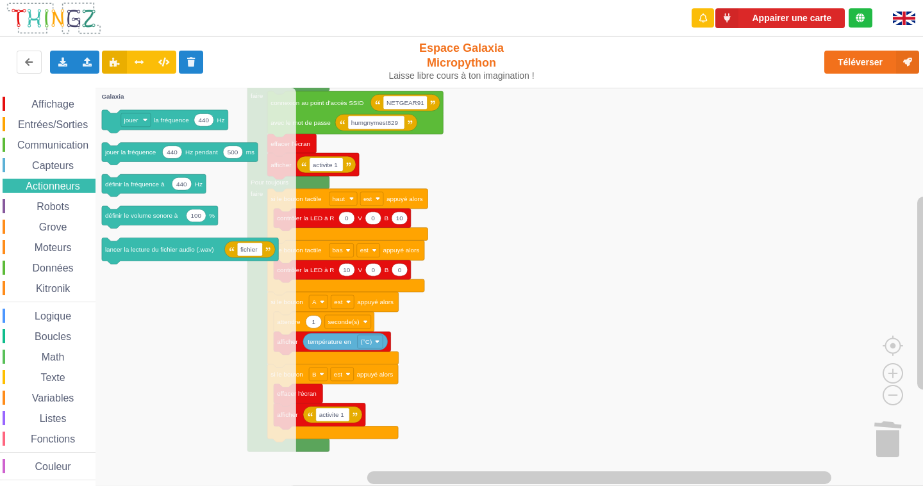
click at [72, 202] on div "Robots" at bounding box center [49, 206] width 93 height 14
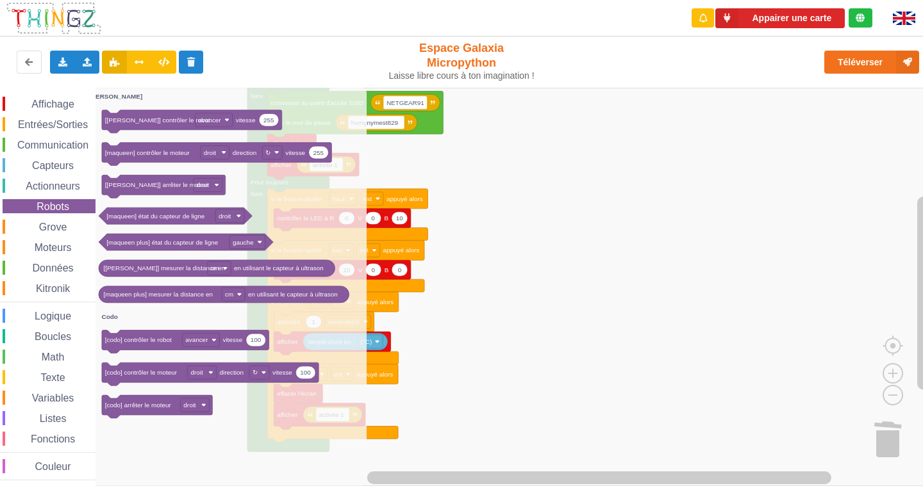
click at [71, 222] on div "Grove" at bounding box center [49, 227] width 93 height 14
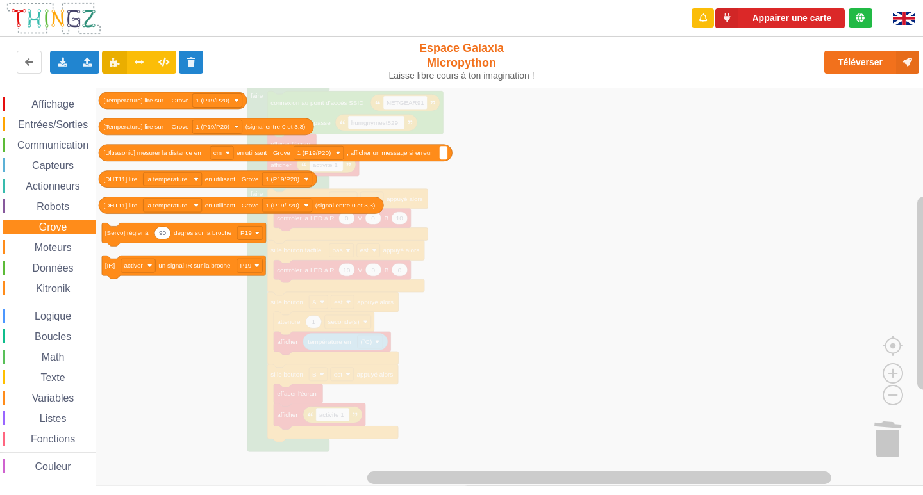
click at [74, 248] on div "Moteurs" at bounding box center [49, 247] width 93 height 14
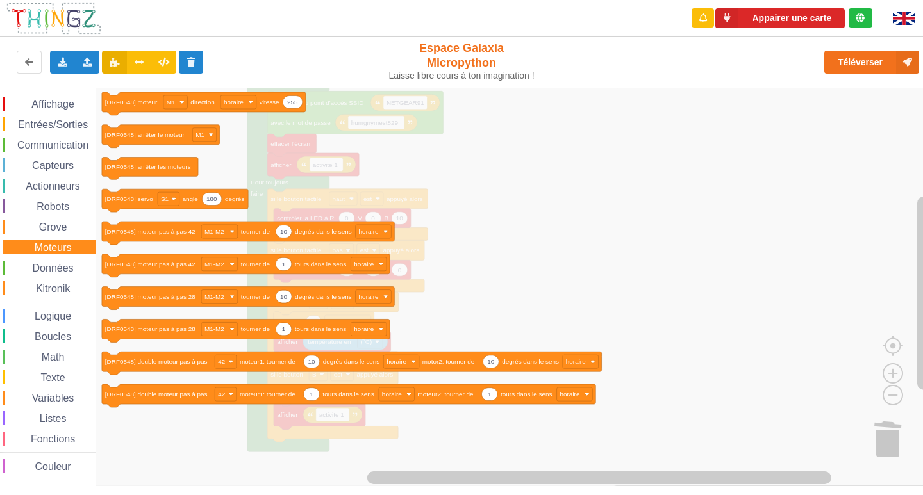
click at [74, 274] on div "Données" at bounding box center [49, 268] width 93 height 14
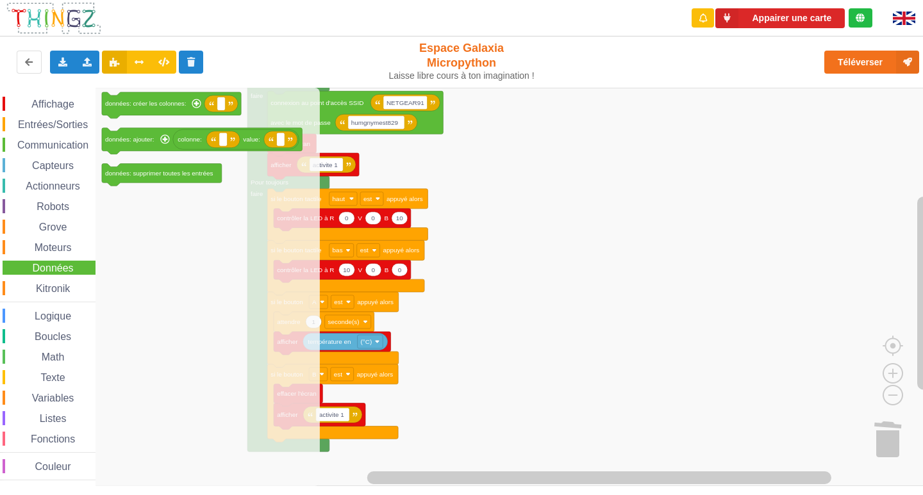
click at [72, 285] on div "Kitronik" at bounding box center [49, 288] width 93 height 14
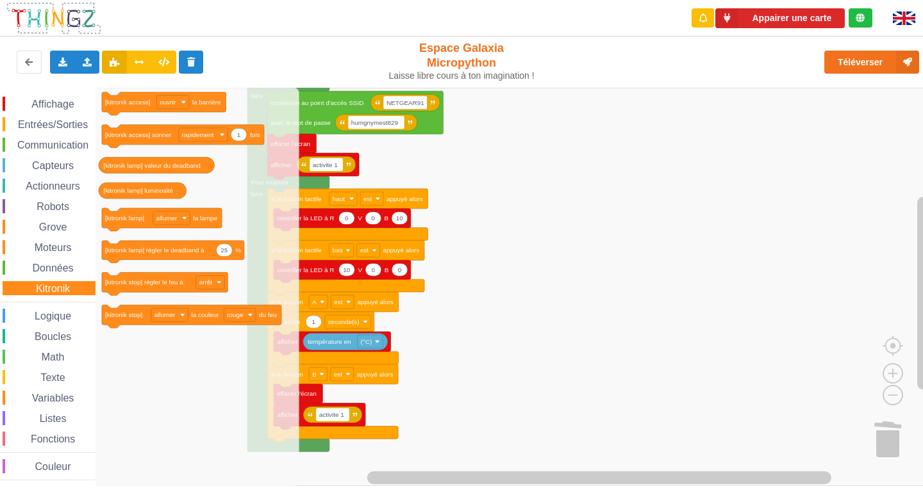
click at [67, 318] on span "Logique" at bounding box center [53, 316] width 40 height 11
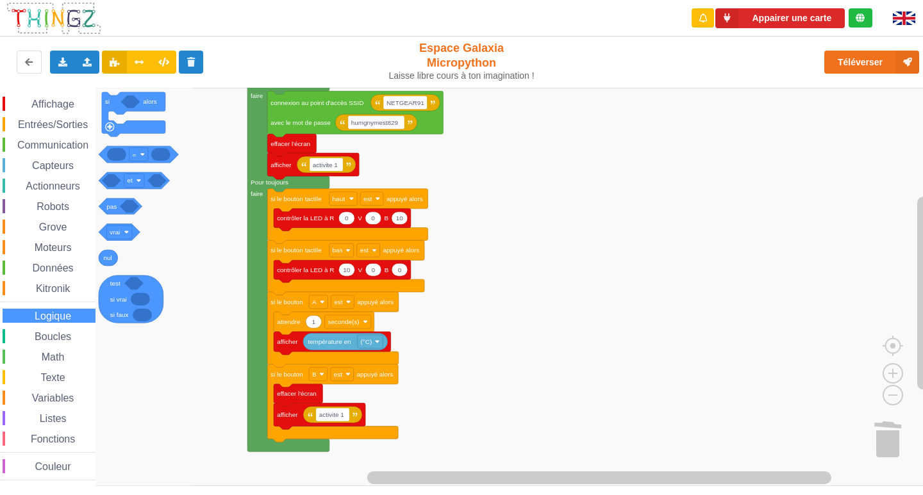
click at [67, 335] on span "Boucles" at bounding box center [53, 336] width 40 height 11
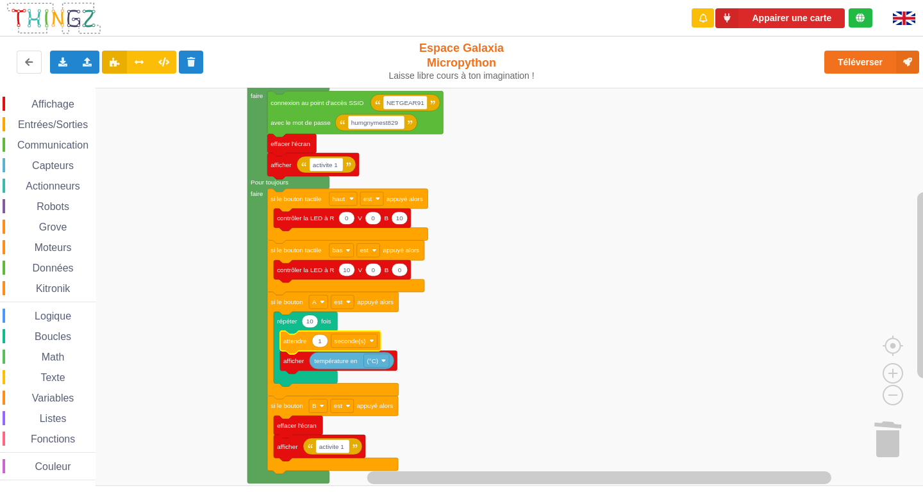
click at [311, 321] on text "10" at bounding box center [310, 321] width 8 height 7
type input "1"
click at [311, 321] on input "1" at bounding box center [310, 321] width 17 height 13
click at [313, 322] on input "1" at bounding box center [310, 321] width 16 height 13
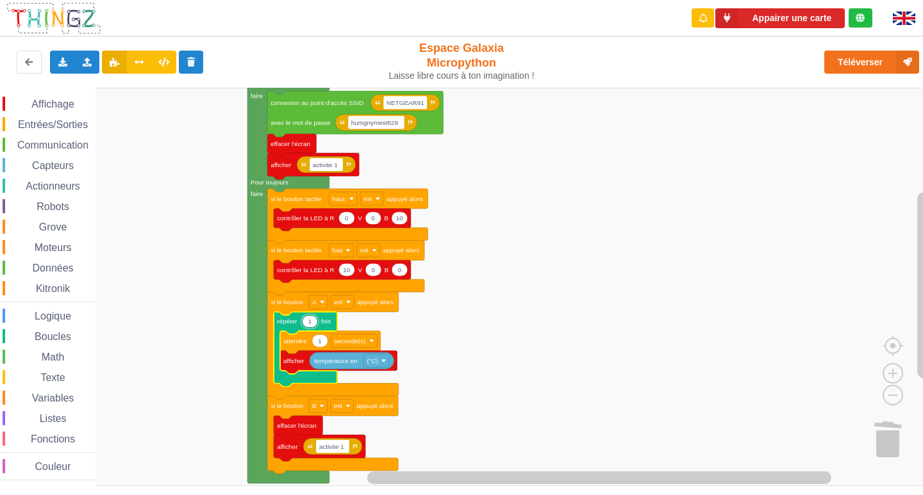
click at [313, 322] on input "1" at bounding box center [310, 321] width 16 height 13
click at [315, 322] on input "1" at bounding box center [310, 321] width 16 height 13
click at [316, 322] on input "1" at bounding box center [310, 321] width 16 height 13
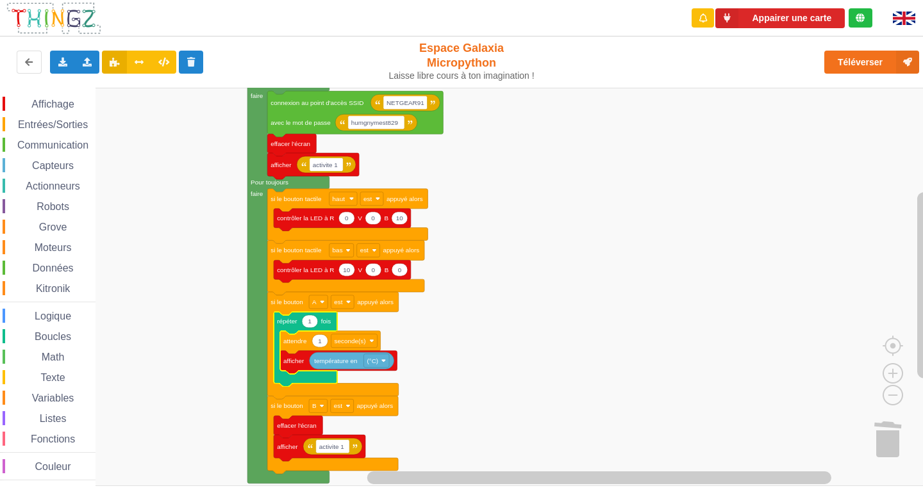
click at [798, 322] on rect "Espace de travail de Blocky" at bounding box center [466, 287] width 932 height 398
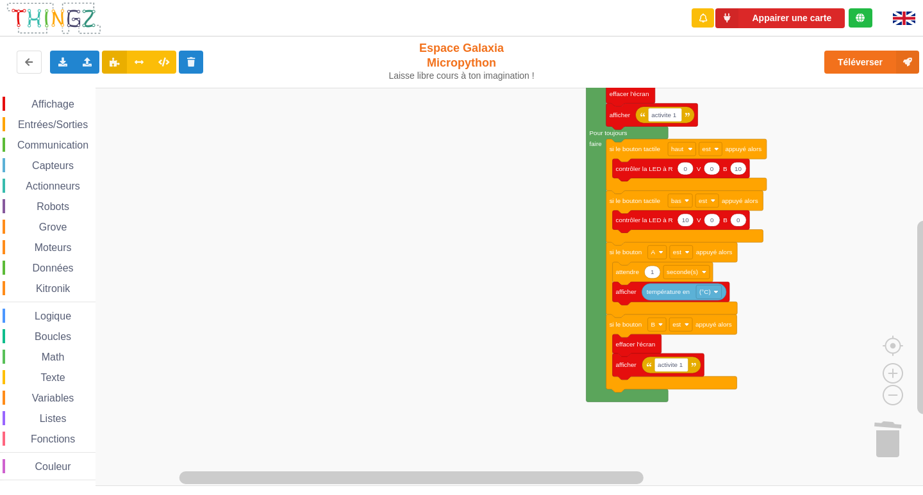
click at [391, 167] on rect "Espace de travail de Blocky" at bounding box center [466, 287] width 932 height 398
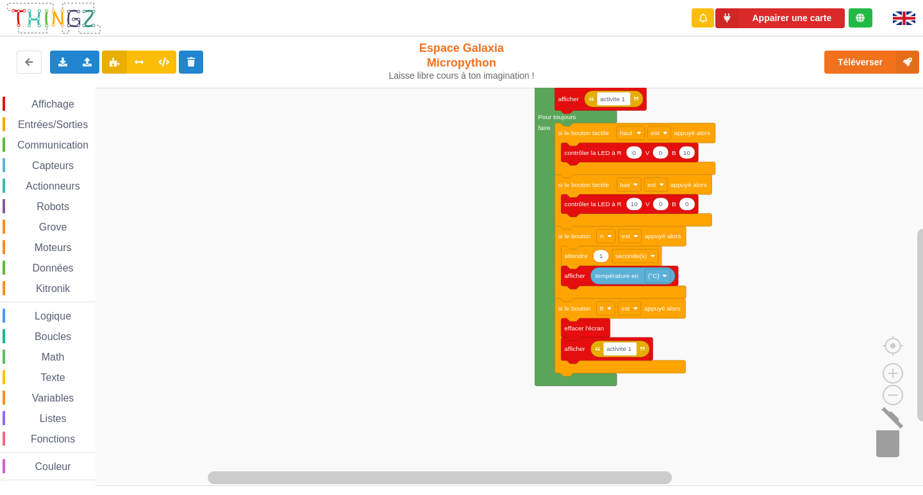
click at [876, 436] on image "Espace de travail de Blocky" at bounding box center [904, 437] width 62 height 79
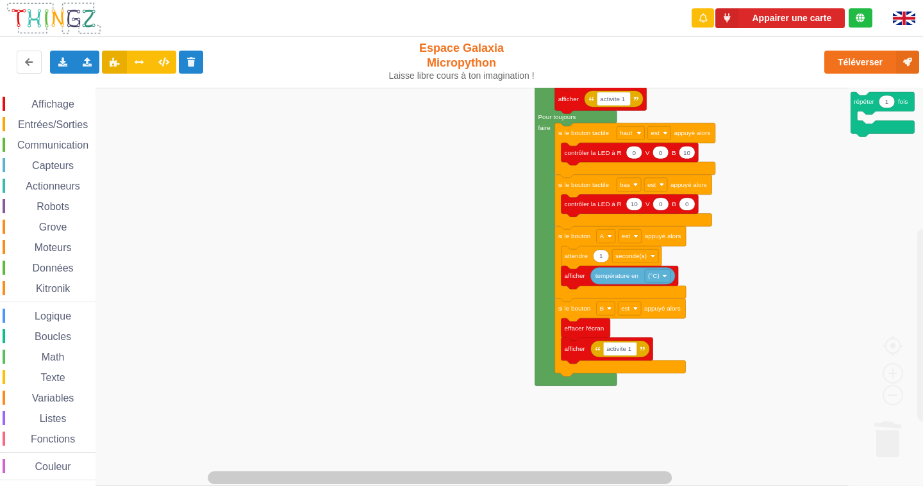
click at [744, 142] on rect "Espace de travail de Blocky" at bounding box center [466, 287] width 932 height 398
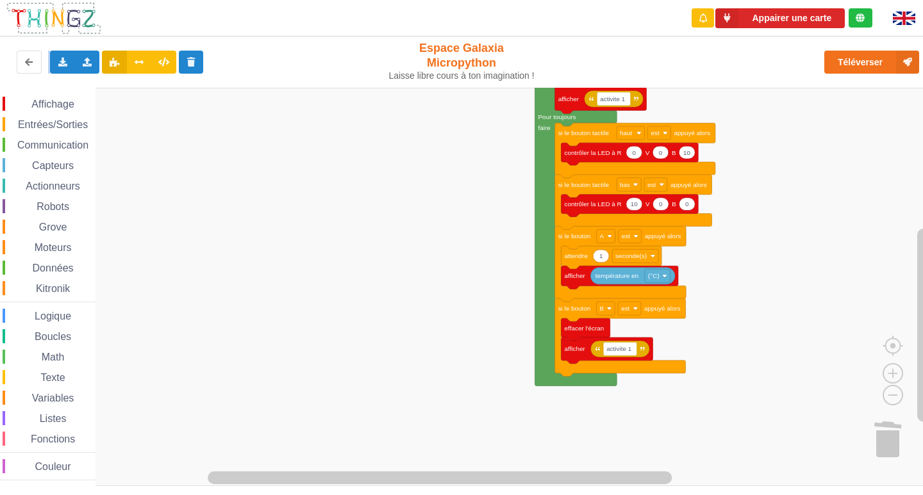
click at [56, 83] on div "Exporter l'assemblage de blocs Exporter l'assemblage de blocs au format Python …" at bounding box center [461, 62] width 933 height 57
click at [60, 97] on div "Affichage" at bounding box center [49, 104] width 93 height 14
click at [222, 127] on div "Affichage Entrées/Sorties Communication Capteurs Actionneurs Robots Grove Moteu…" at bounding box center [466, 287] width 932 height 398
click at [58, 165] on span "Capteurs" at bounding box center [52, 165] width 45 height 11
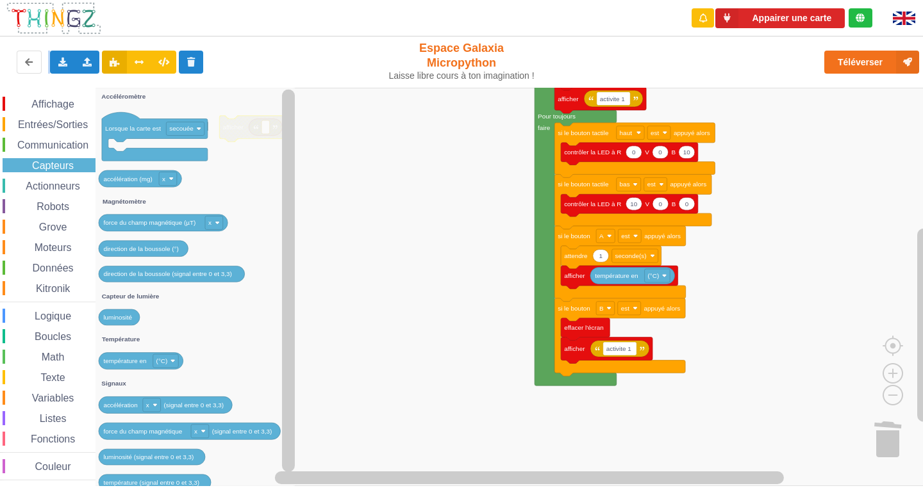
click at [13, 153] on div "Affichage Entrées/Sorties Communication Capteurs Actionneurs Robots Grove Moteu…" at bounding box center [47, 289] width 95 height 384
click at [60, 153] on div "Affichage Entrées/Sorties Communication Capteurs Actionneurs Robots Grove Moteu…" at bounding box center [47, 289] width 95 height 384
click at [69, 143] on span "Communication" at bounding box center [52, 145] width 75 height 11
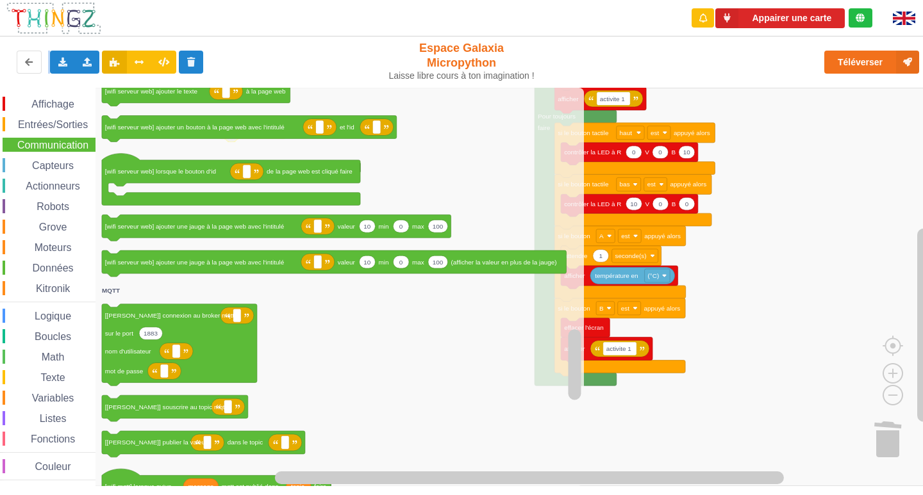
click at [64, 170] on span "Capteurs" at bounding box center [52, 165] width 45 height 11
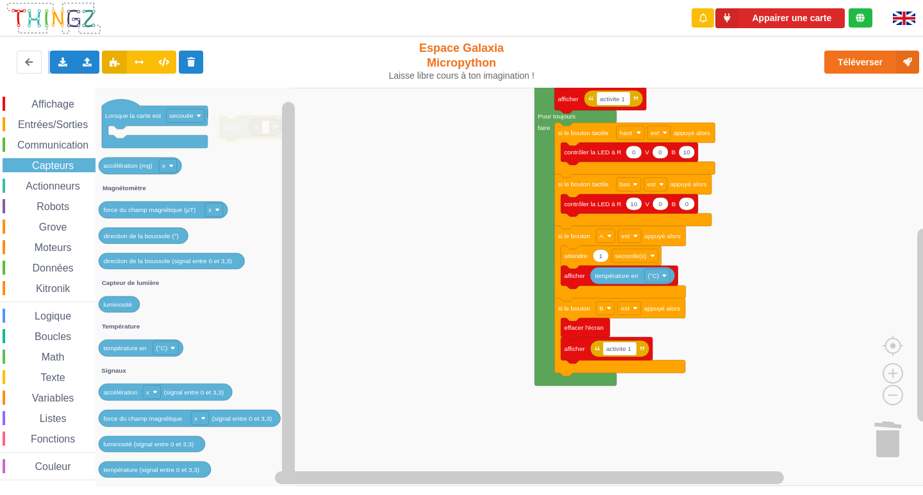
click at [38, 186] on span "Actionneurs" at bounding box center [53, 186] width 58 height 11
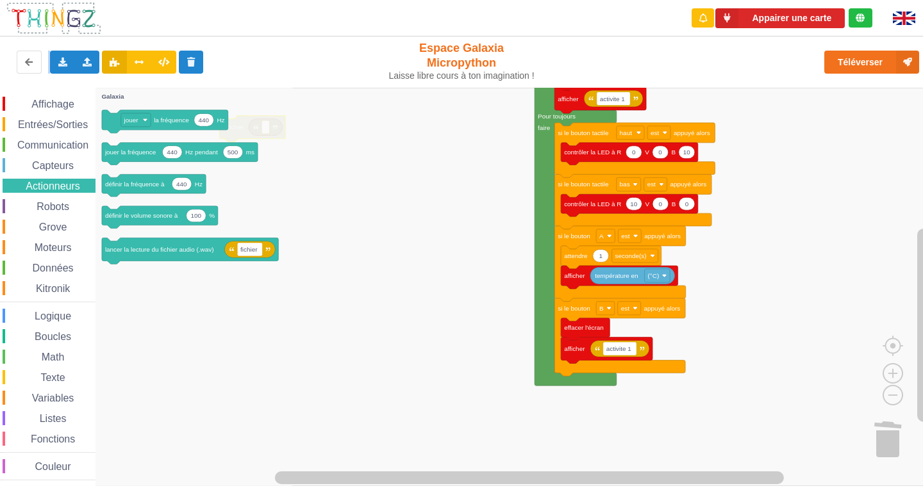
click at [56, 340] on span "Boucles" at bounding box center [53, 336] width 40 height 11
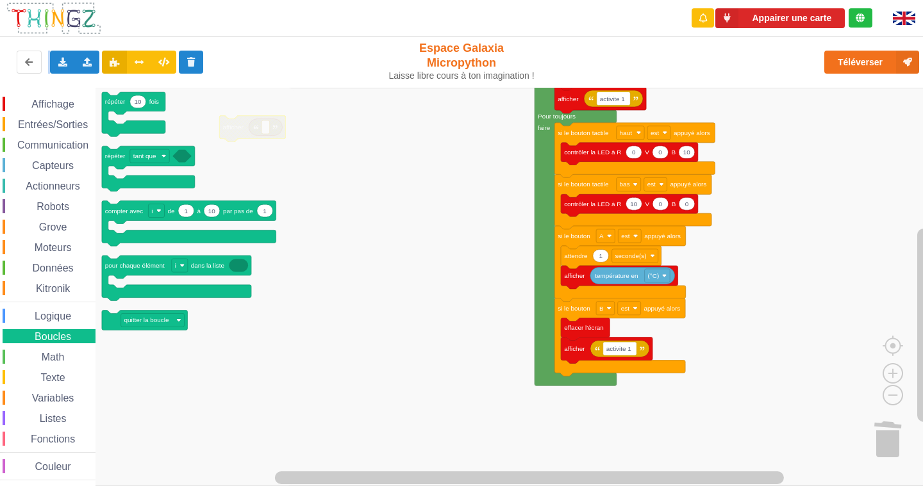
click at [50, 156] on div "Affichage Entrées/Sorties Communication Capteurs Actionneurs Robots Grove Moteu…" at bounding box center [47, 289] width 95 height 384
click at [56, 173] on div "Affichage Entrées/Sorties Communication Capteurs Actionneurs Robots Grove Moteu…" at bounding box center [47, 289] width 95 height 384
click at [56, 163] on span "Capteurs" at bounding box center [52, 165] width 45 height 11
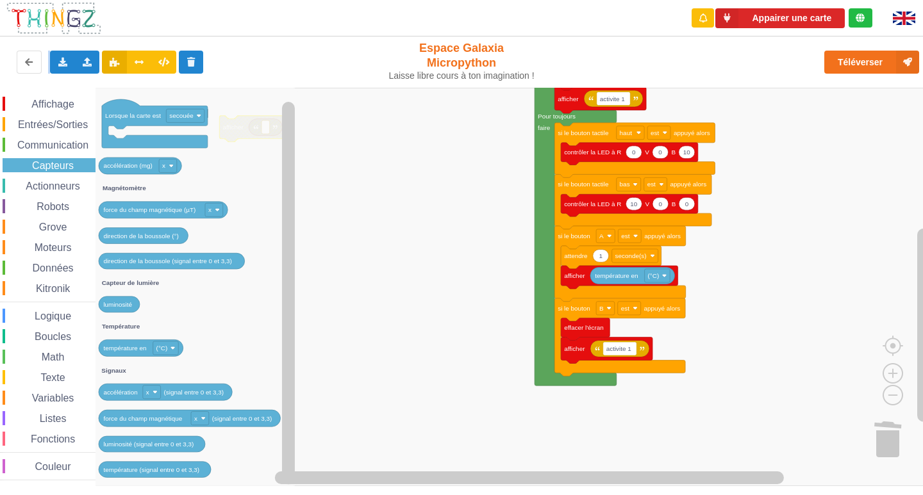
click at [49, 151] on div "Communication" at bounding box center [49, 145] width 93 height 14
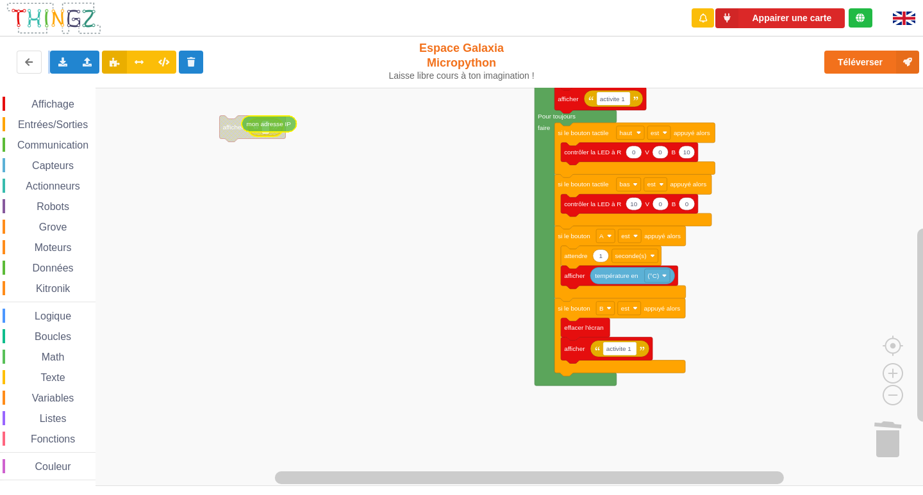
click at [270, 122] on div "Affichage Entrées/Sorties Communication Capteurs Actionneurs Robots Grove Moteu…" at bounding box center [466, 287] width 932 height 398
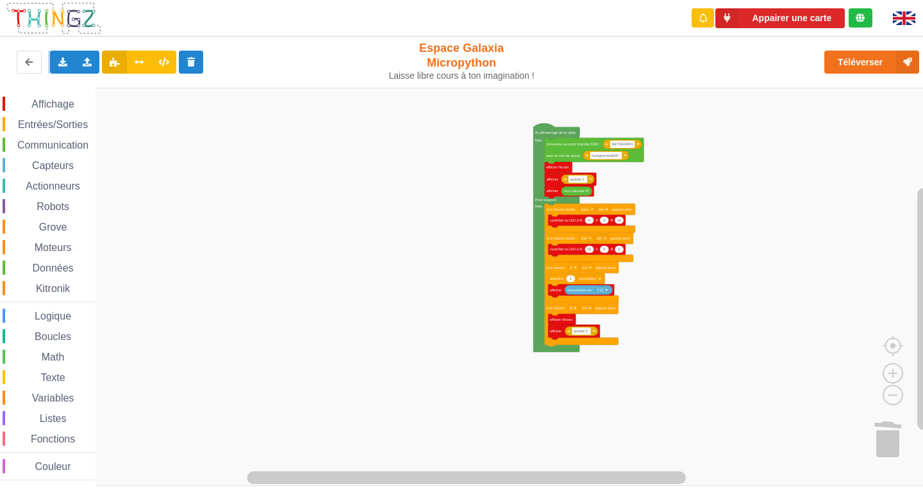
click at [352, 220] on rect "Espace de travail de Blocky" at bounding box center [466, 287] width 932 height 398
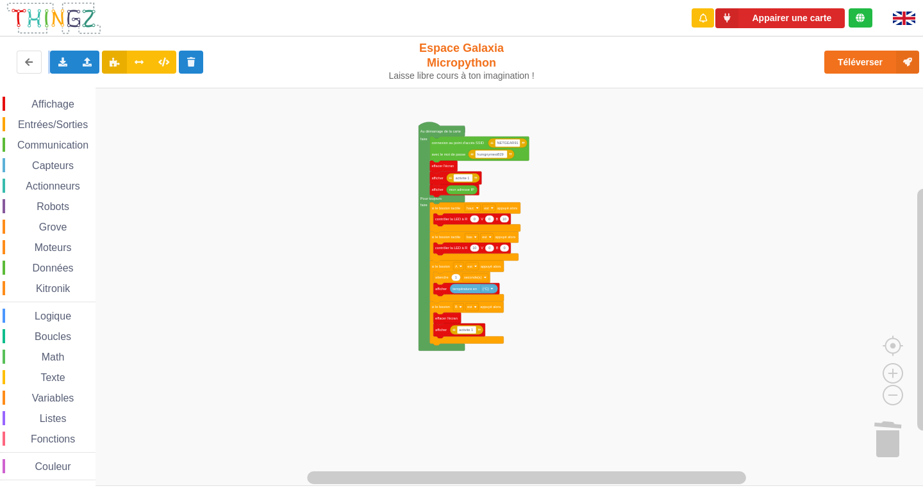
click at [577, 261] on rect "Espace de travail de Blocky" at bounding box center [466, 287] width 932 height 398
click at [62, 60] on icon at bounding box center [62, 62] width 11 height 8
click at [90, 90] on span "Exporter l'assemblage de blocs" at bounding box center [141, 86] width 124 height 10
click at [70, 56] on div "Exporter l'assemblage de blocs Exporter l'assemblage de blocs au format Python" at bounding box center [62, 62] width 25 height 23
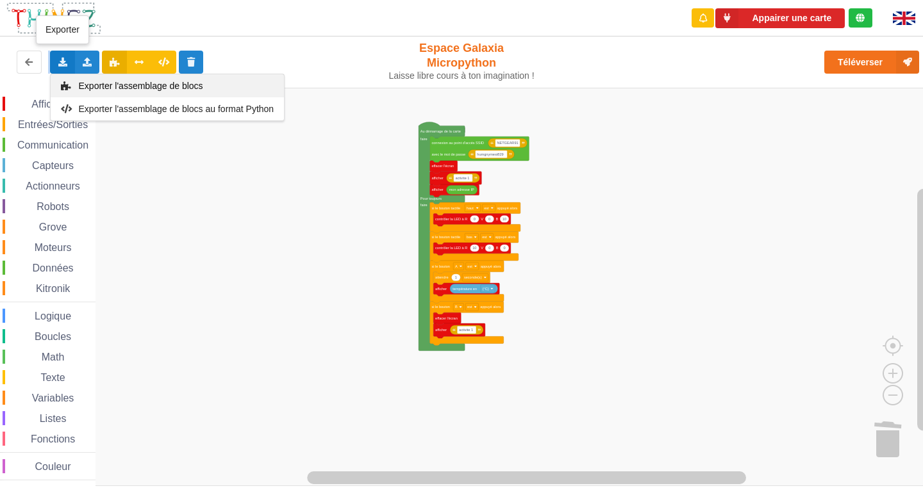
click at [99, 78] on div "Exporter l'assemblage de blocs" at bounding box center [167, 85] width 233 height 23
click at [54, 60] on div "Exporter l'assemblage de blocs Exporter l'assemblage de blocs au format Python" at bounding box center [62, 62] width 25 height 23
click at [82, 83] on span "Exporter l'assemblage de blocs" at bounding box center [141, 86] width 124 height 10
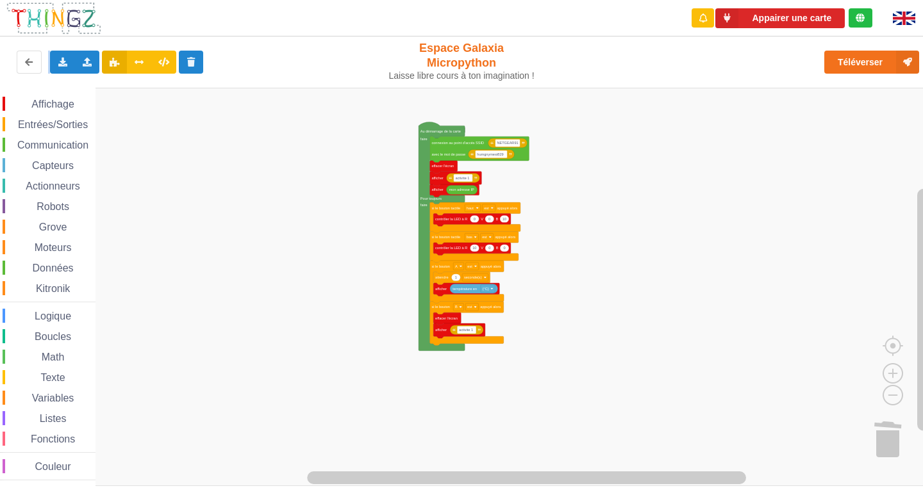
click at [737, 279] on rect "Espace de travail de Blocky" at bounding box center [466, 287] width 932 height 398
